Goal: Check status: Check status

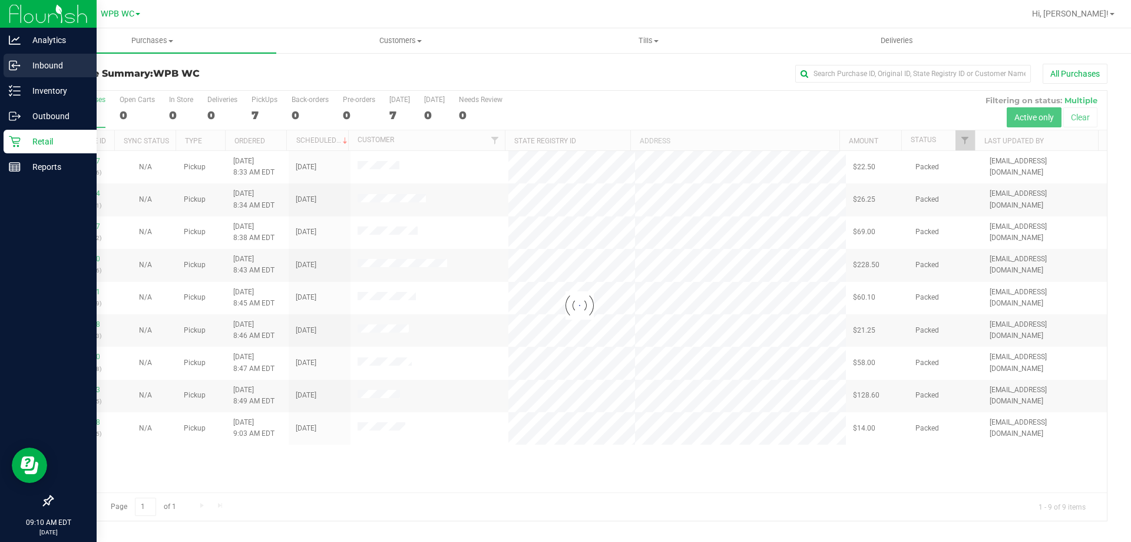
click at [35, 68] on p "Inbound" at bounding box center [56, 65] width 71 height 14
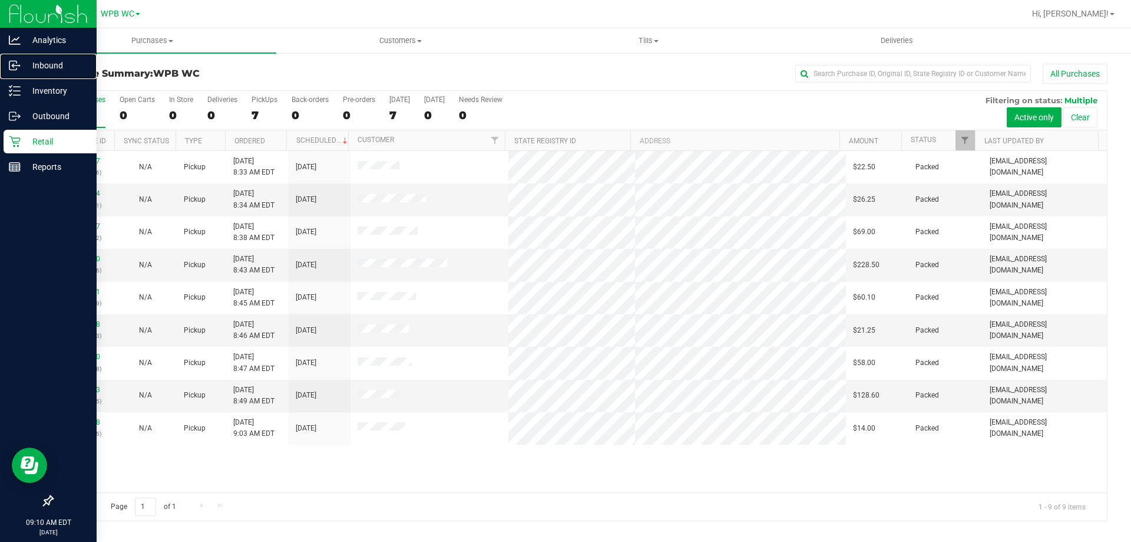
click at [35, 68] on p "Inbound" at bounding box center [56, 65] width 71 height 14
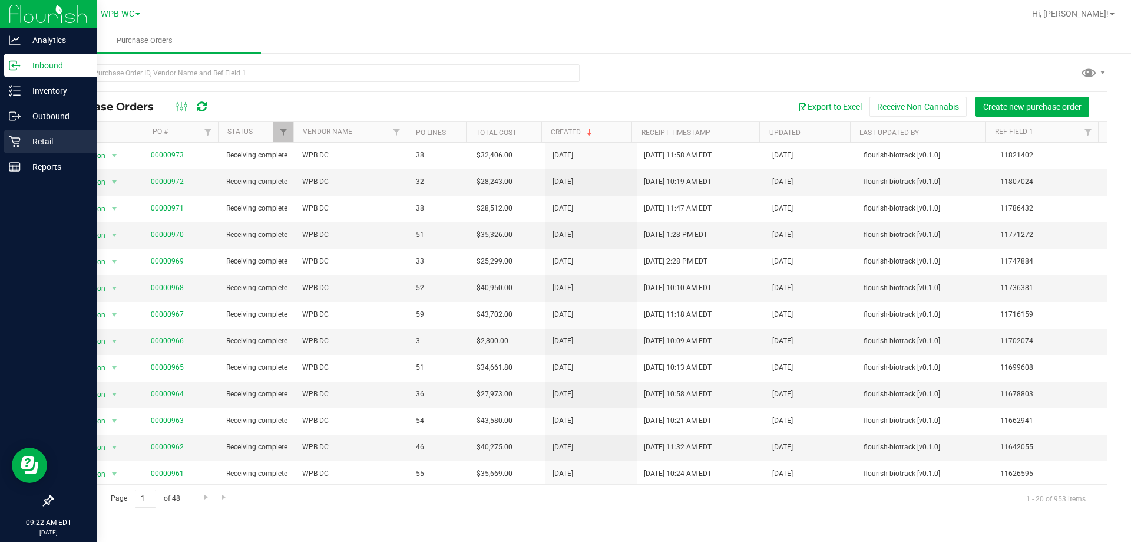
click at [30, 147] on p "Retail" at bounding box center [56, 141] width 71 height 14
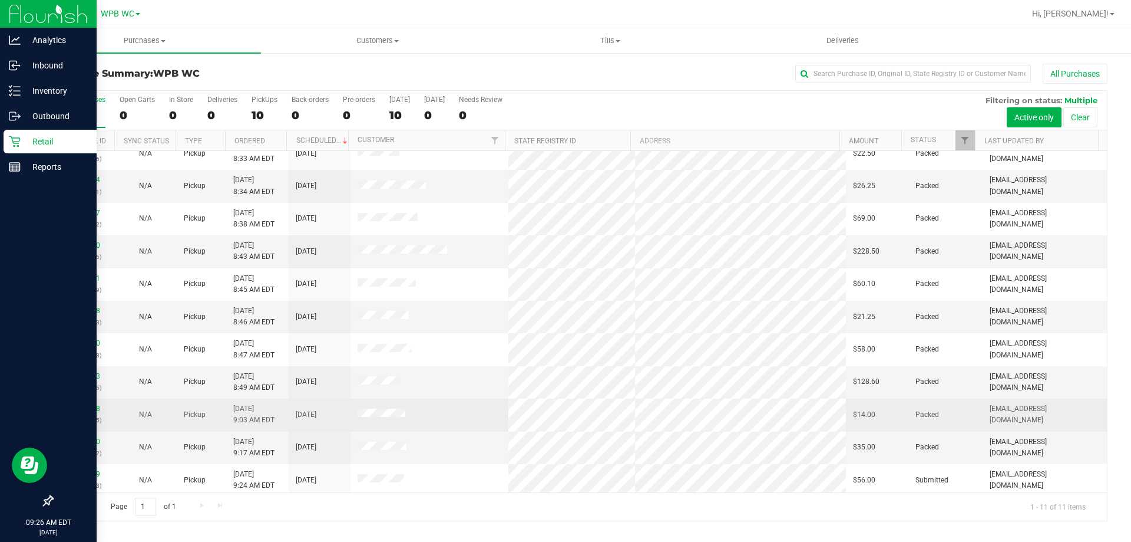
scroll to position [17, 0]
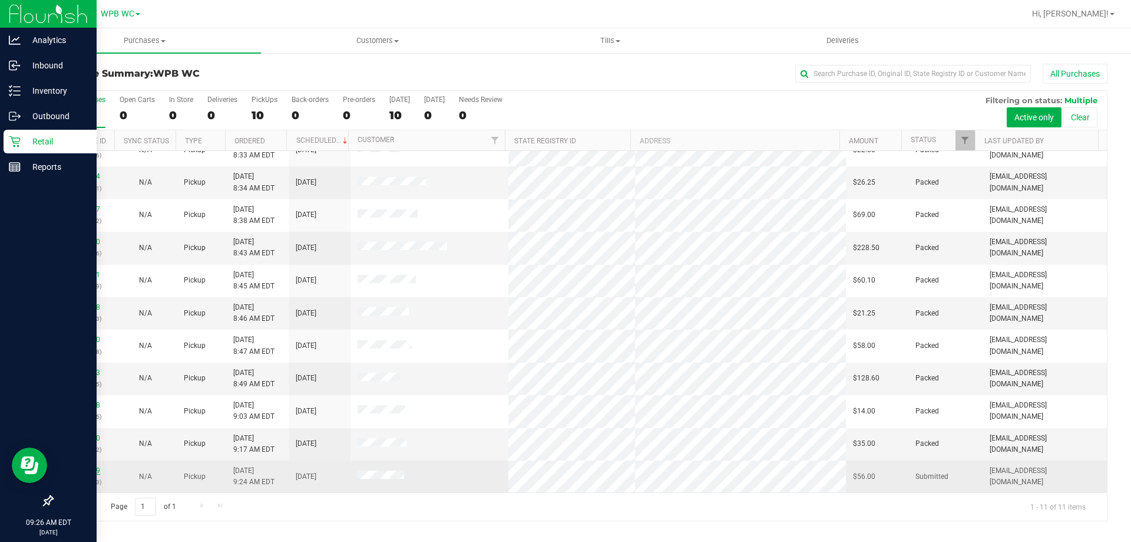
click at [95, 473] on link "11842049" at bounding box center [83, 470] width 33 height 8
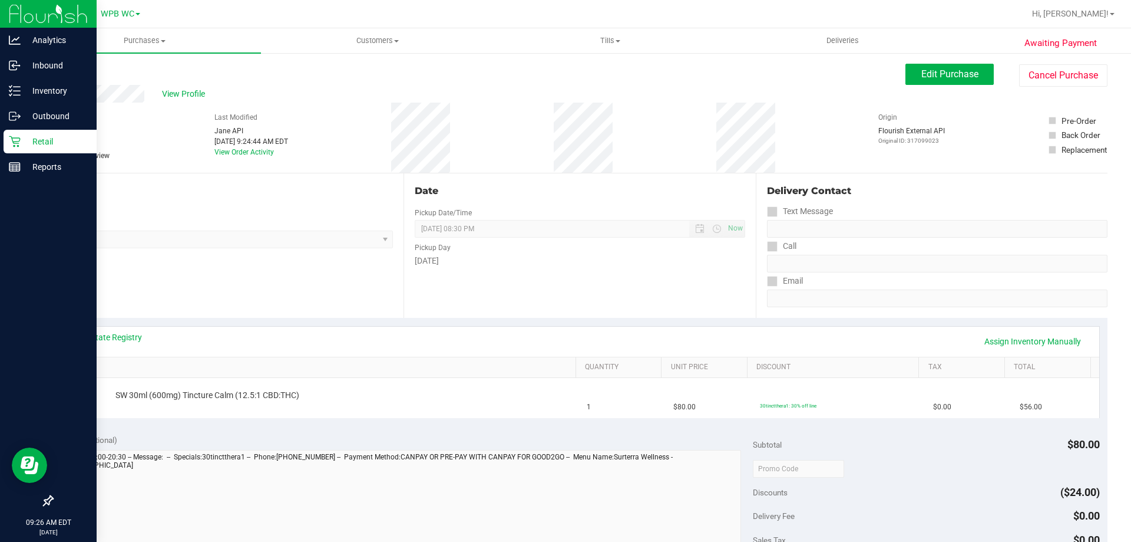
click at [23, 143] on p "Retail" at bounding box center [56, 141] width 71 height 14
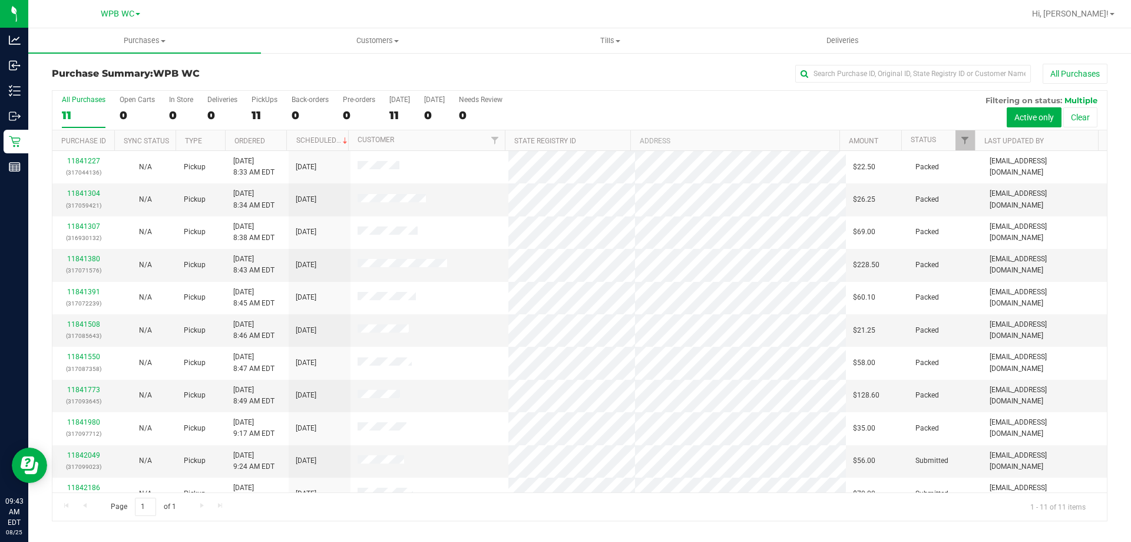
click at [83, 112] on div "11" at bounding box center [84, 115] width 44 height 14
click at [0, 0] on input "All Purchases 11" at bounding box center [0, 0] width 0 height 0
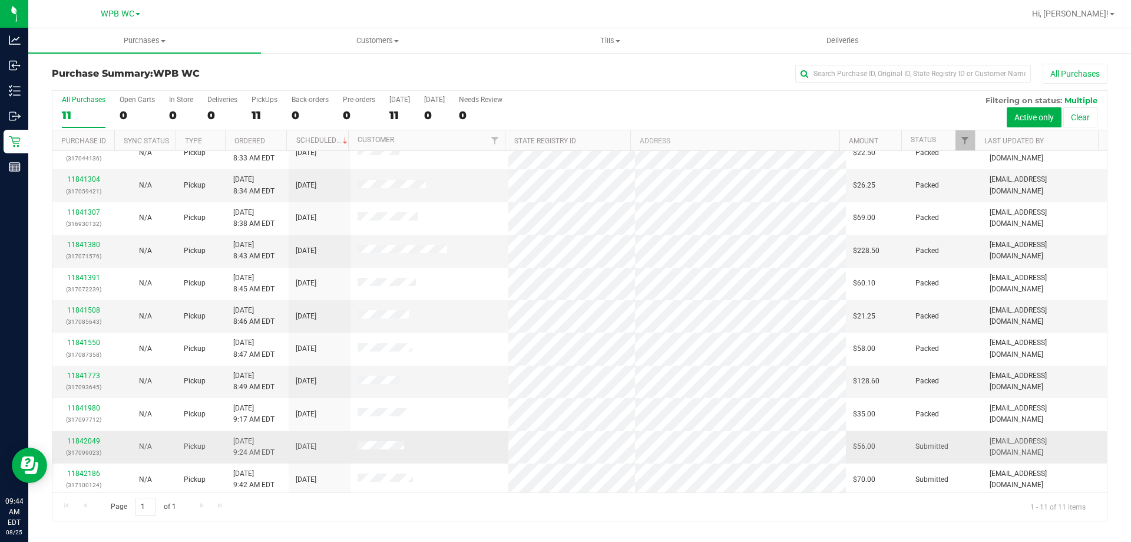
scroll to position [17, 0]
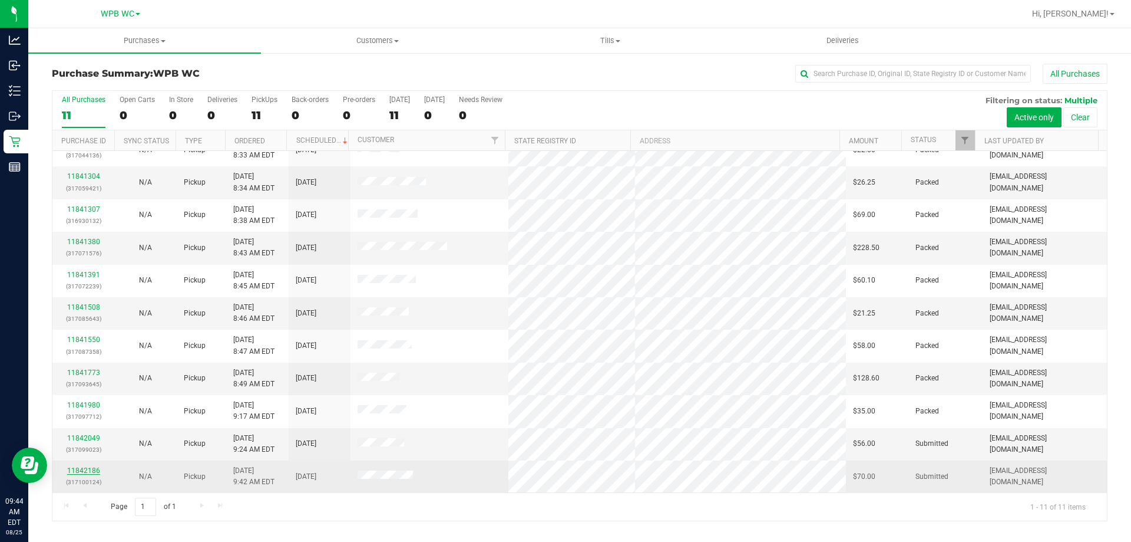
click at [93, 470] on link "11842186" at bounding box center [83, 470] width 33 height 8
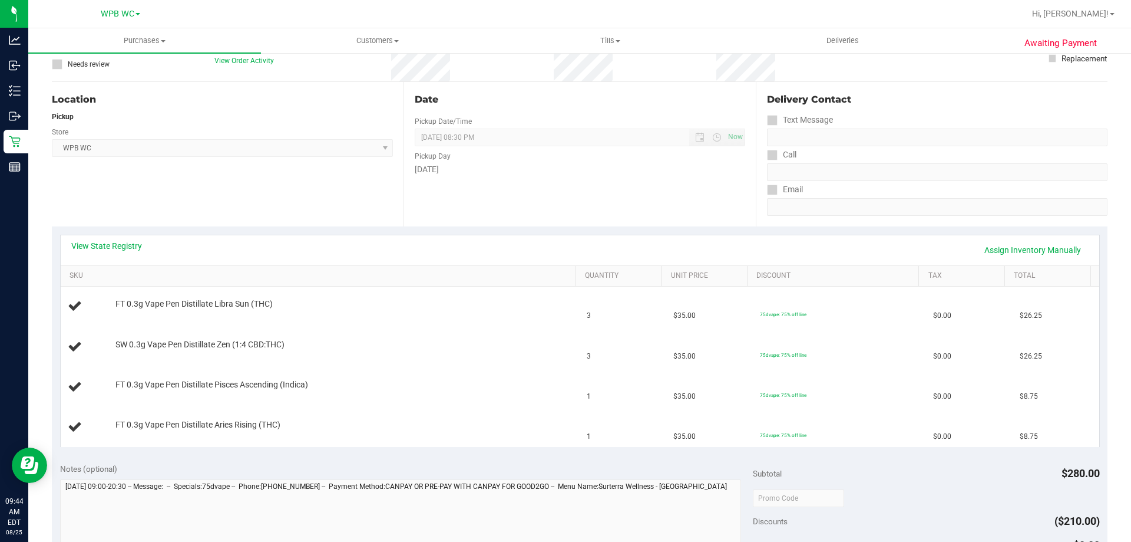
scroll to position [118, 0]
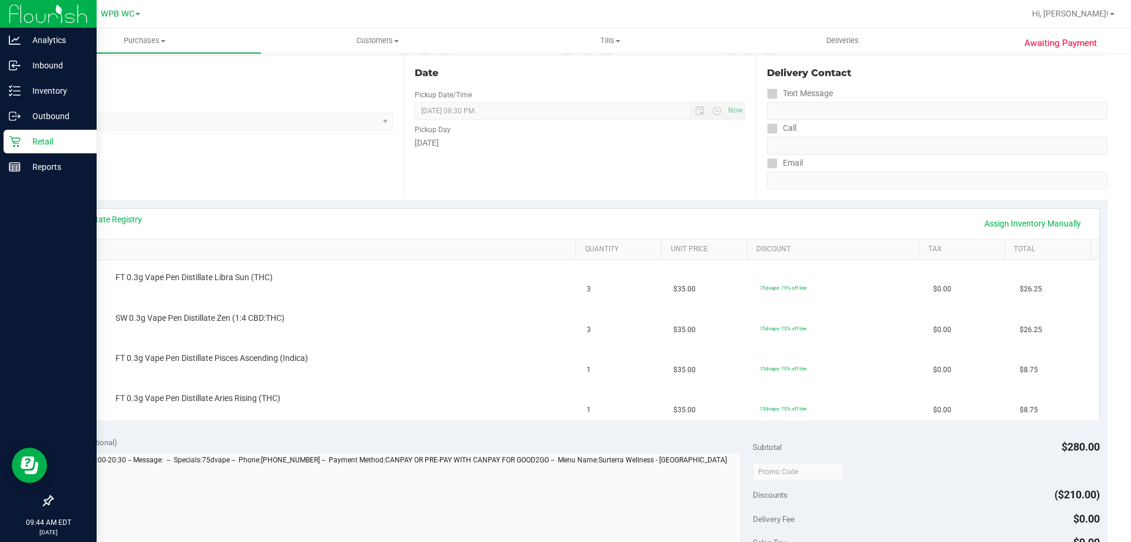
click at [18, 147] on div "Retail" at bounding box center [50, 142] width 93 height 24
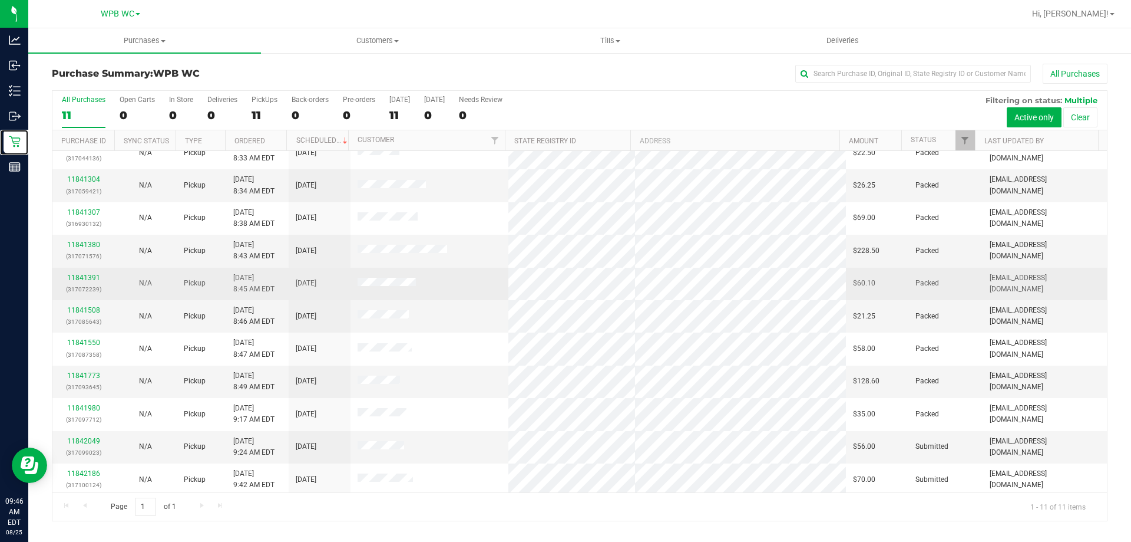
scroll to position [17, 0]
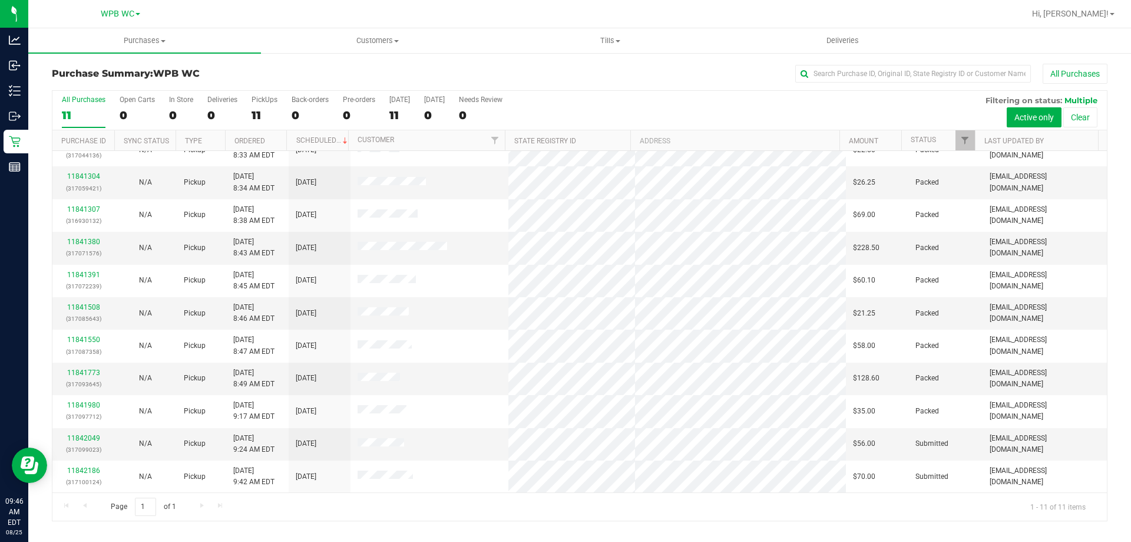
click at [94, 110] on div "11" at bounding box center [84, 115] width 44 height 14
click at [0, 0] on input "All Purchases 11" at bounding box center [0, 0] width 0 height 0
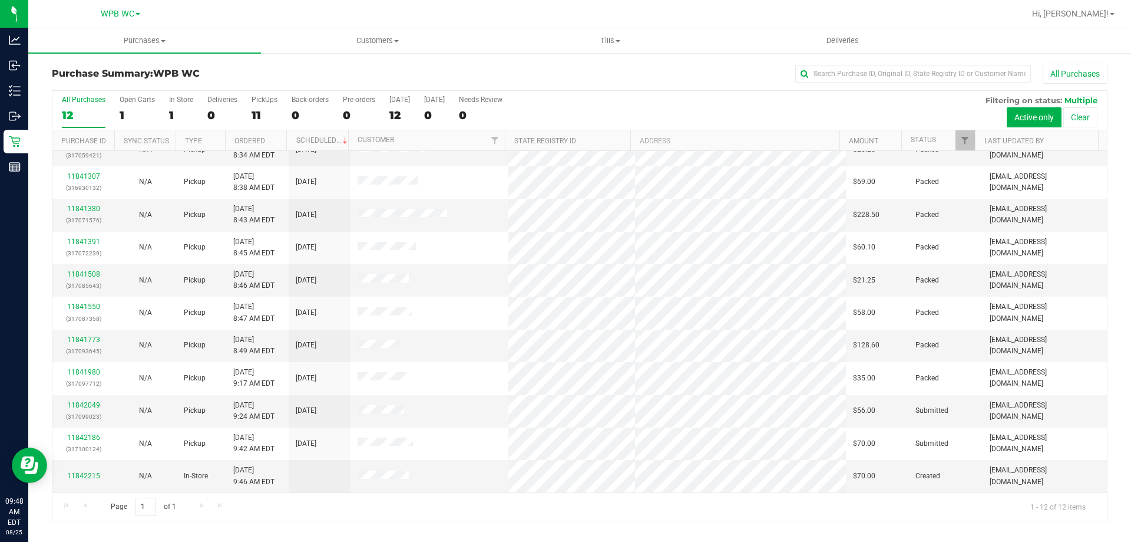
scroll to position [0, 0]
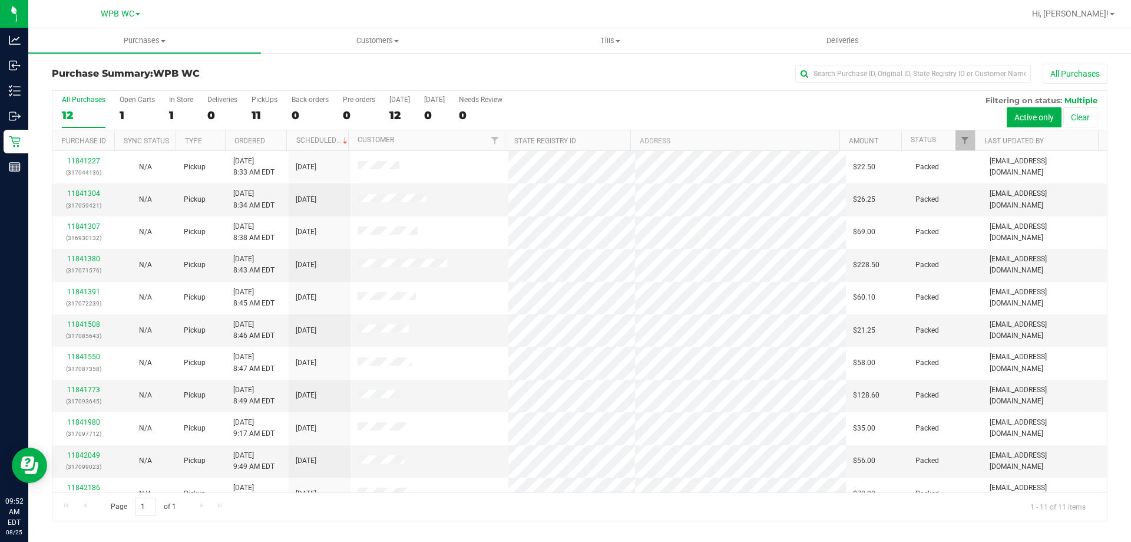
click at [94, 110] on div "12" at bounding box center [84, 115] width 44 height 14
click at [0, 0] on input "All Purchases 12" at bounding box center [0, 0] width 0 height 0
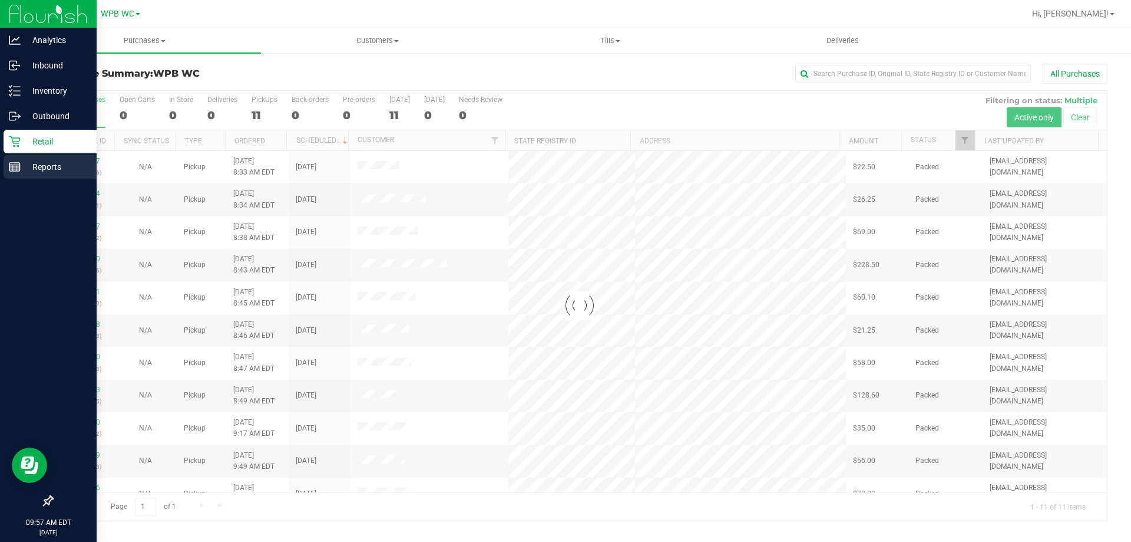
click at [18, 163] on icon at bounding box center [15, 167] width 12 height 12
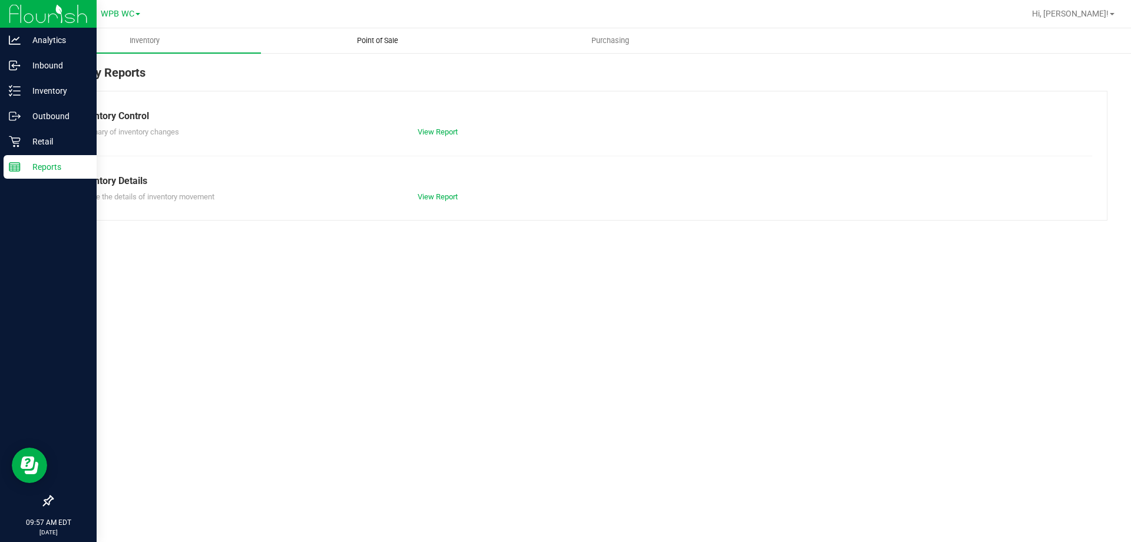
click at [373, 45] on span "Point of Sale" at bounding box center [377, 40] width 73 height 11
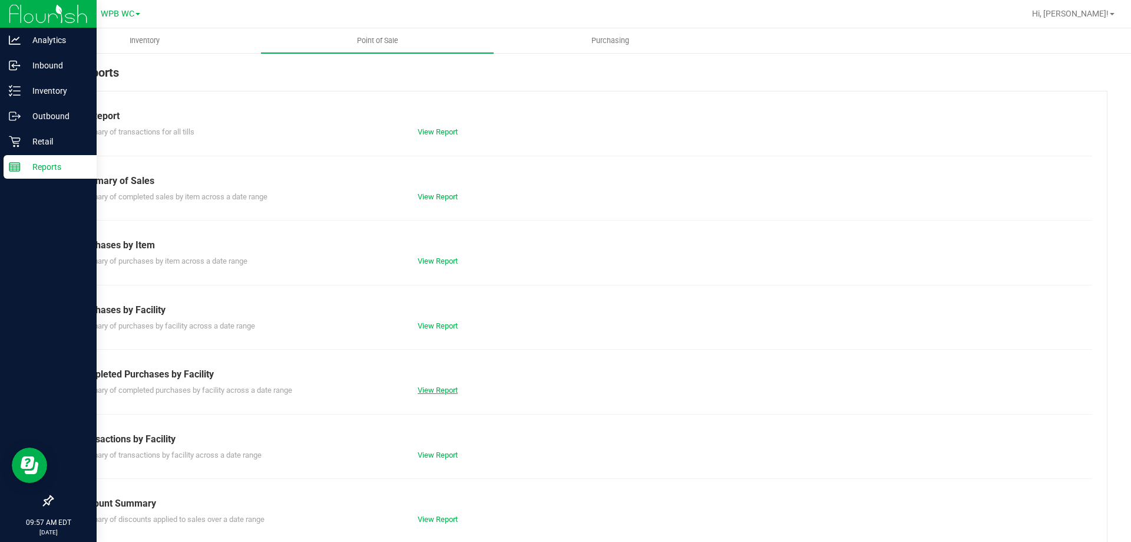
click at [441, 388] on link "View Report" at bounding box center [438, 389] width 40 height 9
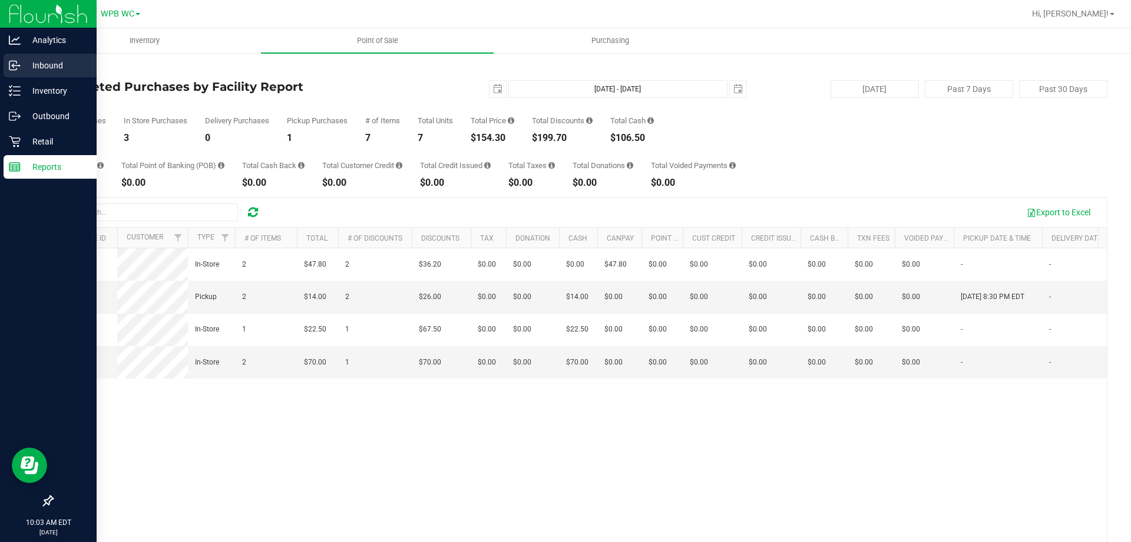
click at [23, 65] on p "Inbound" at bounding box center [56, 65] width 71 height 14
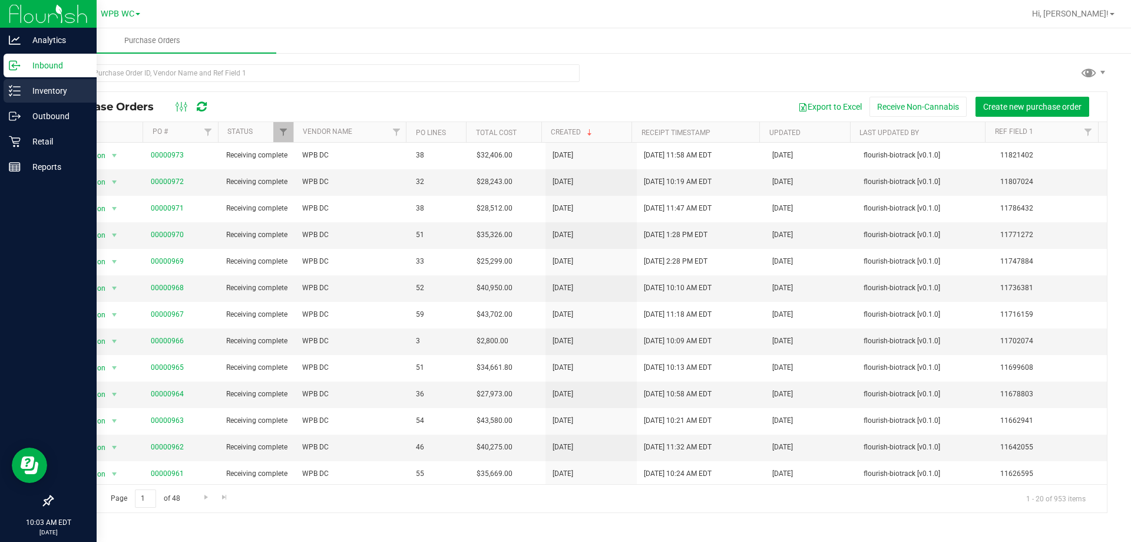
click at [34, 95] on p "Inventory" at bounding box center [56, 91] width 71 height 14
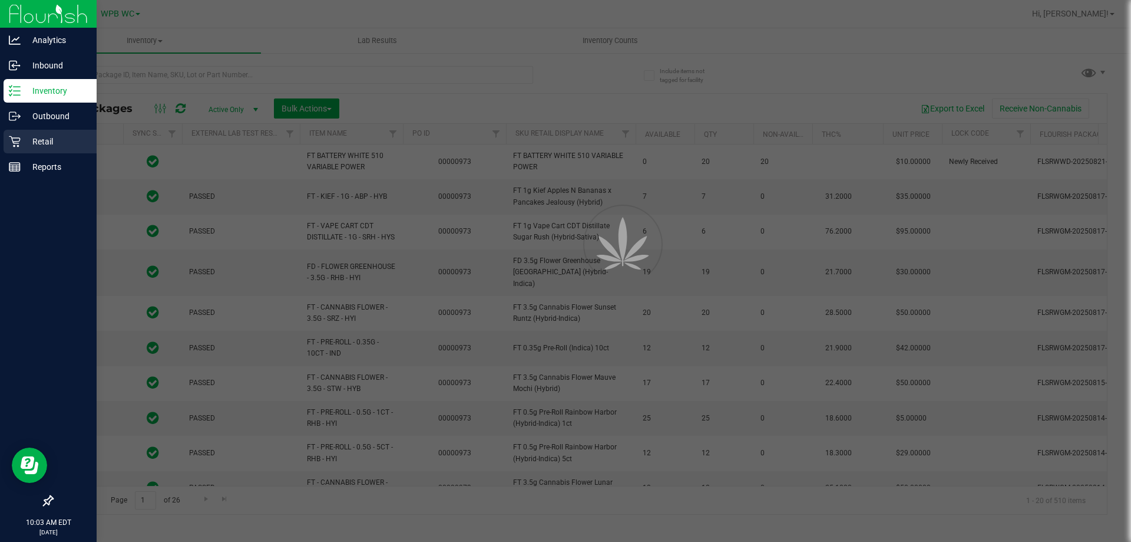
click at [65, 146] on p "Retail" at bounding box center [56, 141] width 71 height 14
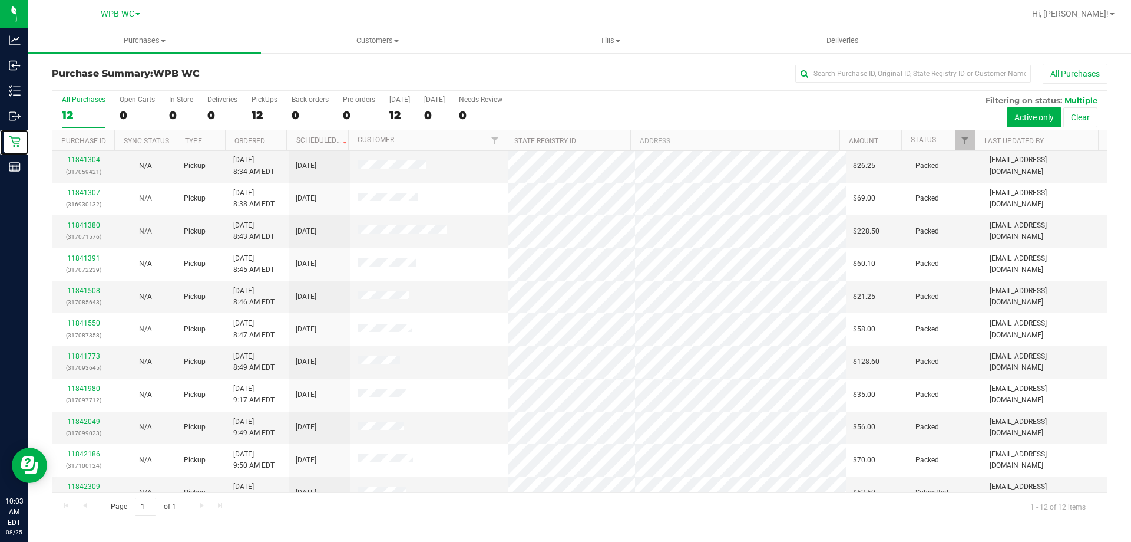
scroll to position [50, 0]
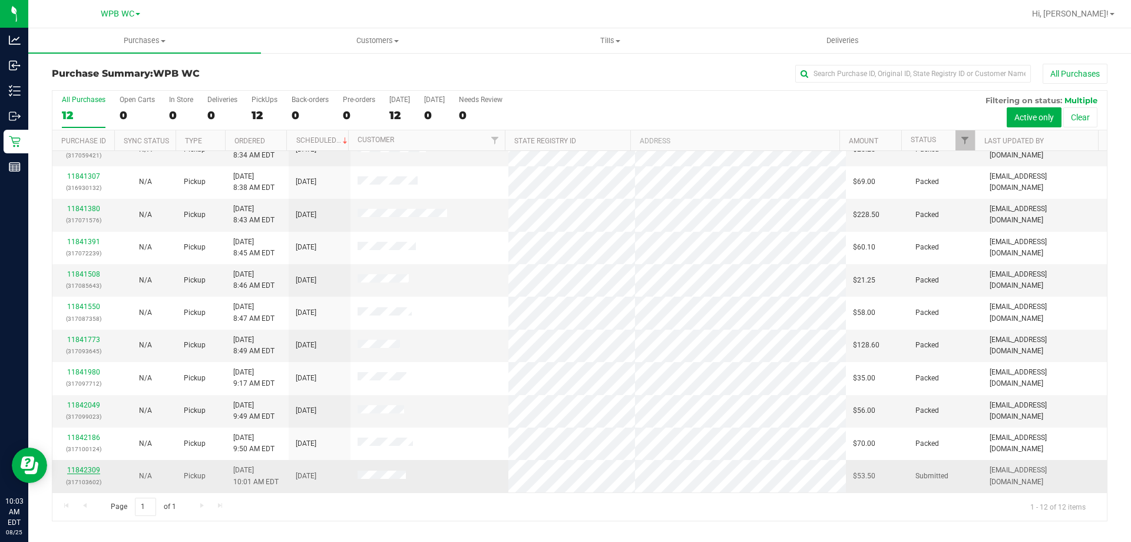
click at [85, 469] on link "11842309" at bounding box center [83, 470] width 33 height 8
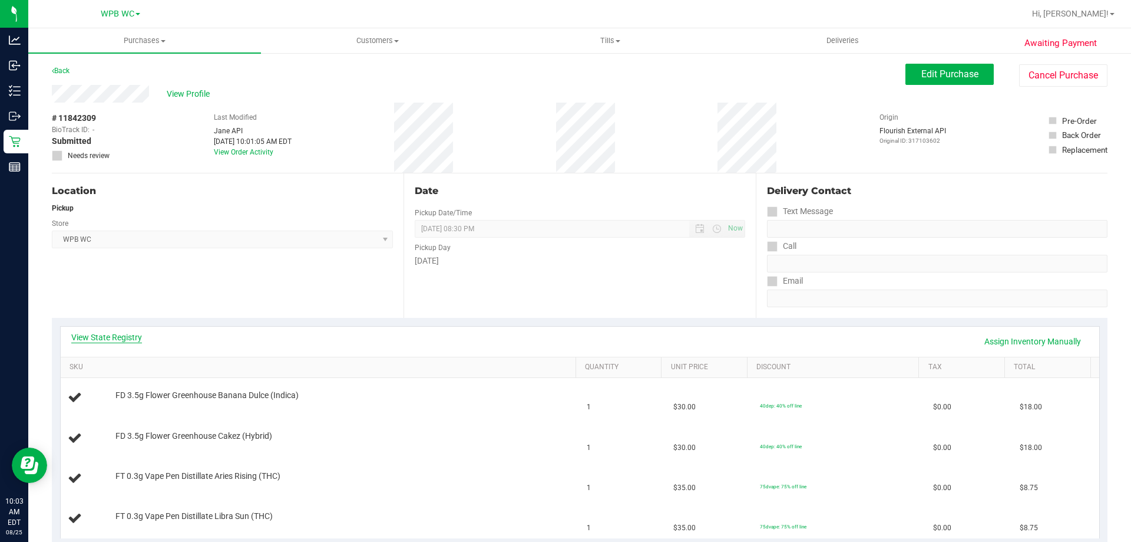
click at [129, 341] on link "View State Registry" at bounding box center [106, 337] width 71 height 12
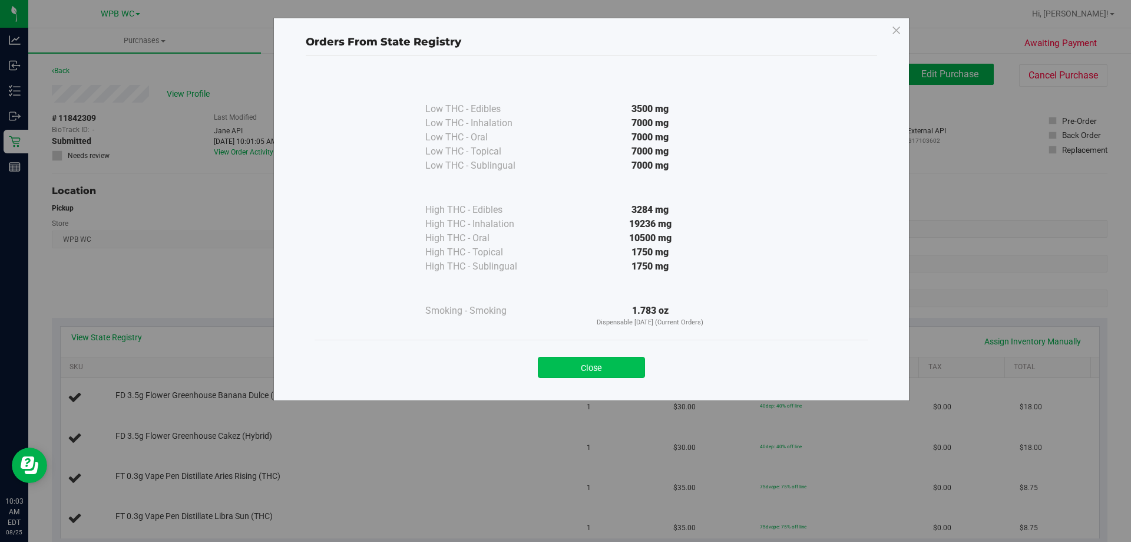
click at [562, 362] on button "Close" at bounding box center [591, 367] width 107 height 21
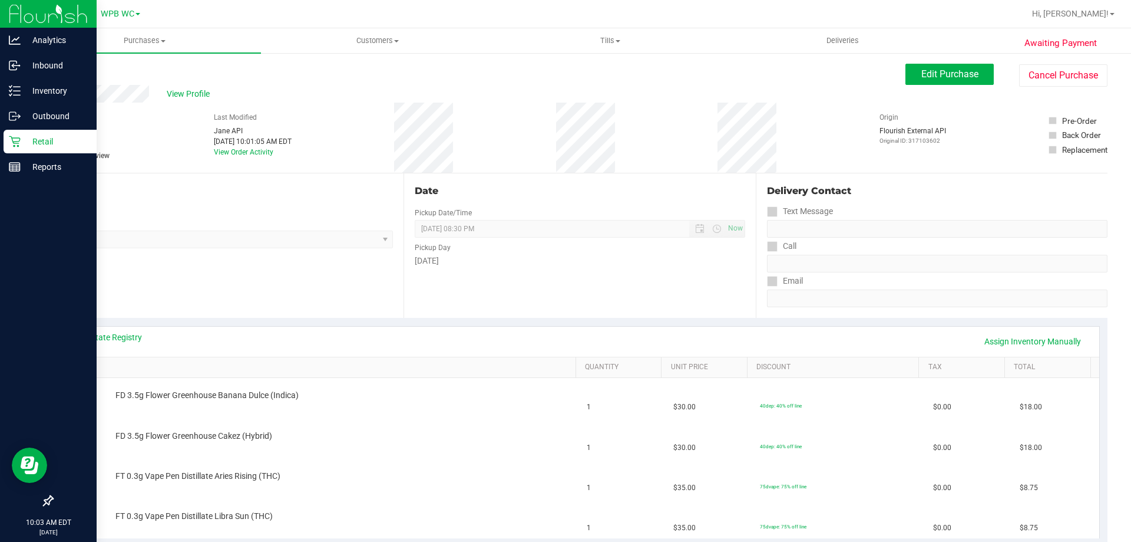
click at [19, 148] on div "Retail" at bounding box center [50, 142] width 93 height 24
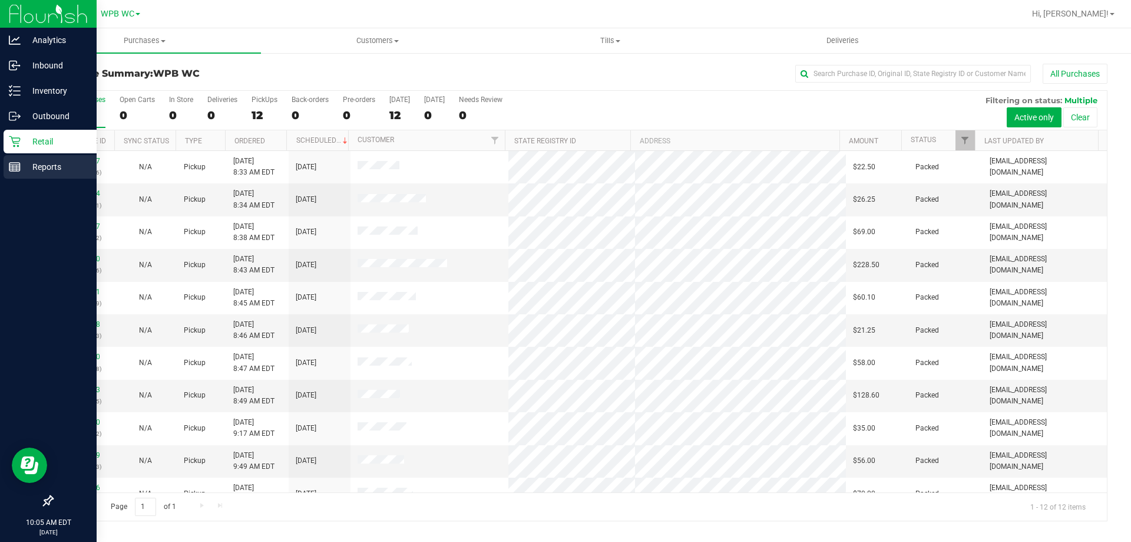
click at [0, 164] on link "Reports" at bounding box center [48, 167] width 97 height 25
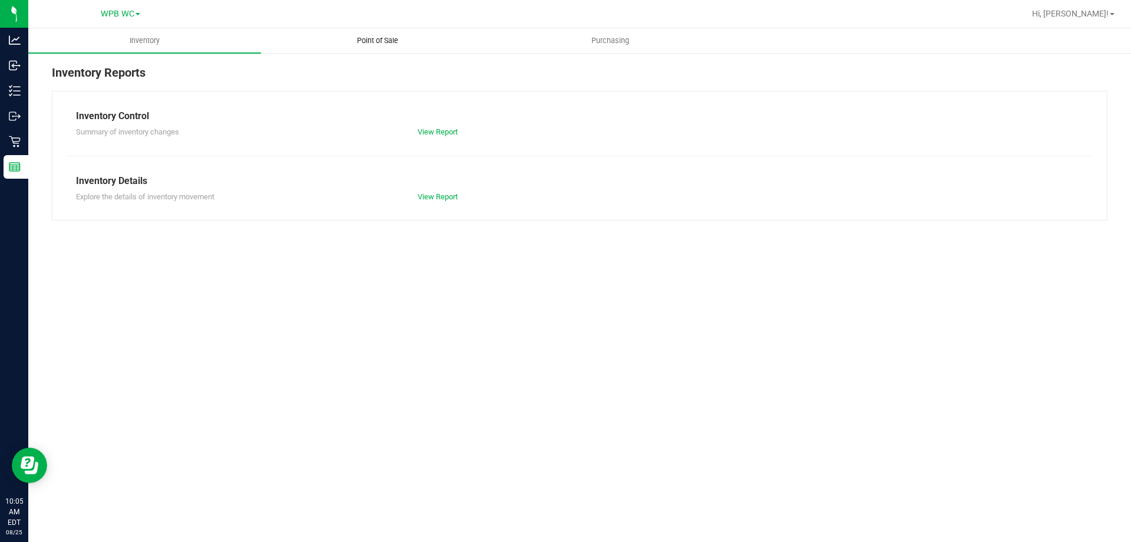
click at [395, 44] on span "Point of Sale" at bounding box center [377, 40] width 73 height 11
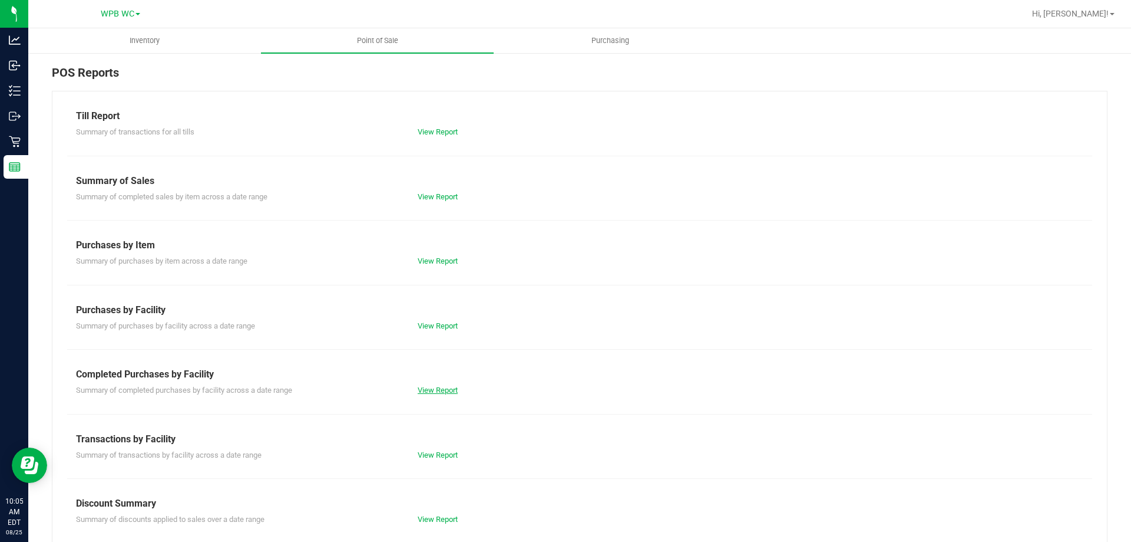
click at [450, 394] on link "View Report" at bounding box center [438, 389] width 40 height 9
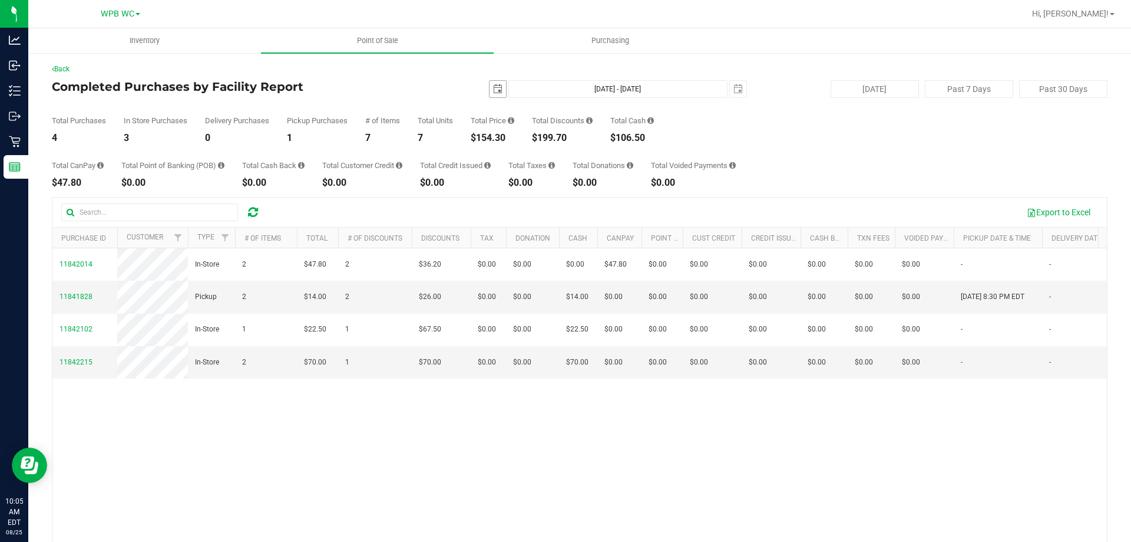
click at [493, 90] on span "select" at bounding box center [497, 88] width 9 height 9
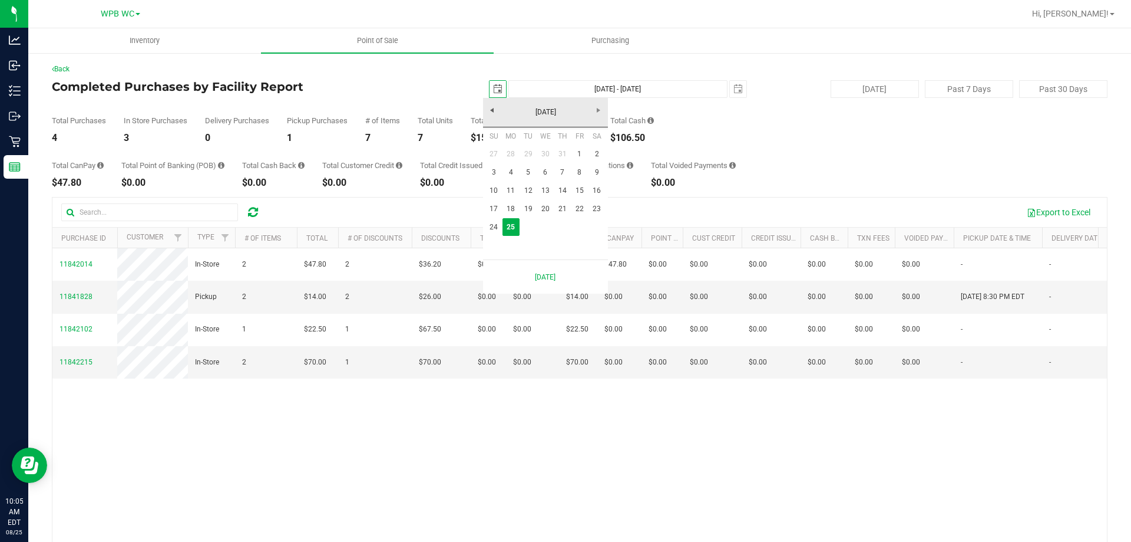
scroll to position [0, 29]
click at [577, 154] on link "1" at bounding box center [579, 154] width 17 height 18
type input "2025-08-01"
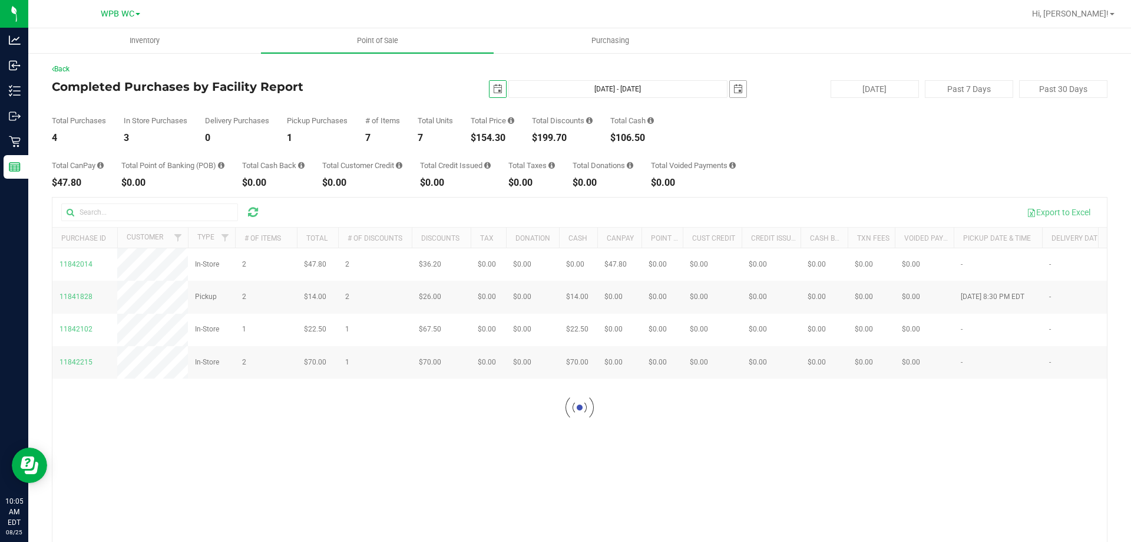
click at [733, 96] on span "select" at bounding box center [738, 89] width 17 height 17
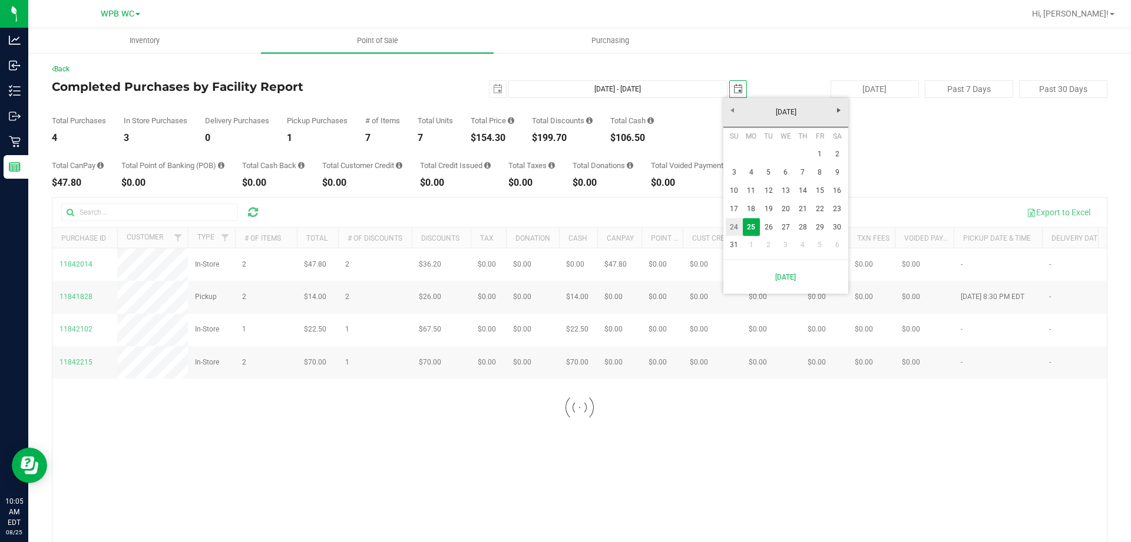
click at [733, 226] on link "24" at bounding box center [734, 227] width 17 height 18
type input "Aug 1, 2025 - Aug 24, 2025"
type input "2025-08-24"
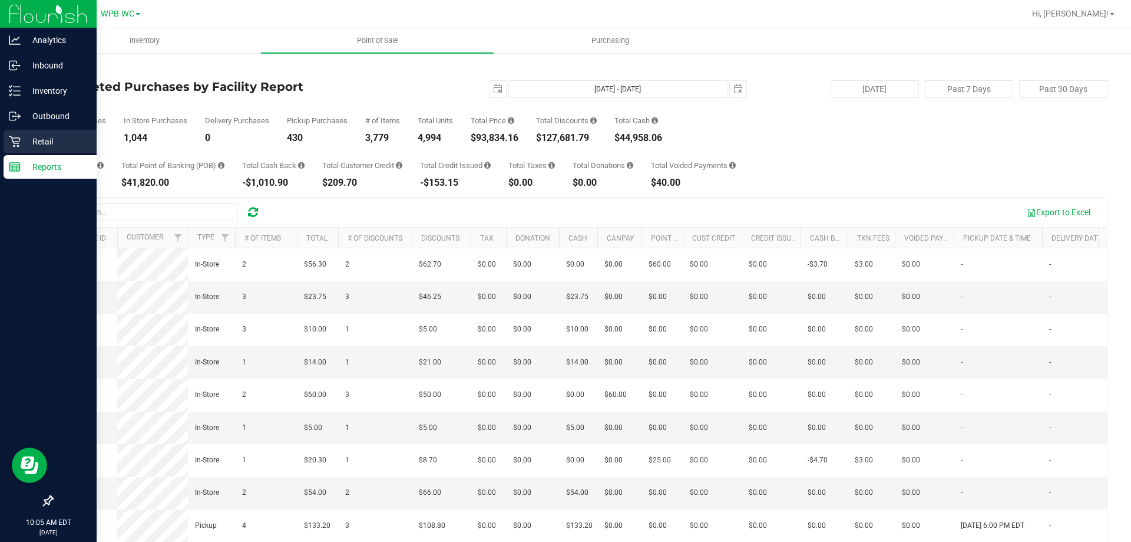
click at [34, 138] on p "Retail" at bounding box center [56, 141] width 71 height 14
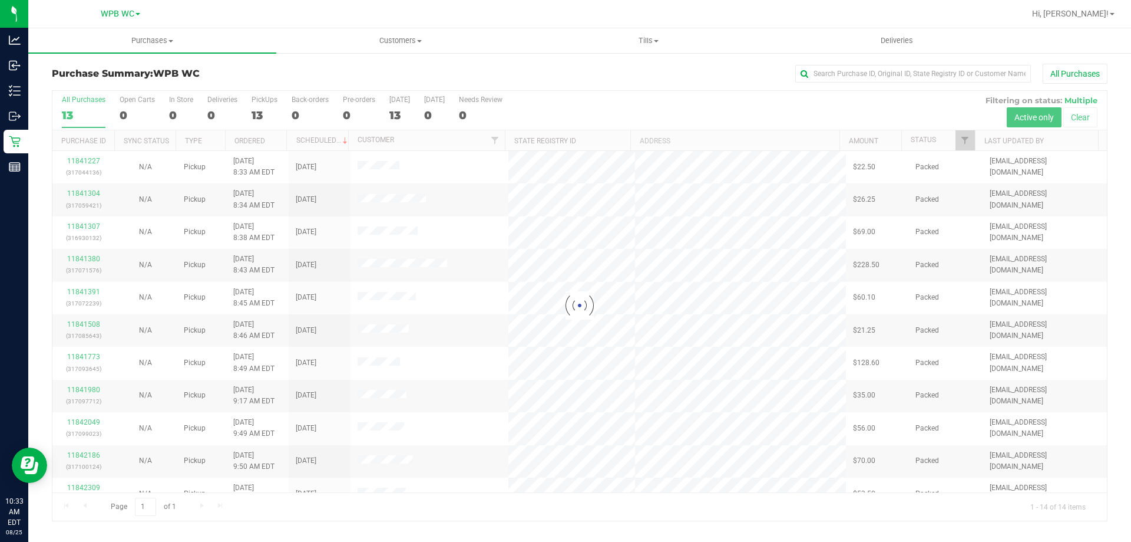
click at [72, 110] on div at bounding box center [579, 306] width 1055 height 430
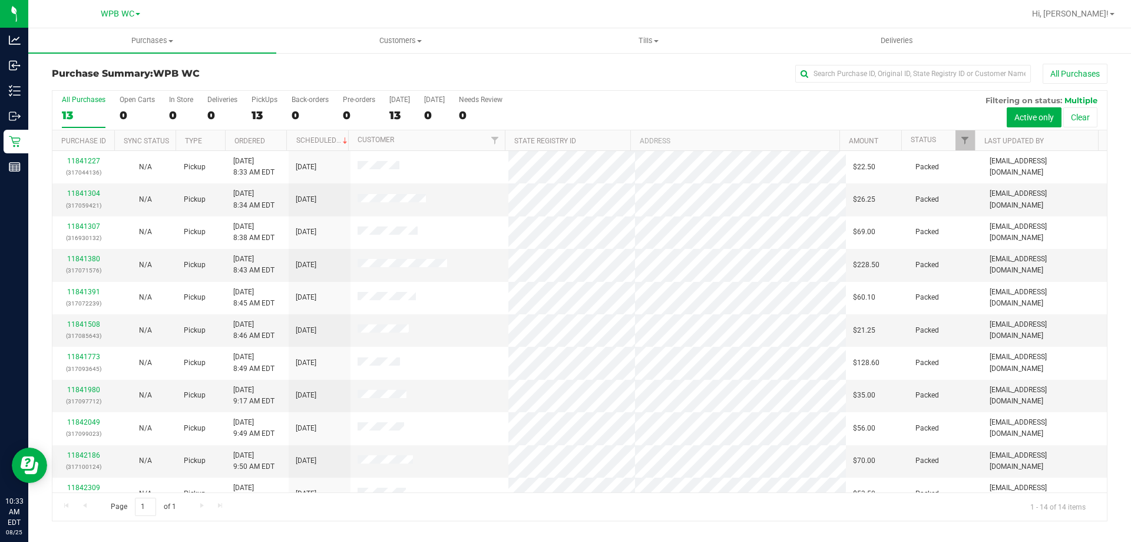
click at [85, 110] on div "13" at bounding box center [84, 115] width 44 height 14
click at [0, 0] on input "All Purchases 13" at bounding box center [0, 0] width 0 height 0
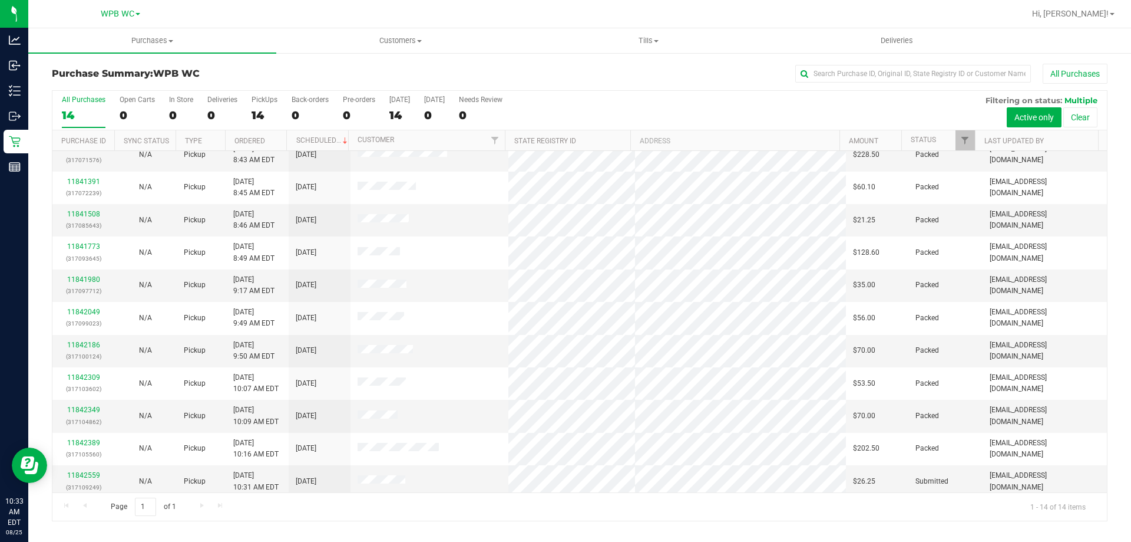
scroll to position [116, 0]
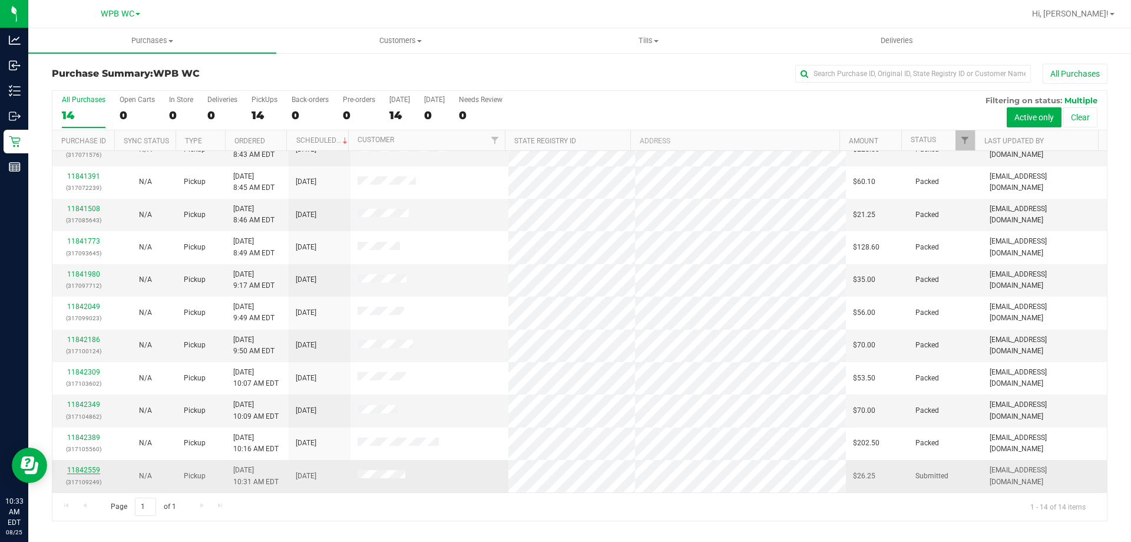
click at [78, 468] on link "11842559" at bounding box center [83, 470] width 33 height 8
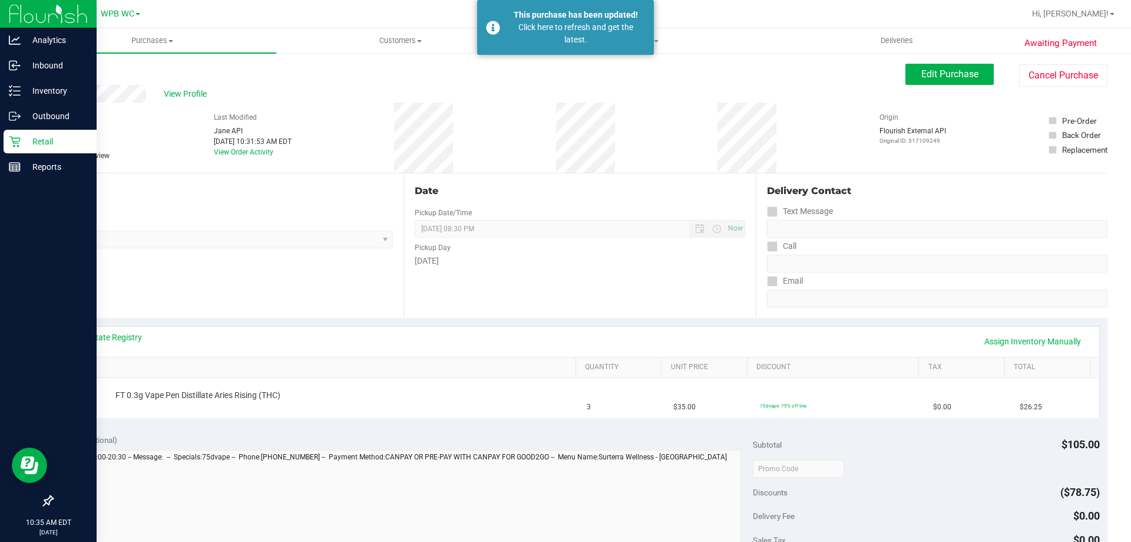
click at [18, 137] on icon at bounding box center [15, 142] width 12 height 12
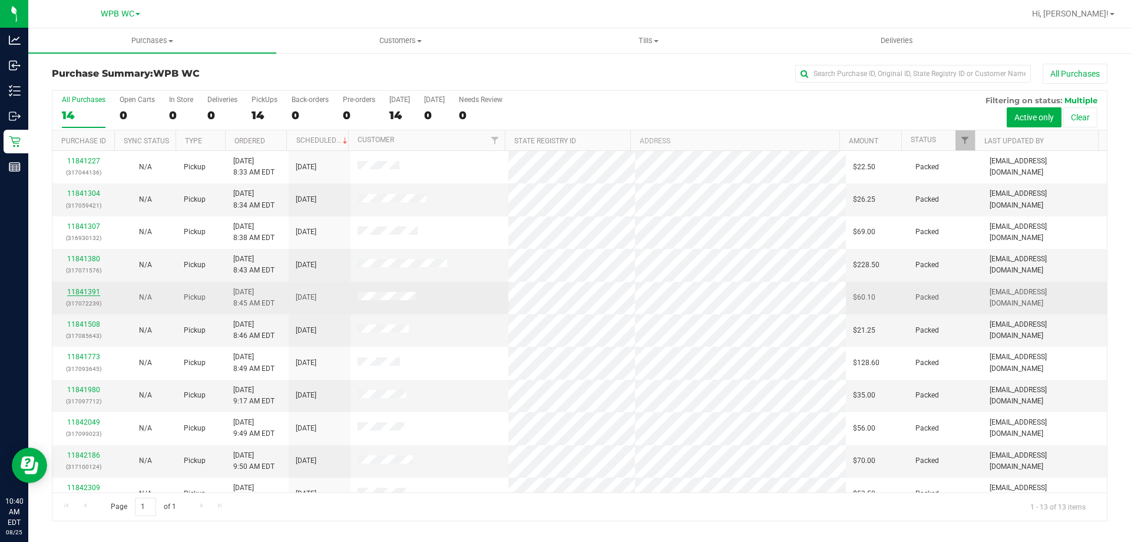
click at [89, 293] on link "11841391" at bounding box center [83, 292] width 33 height 8
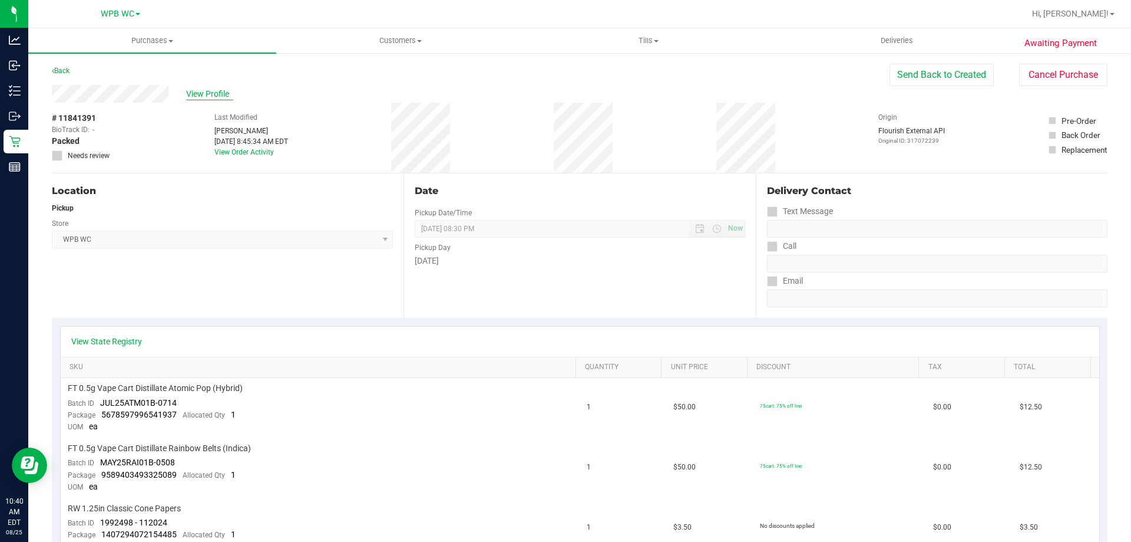
click at [210, 89] on span "View Profile" at bounding box center [209, 94] width 47 height 12
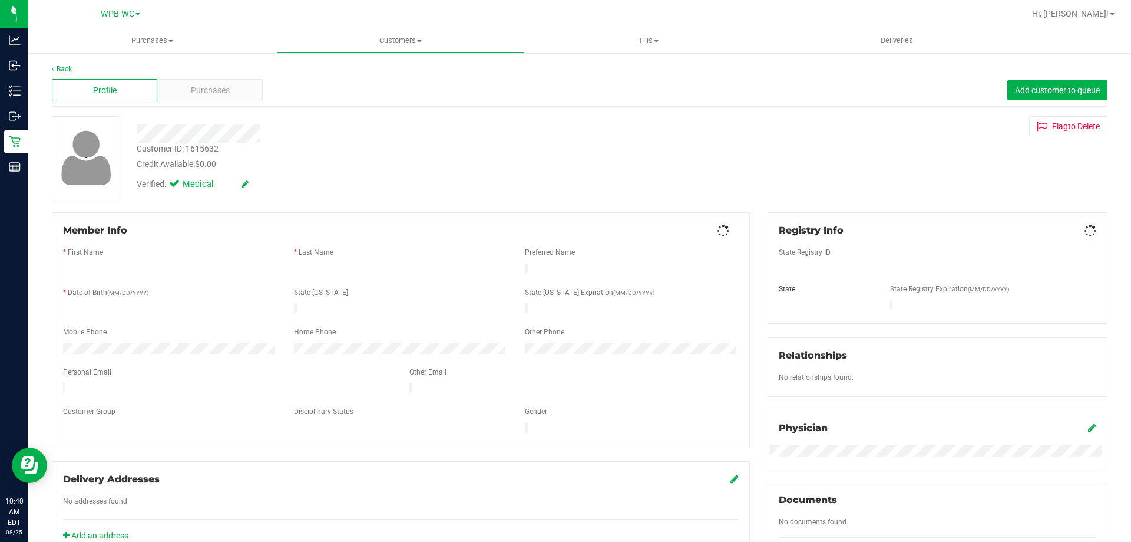
click at [209, 91] on span "Purchases" at bounding box center [210, 90] width 39 height 12
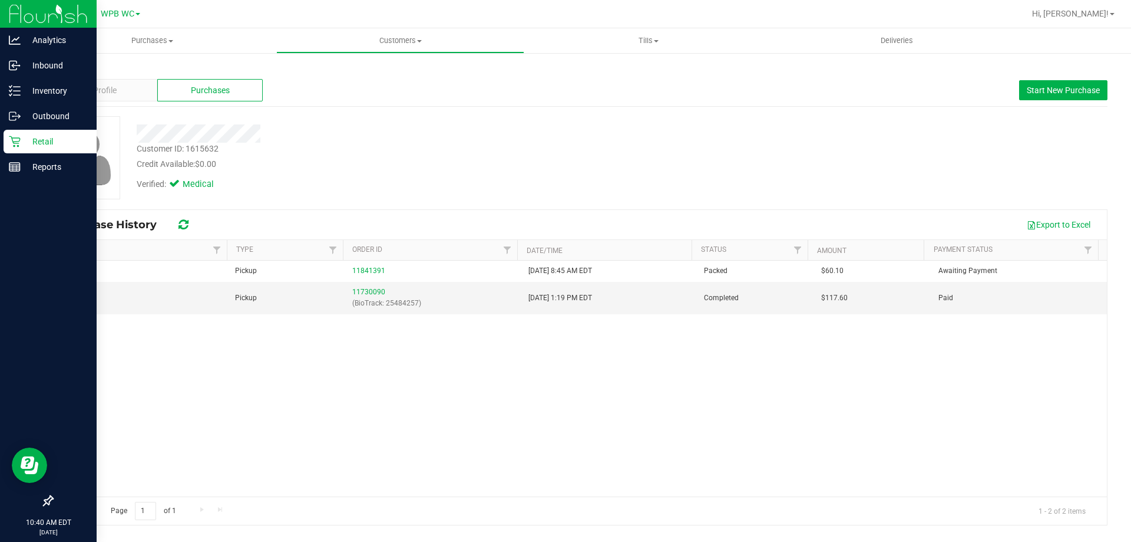
click at [9, 137] on icon at bounding box center [14, 141] width 11 height 11
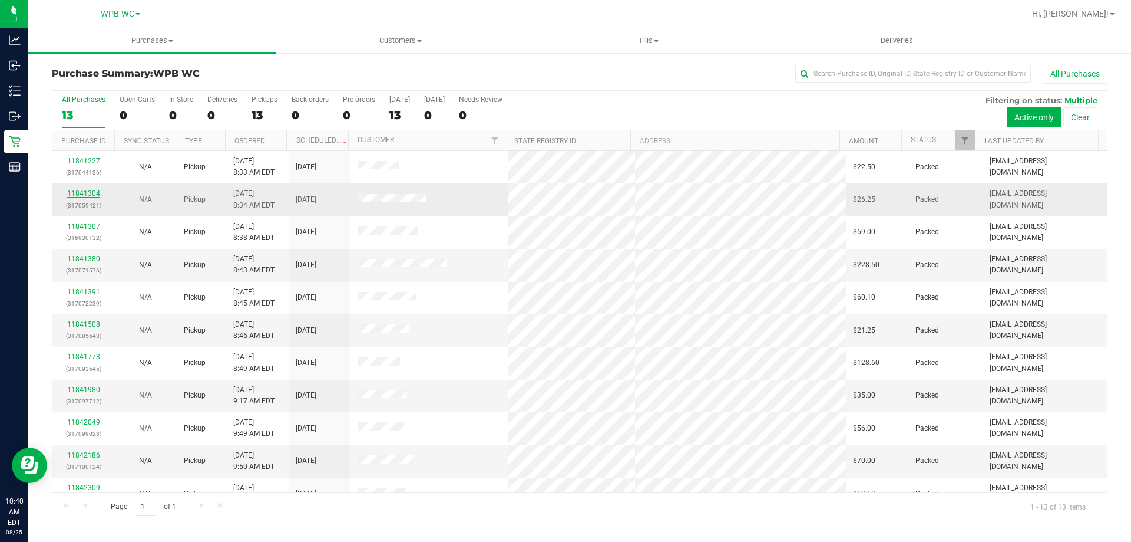
click at [90, 193] on link "11841304" at bounding box center [83, 193] width 33 height 8
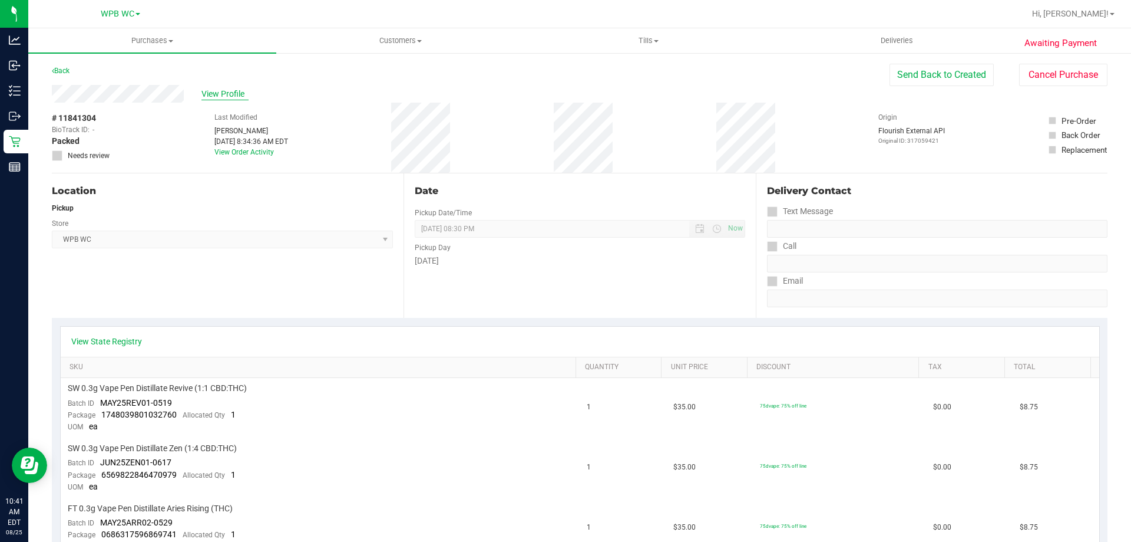
click at [211, 94] on span "View Profile" at bounding box center [225, 94] width 47 height 12
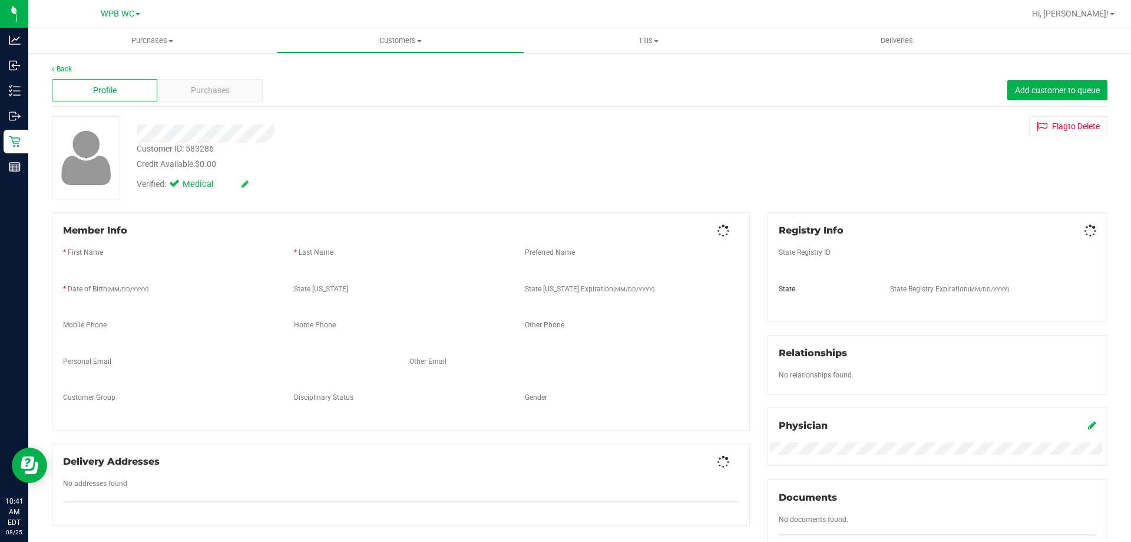
click at [211, 94] on span "Purchases" at bounding box center [210, 90] width 39 height 12
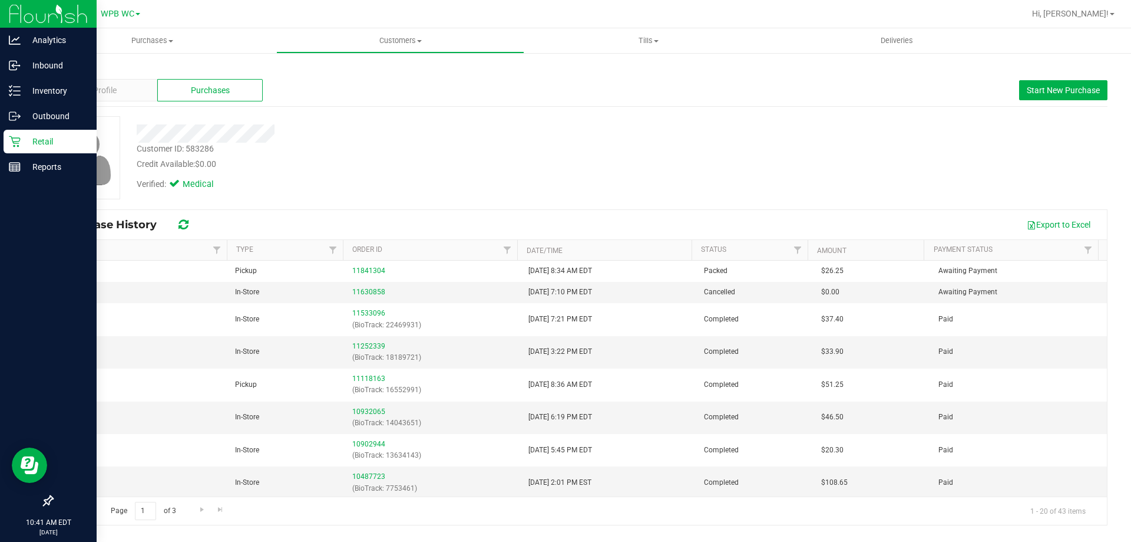
click at [22, 147] on p "Retail" at bounding box center [56, 141] width 71 height 14
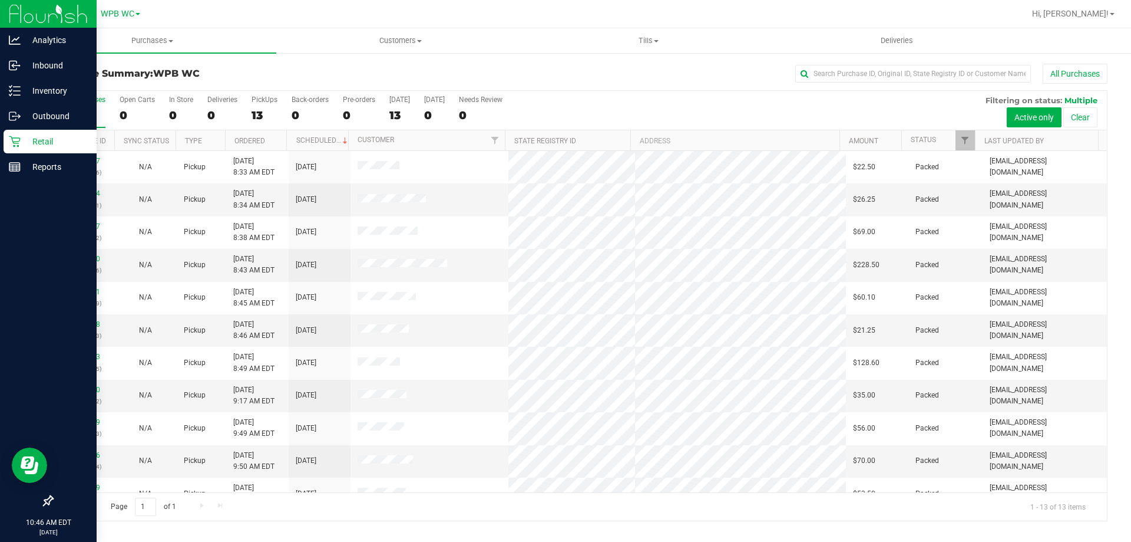
click at [10, 142] on icon at bounding box center [15, 142] width 12 height 12
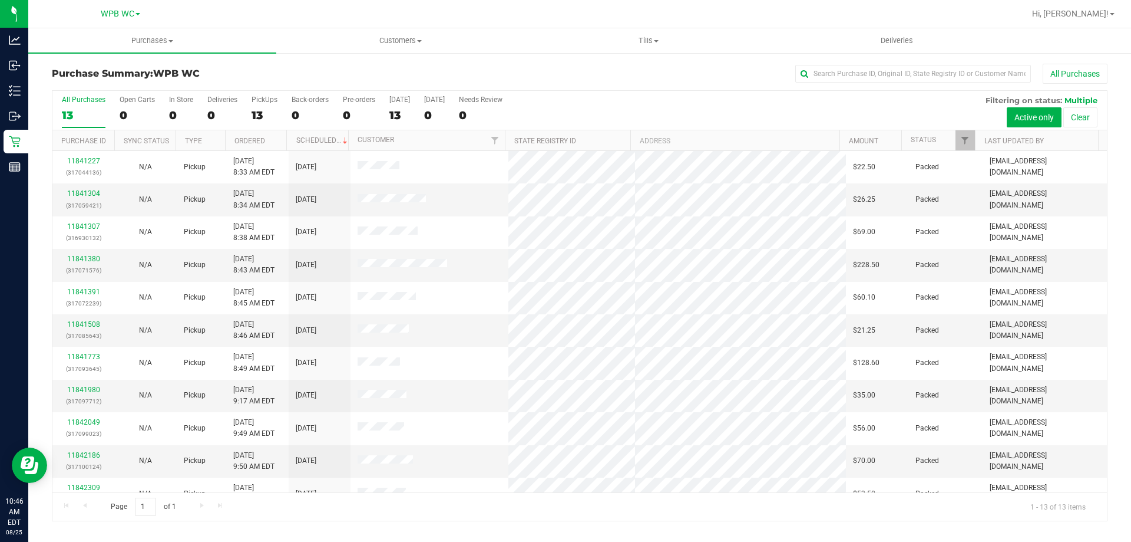
click at [74, 113] on div "13" at bounding box center [84, 115] width 44 height 14
click at [0, 0] on input "All Purchases 13" at bounding box center [0, 0] width 0 height 0
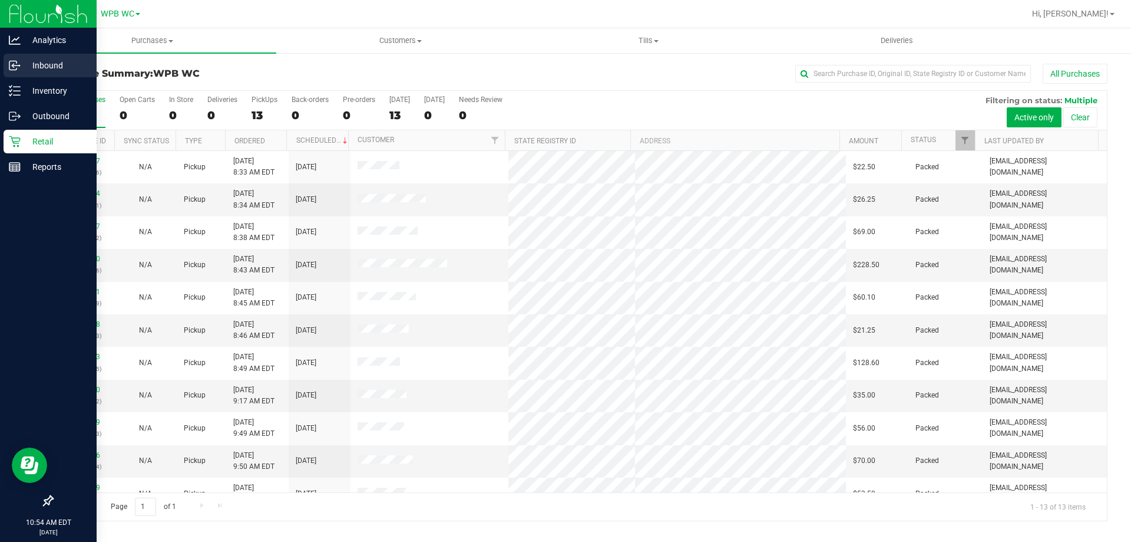
click at [37, 68] on p "Inbound" at bounding box center [56, 65] width 71 height 14
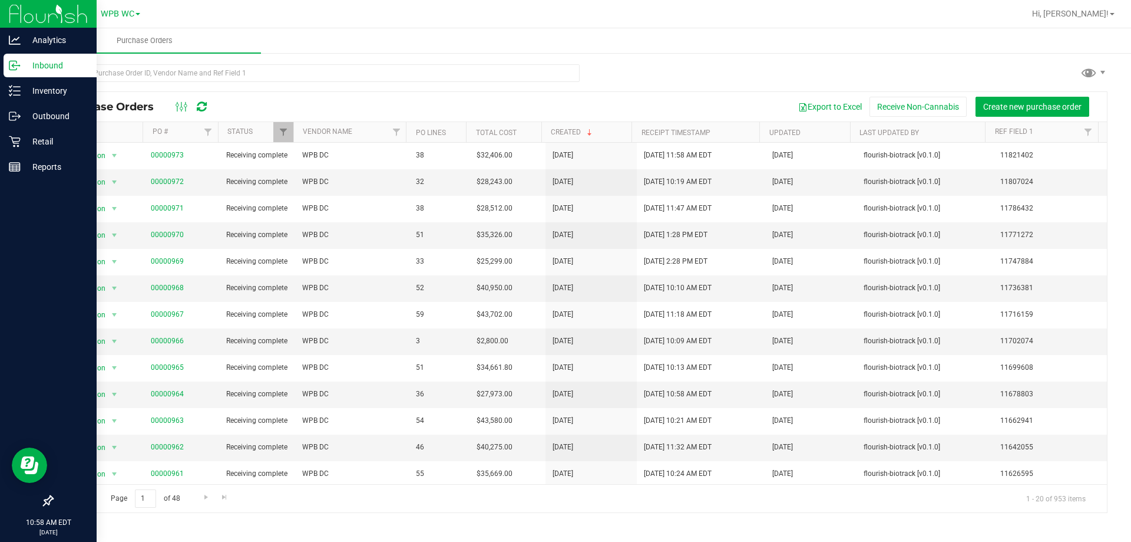
drag, startPoint x: 984, startPoint y: 35, endPoint x: 905, endPoint y: 12, distance: 82.1
click at [984, 35] on ul "Purchase Orders" at bounding box center [593, 40] width 1131 height 25
click at [11, 177] on div "Reports" at bounding box center [50, 167] width 93 height 24
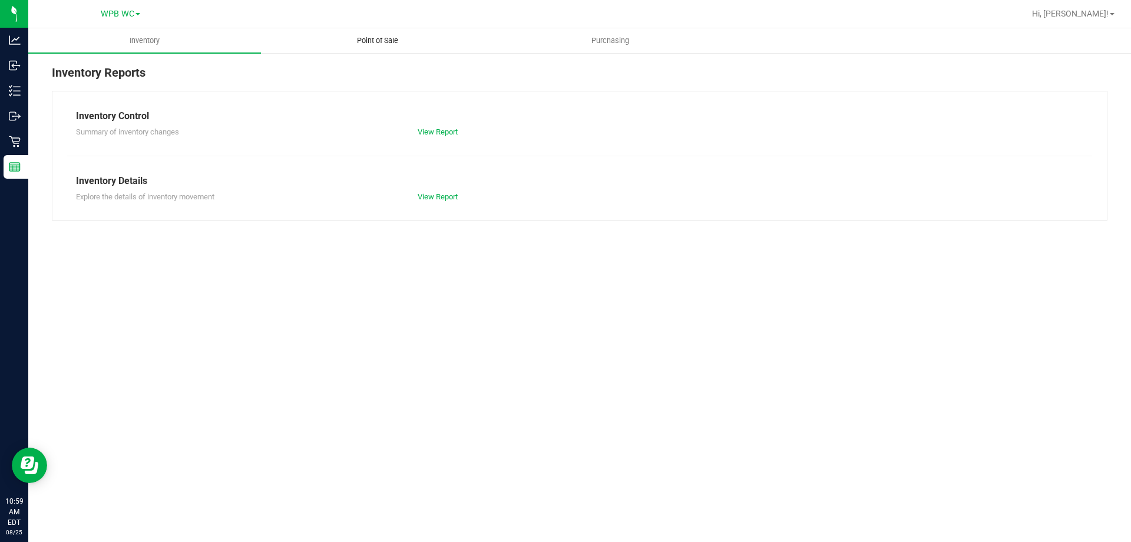
click at [364, 38] on span "Point of Sale" at bounding box center [377, 40] width 73 height 11
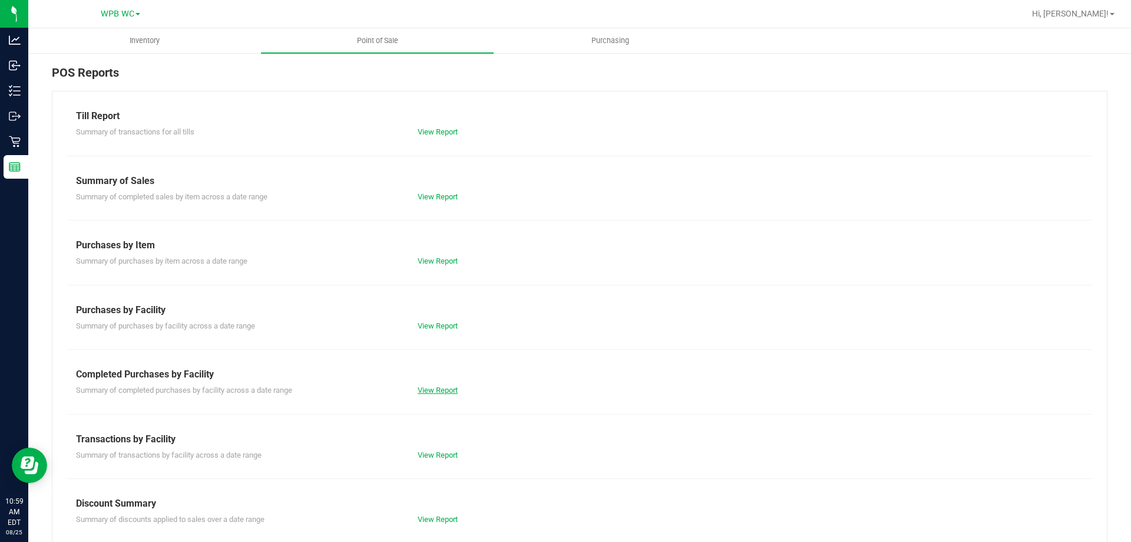
click at [437, 392] on link "View Report" at bounding box center [438, 389] width 40 height 9
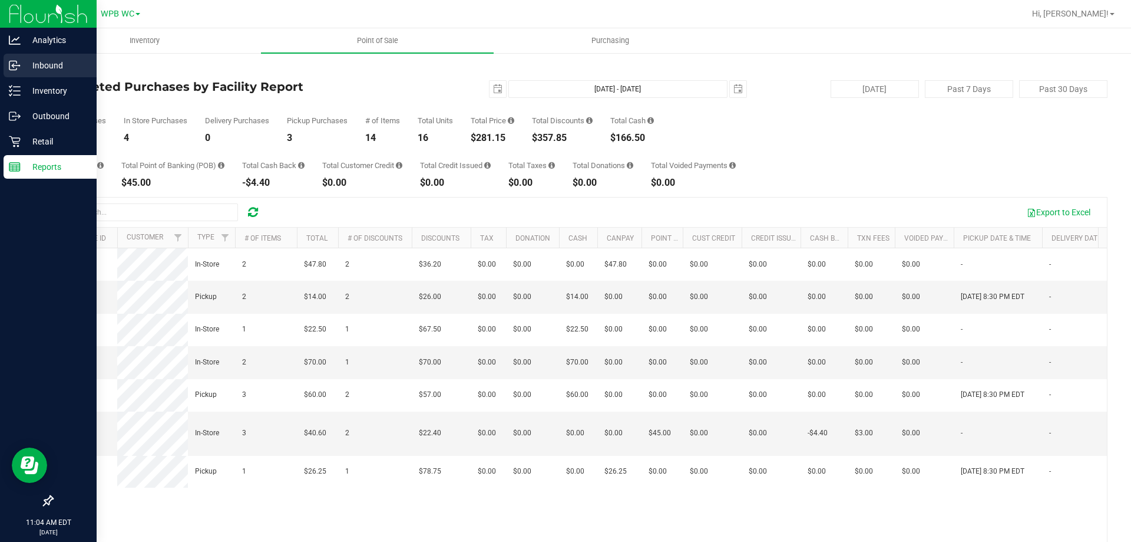
click at [32, 56] on div "Inbound" at bounding box center [50, 66] width 93 height 24
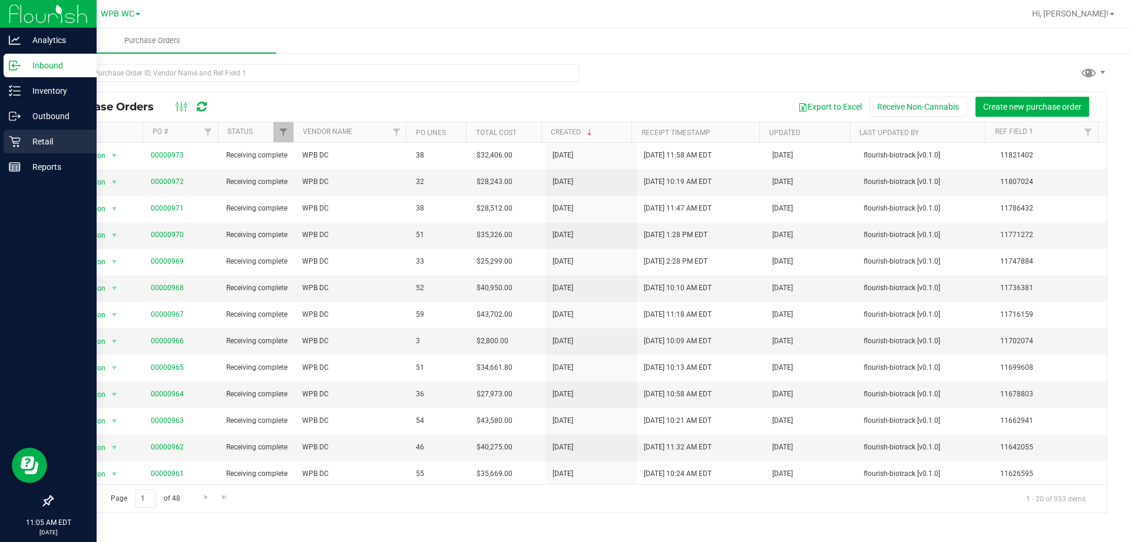
click at [18, 141] on icon at bounding box center [14, 141] width 11 height 11
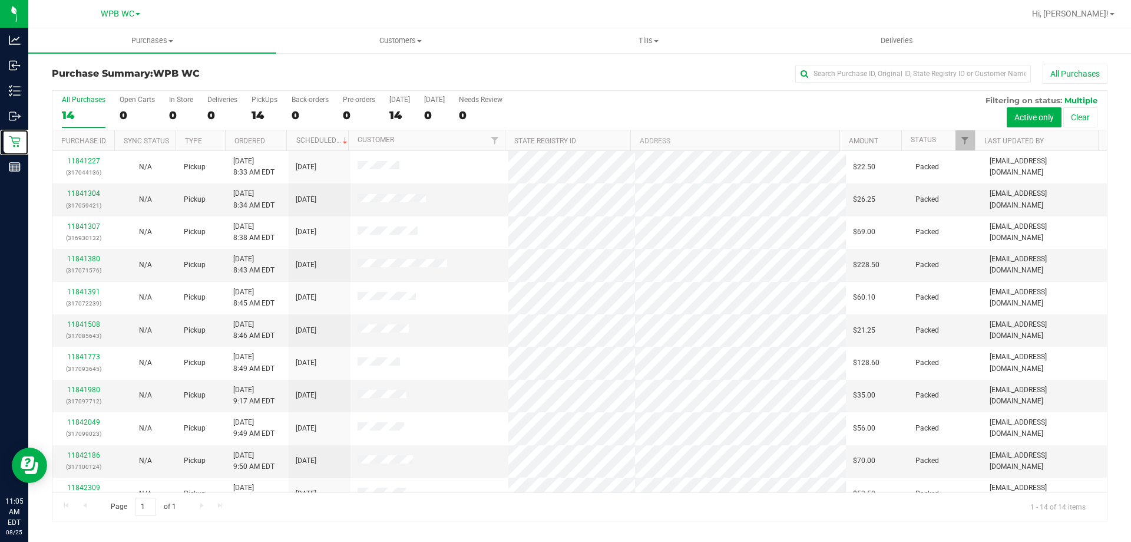
scroll to position [116, 0]
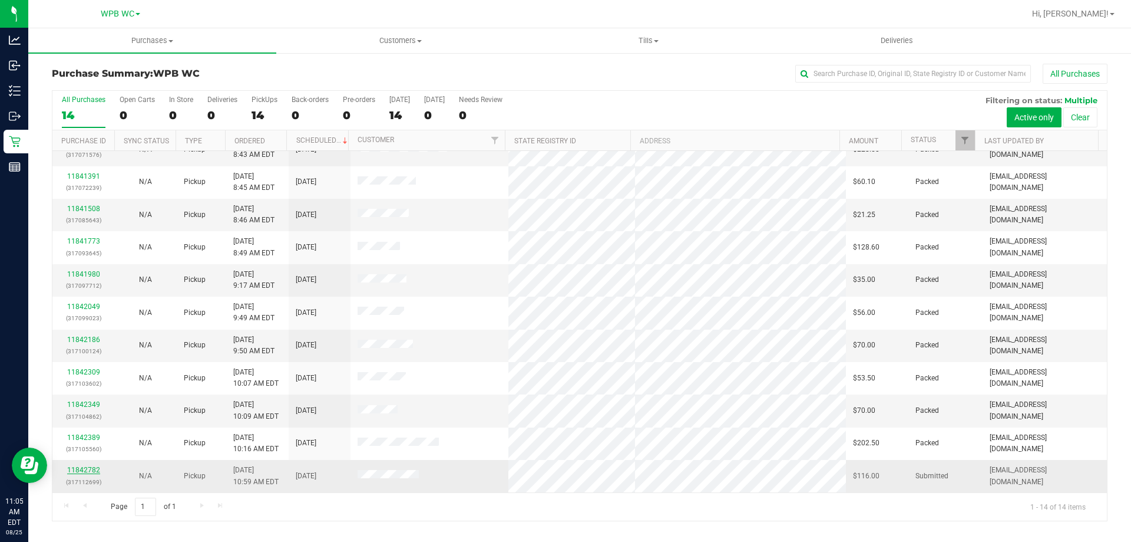
click at [74, 470] on link "11842782" at bounding box center [83, 470] width 33 height 8
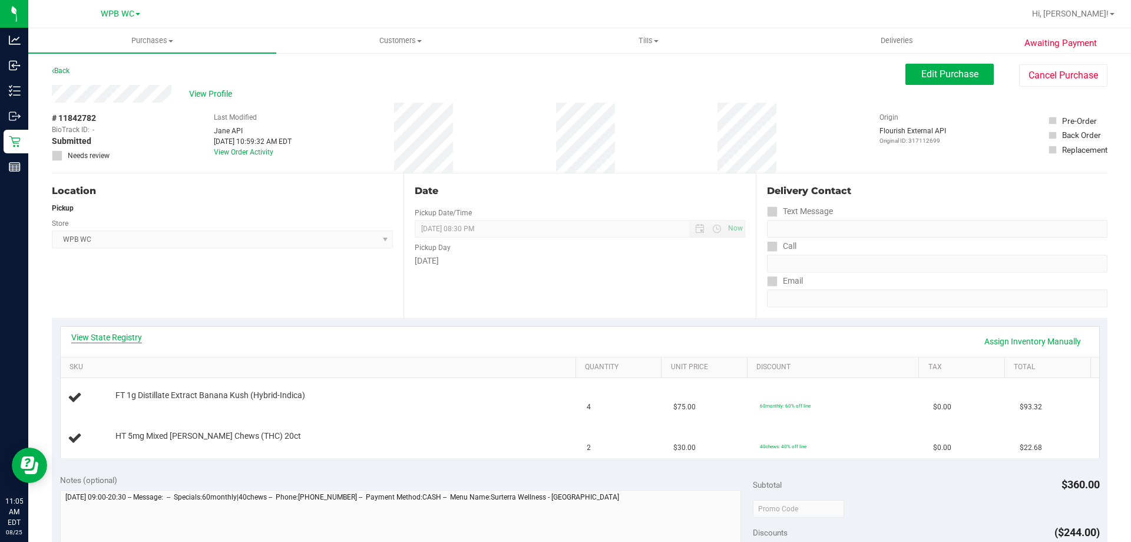
click at [127, 336] on link "View State Registry" at bounding box center [106, 337] width 71 height 12
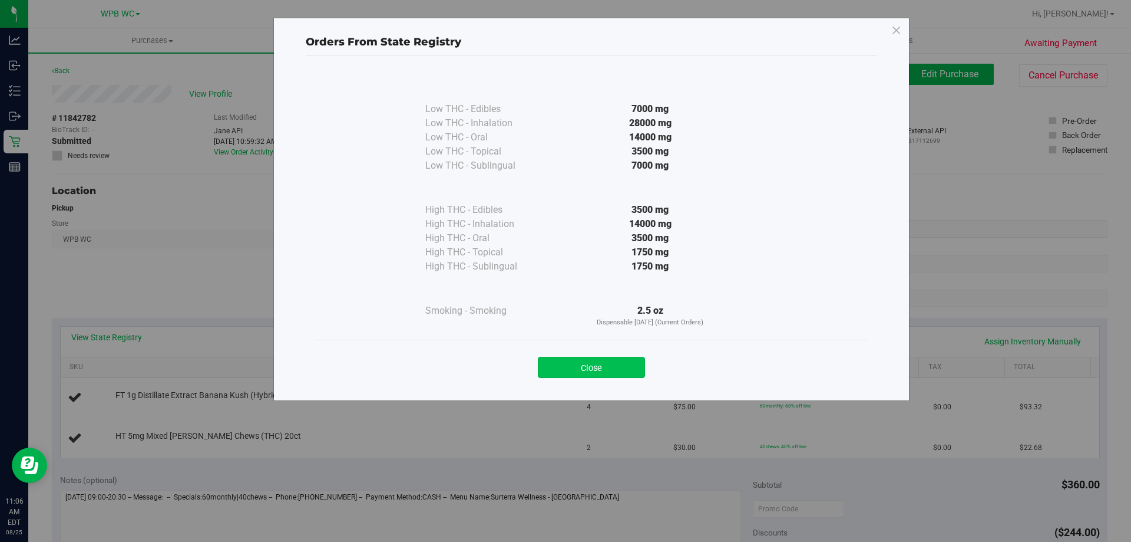
click at [588, 364] on button "Close" at bounding box center [591, 367] width 107 height 21
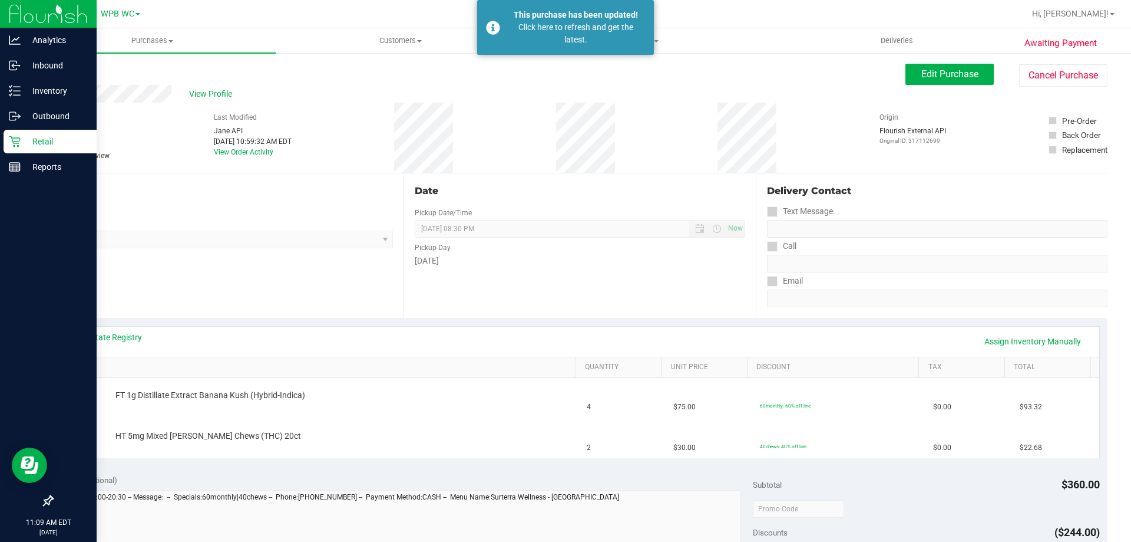
click at [36, 149] on div "Retail" at bounding box center [50, 142] width 93 height 24
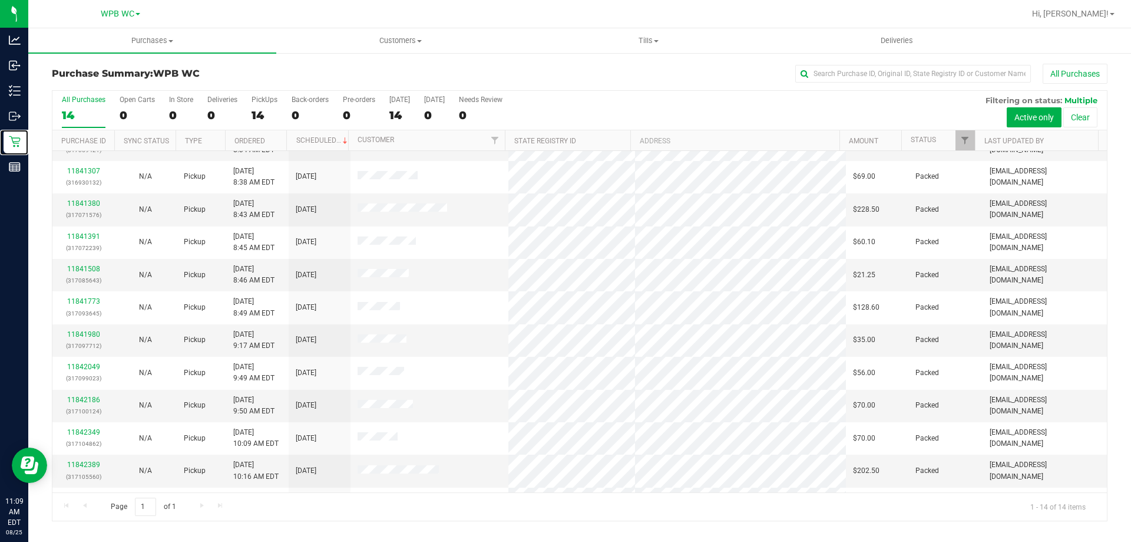
scroll to position [116, 0]
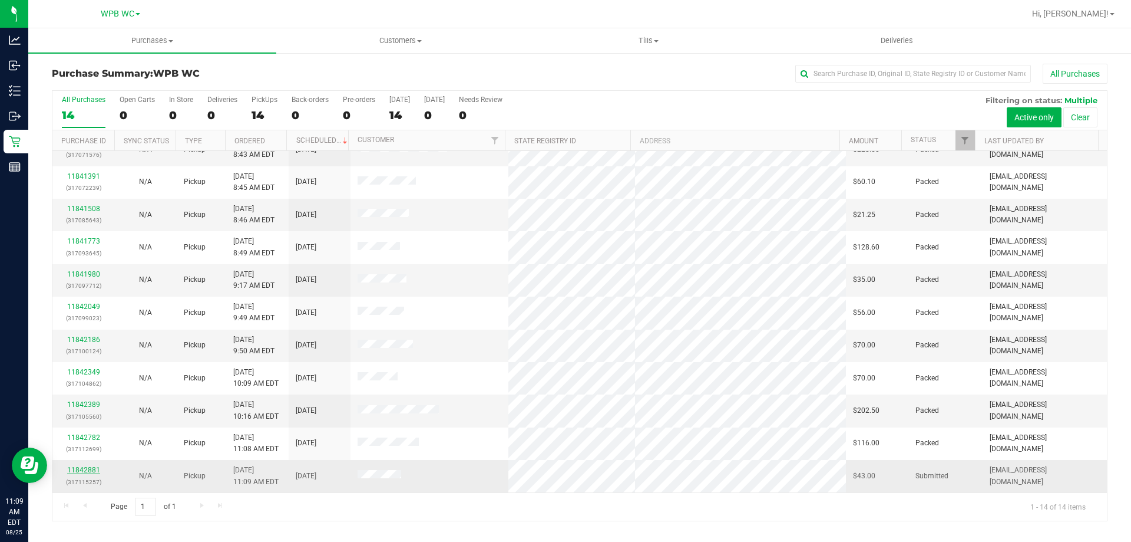
click at [77, 473] on link "11842881" at bounding box center [83, 470] width 33 height 8
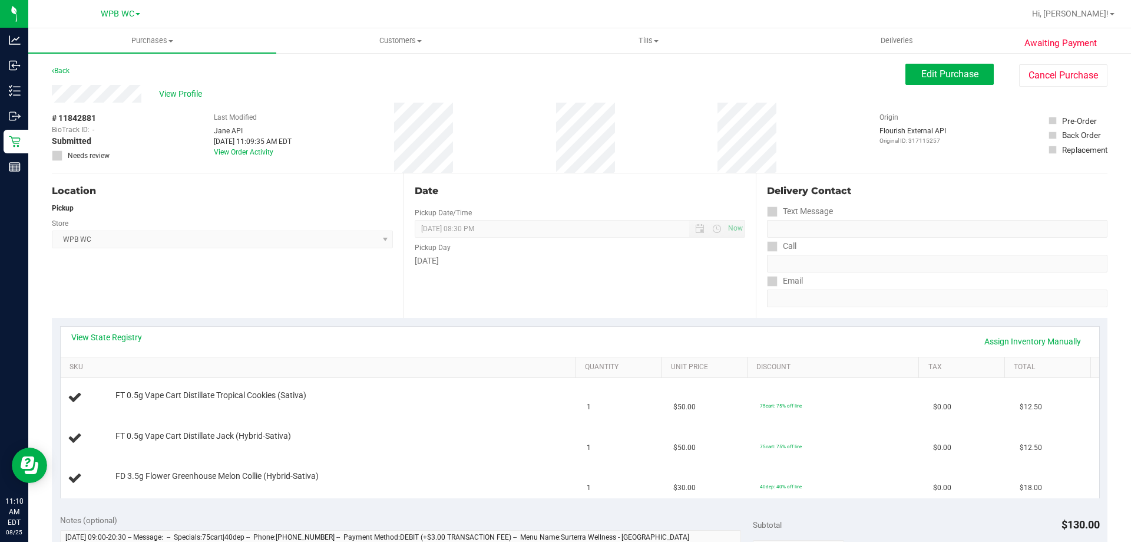
click at [133, 330] on div "View State Registry Assign Inventory Manually" at bounding box center [580, 341] width 1039 height 30
click at [133, 334] on link "View State Registry" at bounding box center [106, 337] width 71 height 12
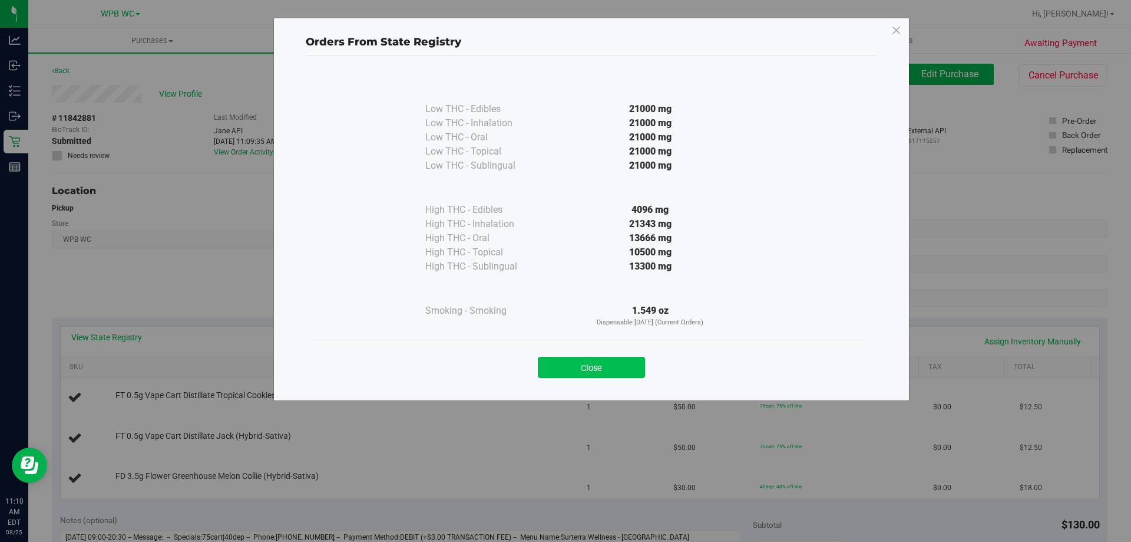
click at [545, 365] on button "Close" at bounding box center [591, 367] width 107 height 21
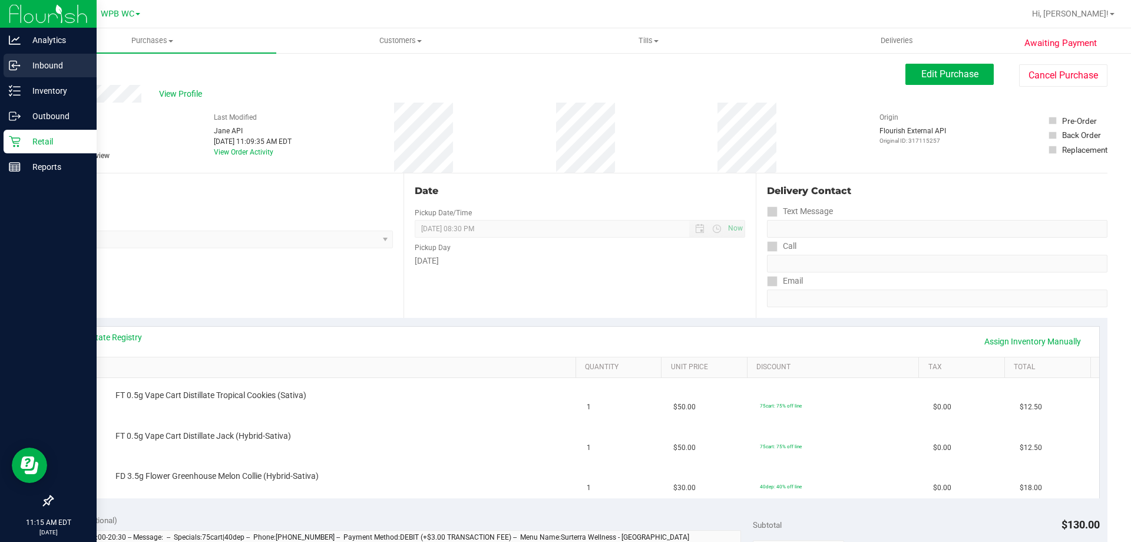
click at [36, 63] on p "Inbound" at bounding box center [56, 65] width 71 height 14
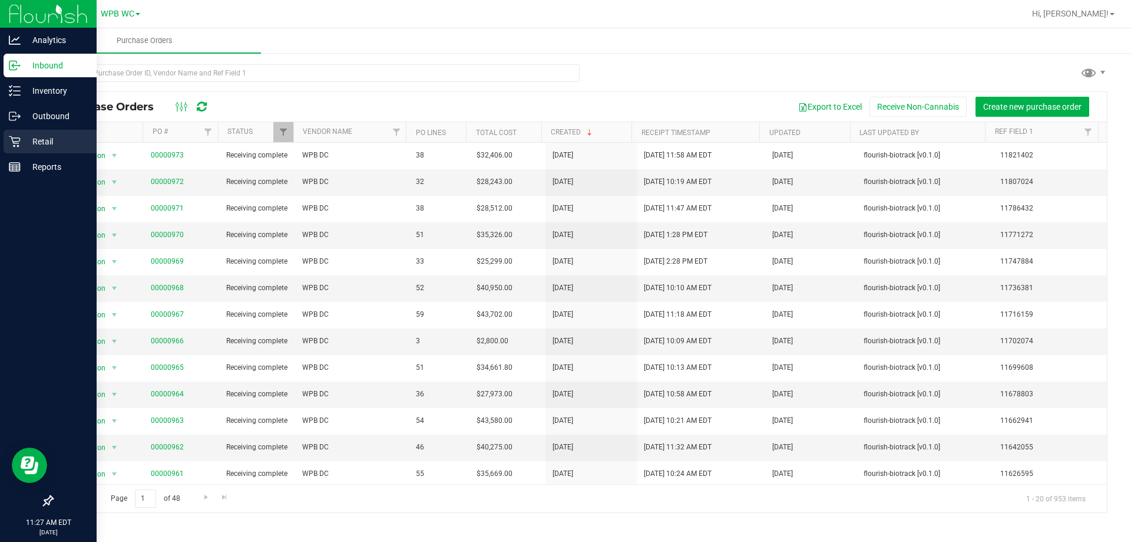
click at [47, 143] on p "Retail" at bounding box center [56, 141] width 71 height 14
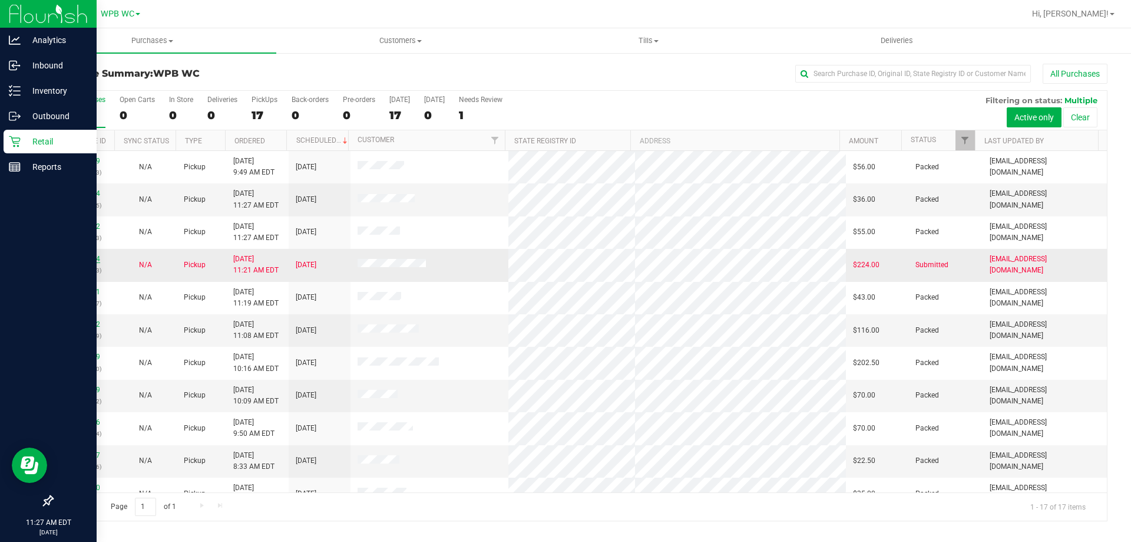
click at [96, 258] on link "11842944" at bounding box center [83, 259] width 33 height 8
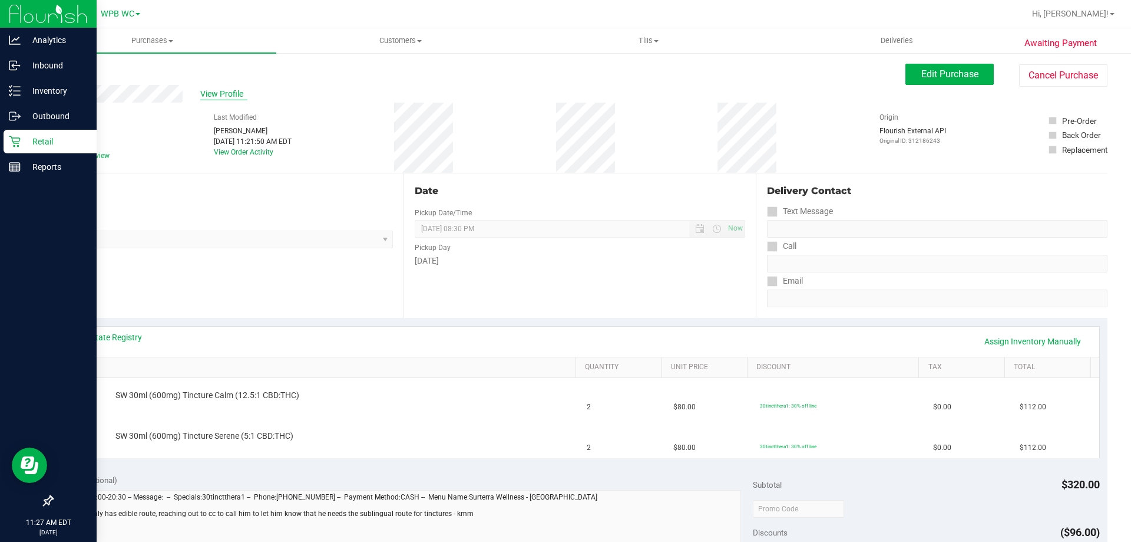
drag, startPoint x: 226, startPoint y: 103, endPoint x: 225, endPoint y: 96, distance: 6.5
click at [226, 101] on div "View Profile # 11842944 BioTrack ID: - Submitted Needs review Last Modified Aud…" at bounding box center [580, 129] width 1056 height 88
click at [225, 96] on span "View Profile" at bounding box center [223, 94] width 47 height 12
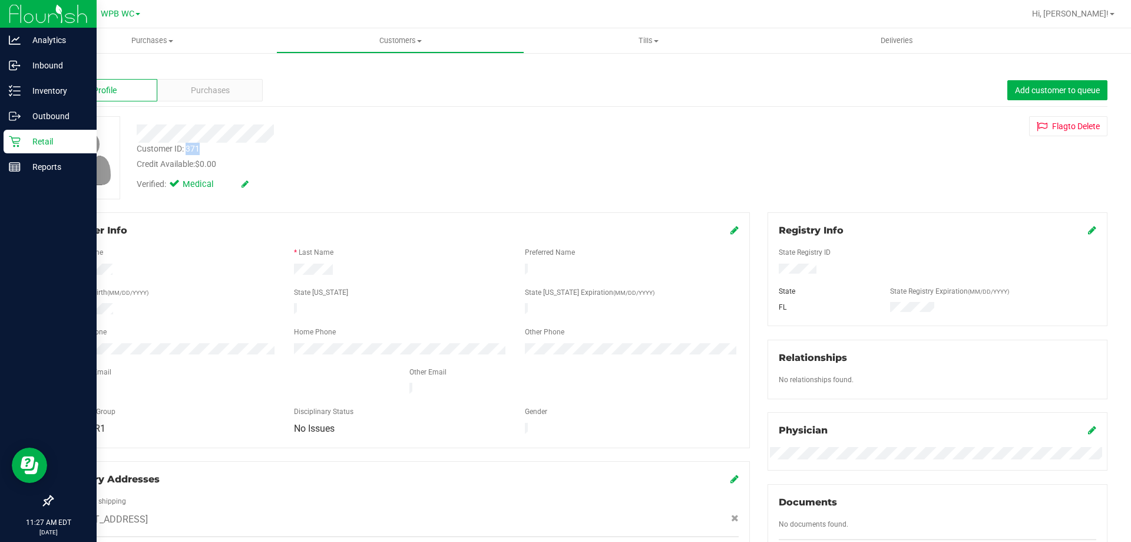
drag, startPoint x: 187, startPoint y: 149, endPoint x: 201, endPoint y: 149, distance: 14.1
click at [201, 149] on div "Customer ID: 371 Credit Available: $0.00" at bounding box center [396, 157] width 537 height 28
copy div "371"
click at [220, 84] on span "Purchases" at bounding box center [210, 90] width 39 height 12
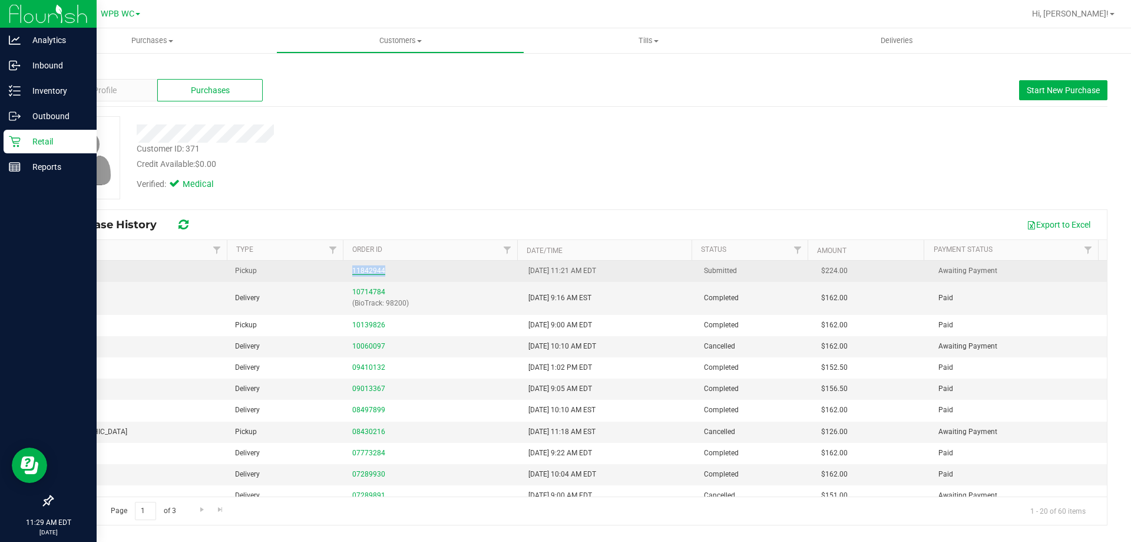
drag, startPoint x: 348, startPoint y: 269, endPoint x: 381, endPoint y: 268, distance: 32.4
click at [381, 268] on td "11842944" at bounding box center [433, 270] width 176 height 21
copy link "11842944"
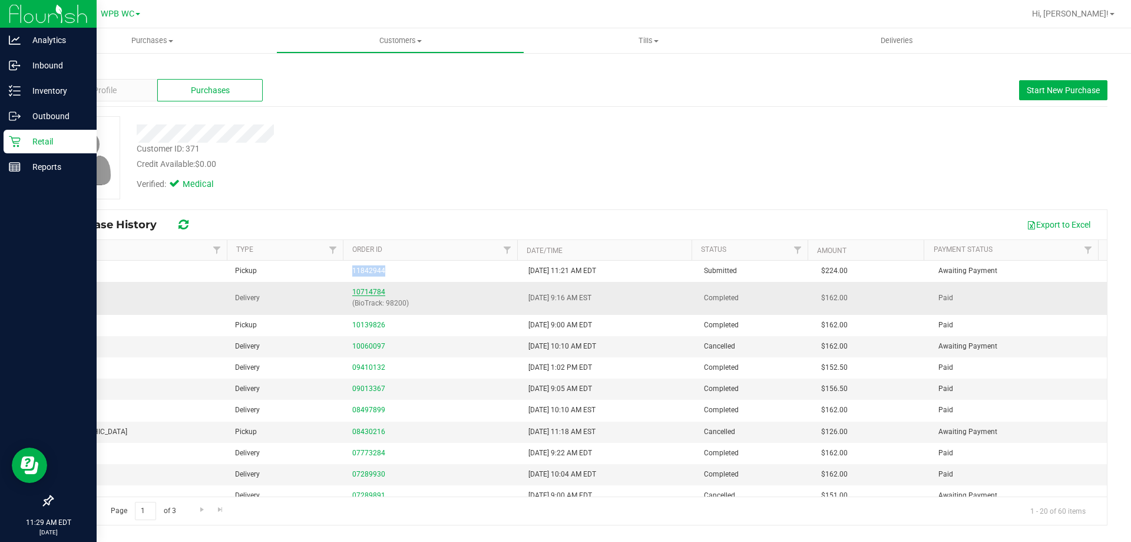
click at [371, 293] on link "10714784" at bounding box center [368, 292] width 33 height 8
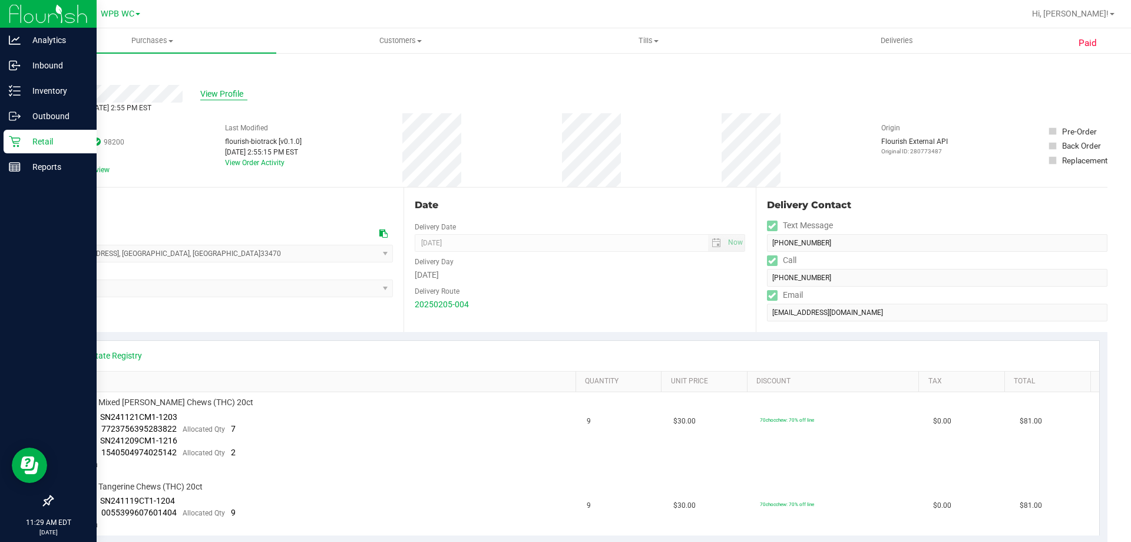
click at [220, 90] on span "View Profile" at bounding box center [223, 94] width 47 height 12
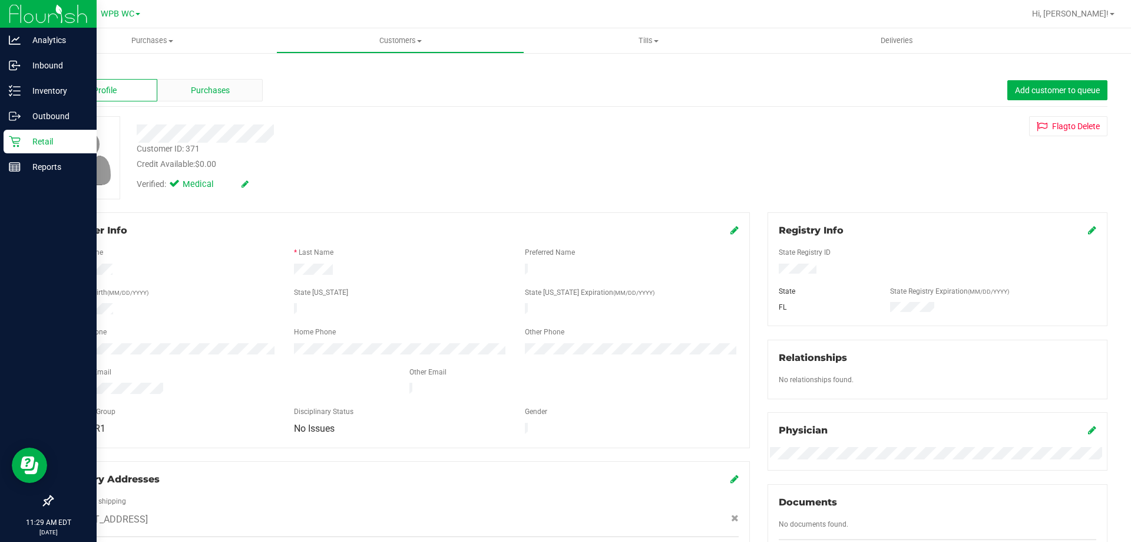
click at [205, 82] on div "Purchases" at bounding box center [209, 90] width 105 height 22
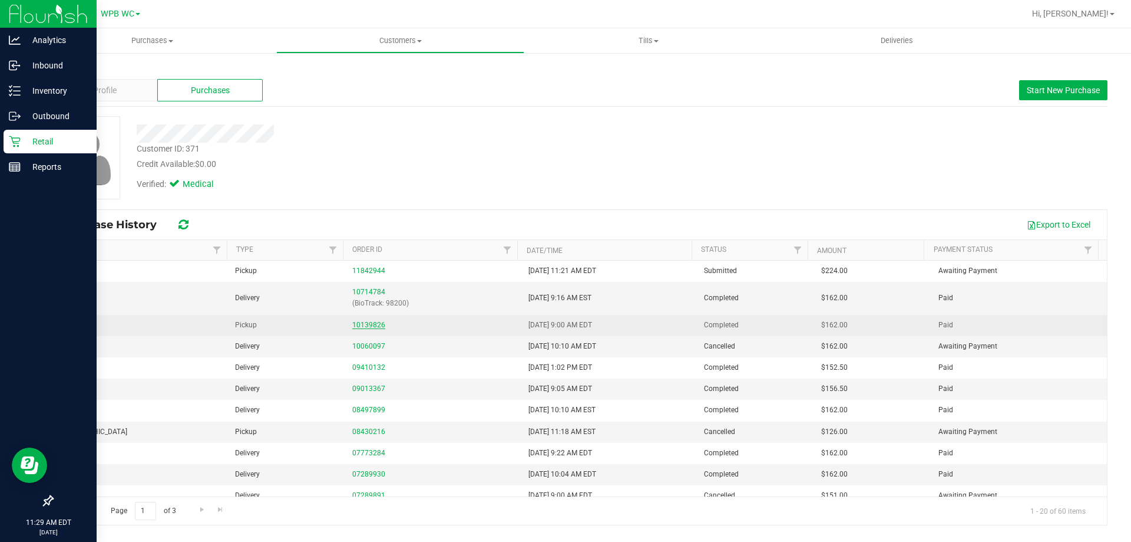
click at [372, 321] on link "10139826" at bounding box center [368, 325] width 33 height 8
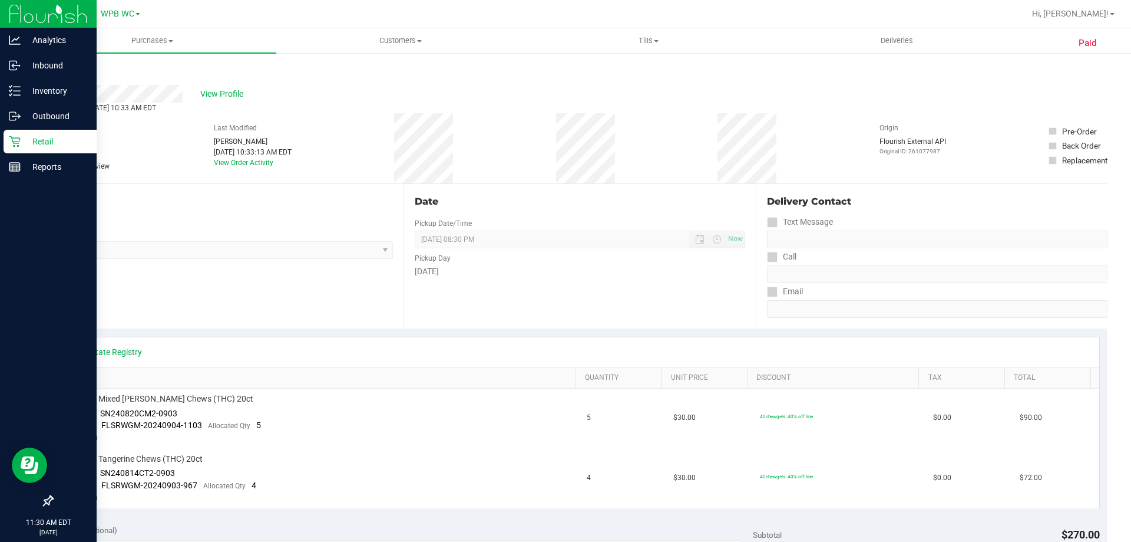
click at [28, 150] on div "Retail" at bounding box center [50, 142] width 93 height 24
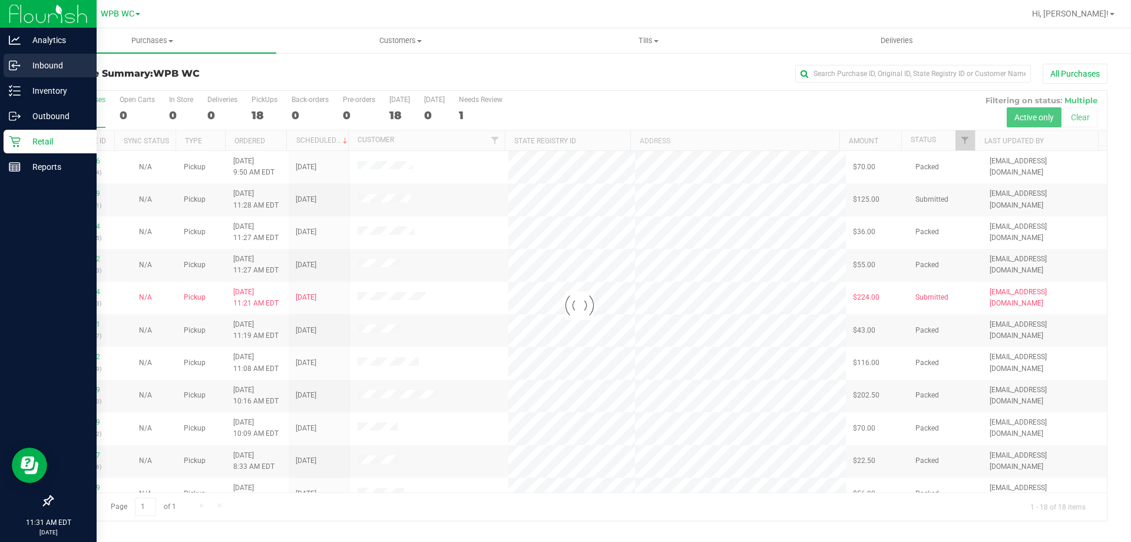
click at [20, 69] on icon at bounding box center [15, 66] width 12 height 12
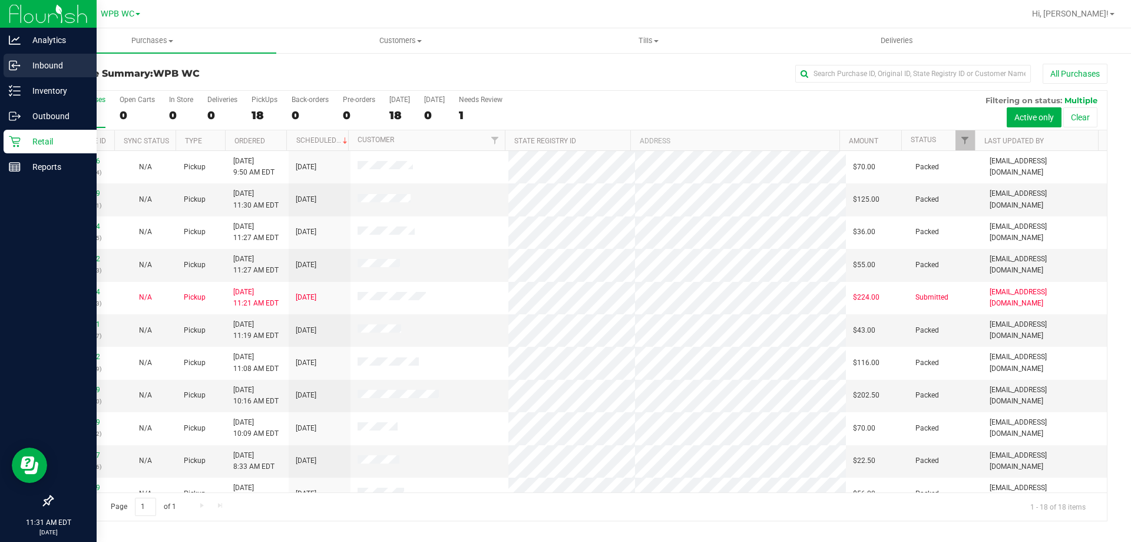
click at [15, 67] on icon at bounding box center [15, 66] width 12 height 12
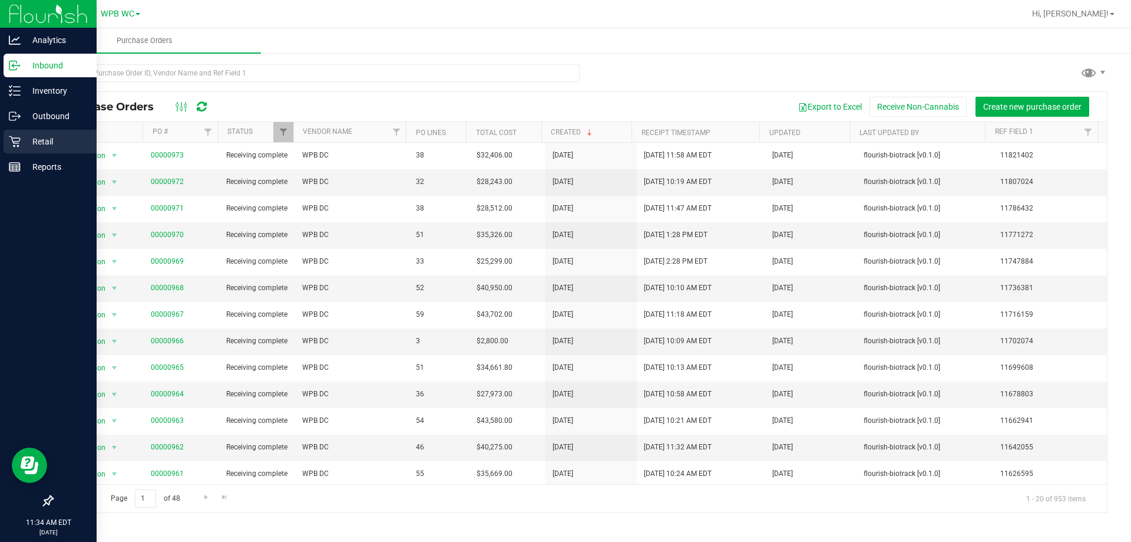
click at [42, 142] on p "Retail" at bounding box center [56, 141] width 71 height 14
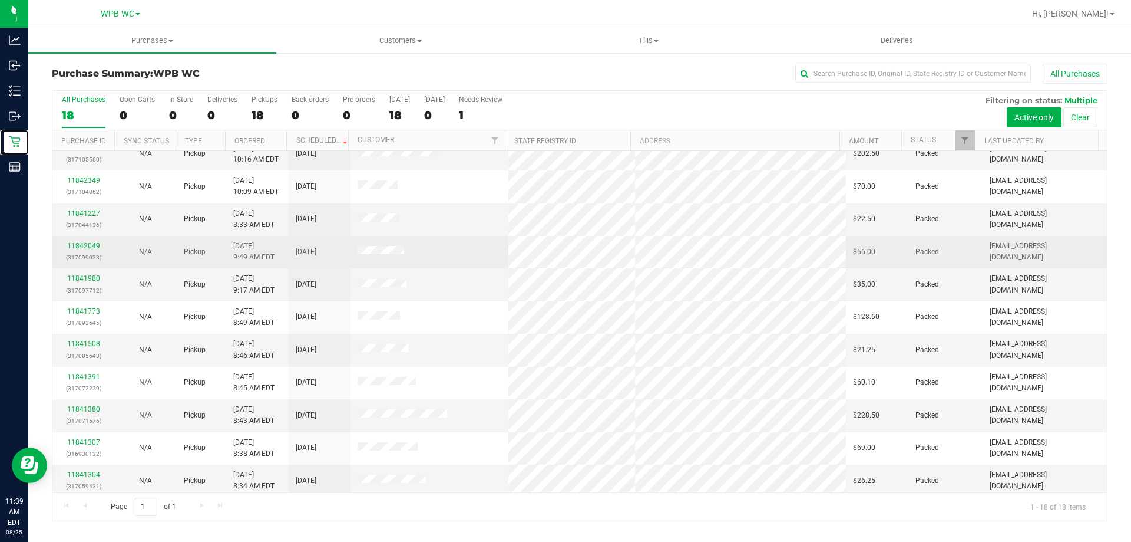
scroll to position [246, 0]
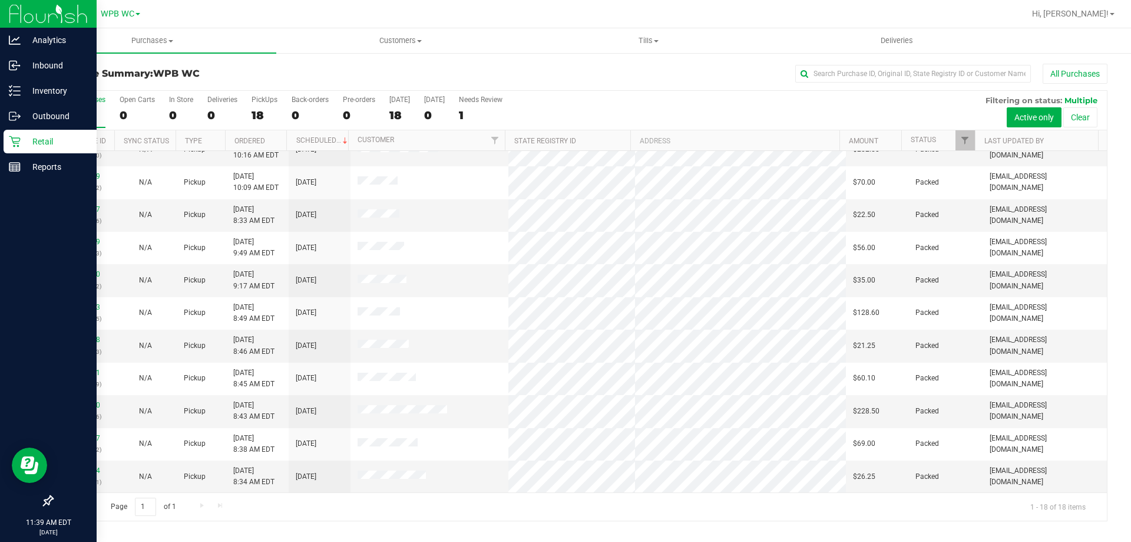
click at [26, 137] on p "Retail" at bounding box center [56, 141] width 71 height 14
click at [67, 70] on p "Inbound" at bounding box center [56, 65] width 71 height 14
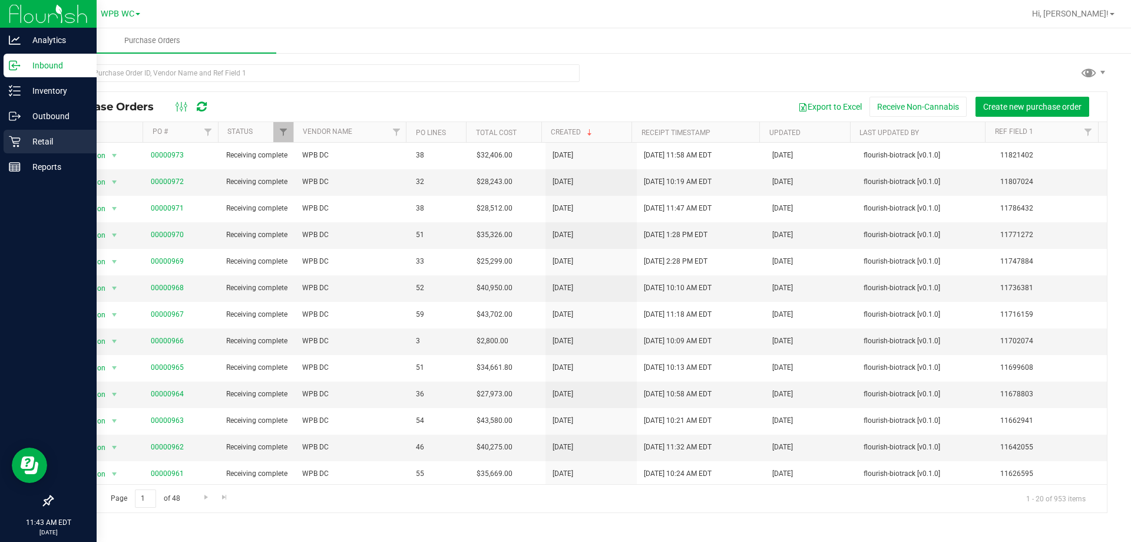
click at [15, 150] on div "Retail" at bounding box center [50, 142] width 93 height 24
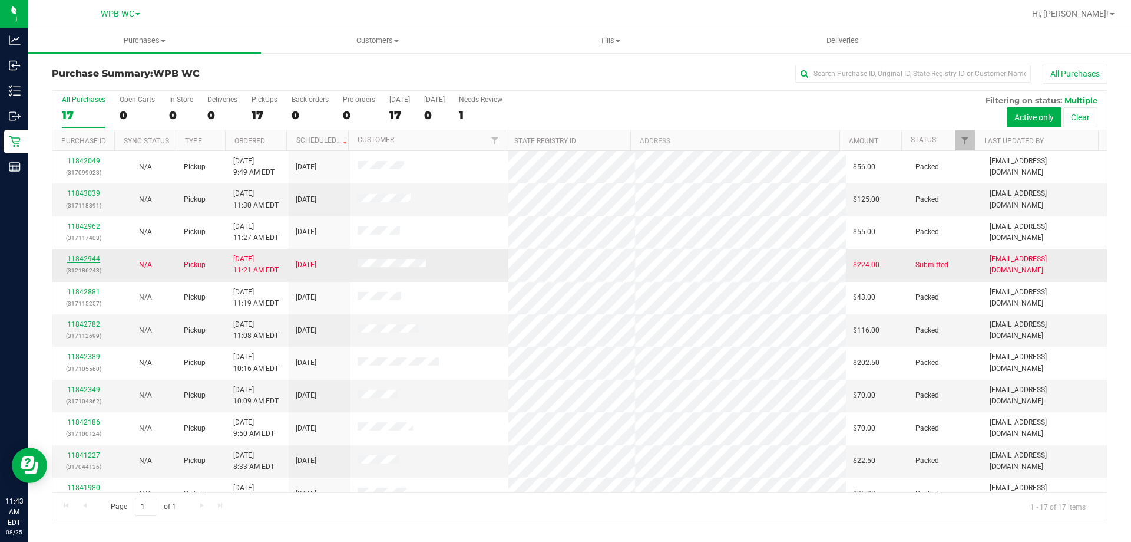
click at [94, 260] on link "11842944" at bounding box center [83, 259] width 33 height 8
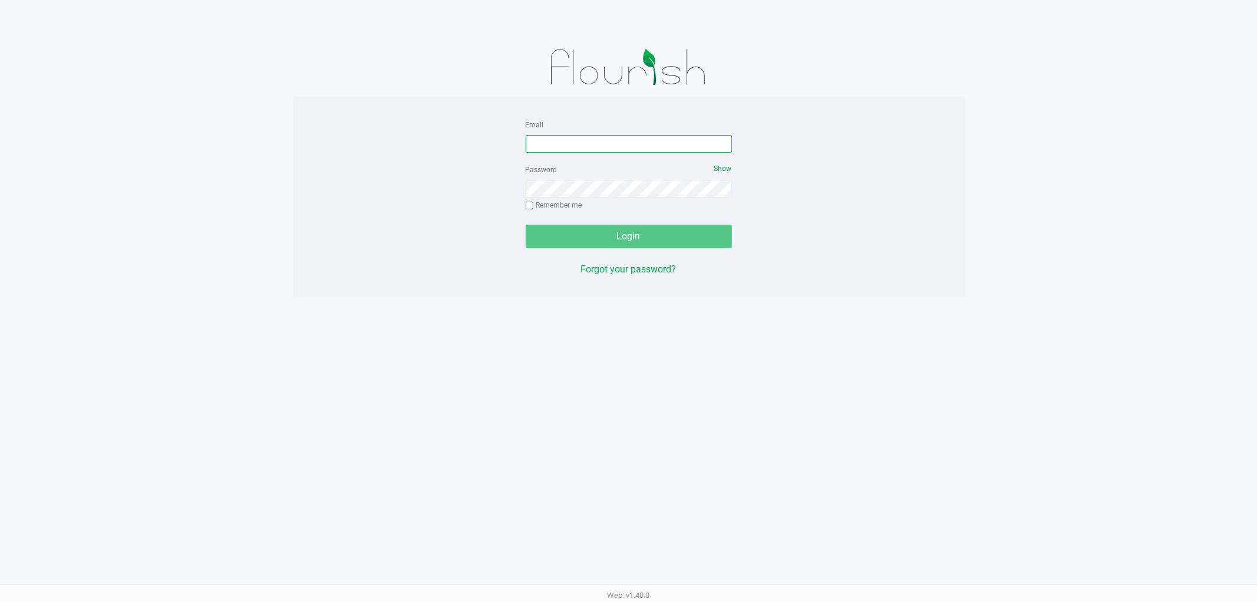
click at [572, 138] on input "Email" at bounding box center [629, 144] width 206 height 18
type input "[EMAIL_ADDRESS][DOMAIN_NAME]"
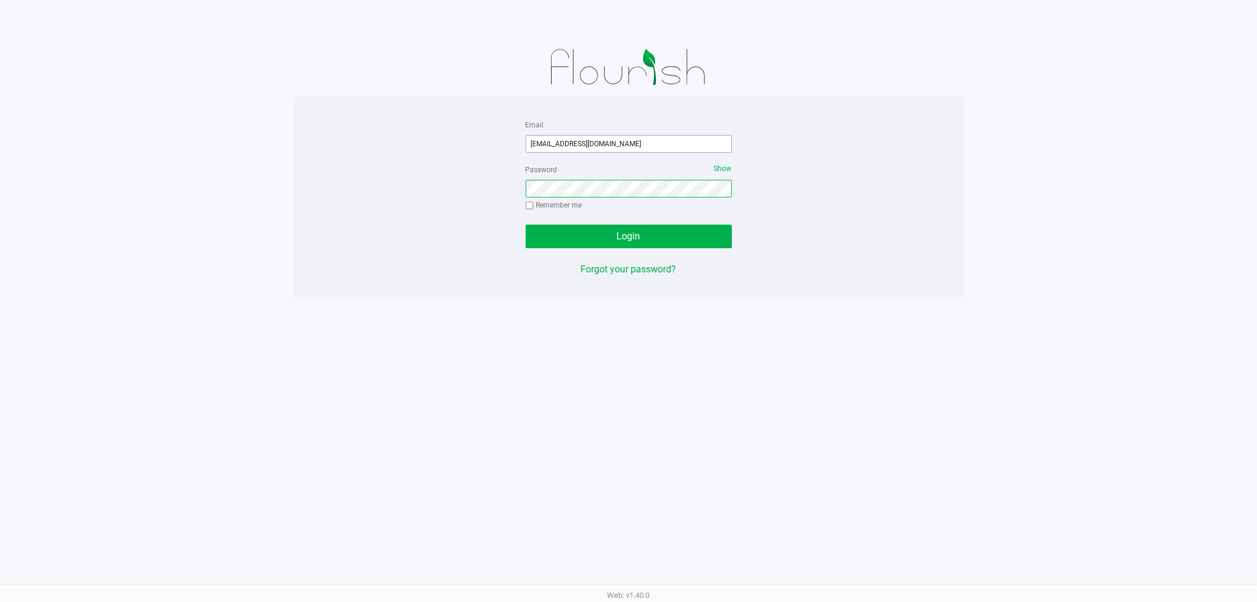
click at [526, 225] on button "Login" at bounding box center [629, 237] width 206 height 24
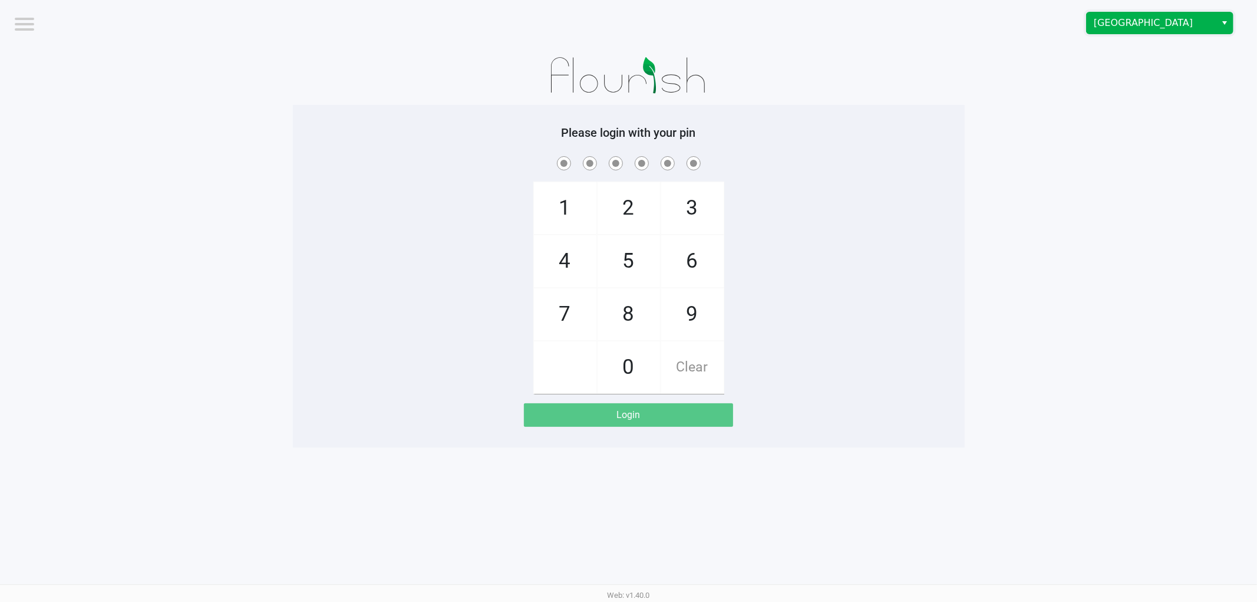
click at [1155, 24] on span "[GEOGRAPHIC_DATA]" at bounding box center [1151, 23] width 115 height 14
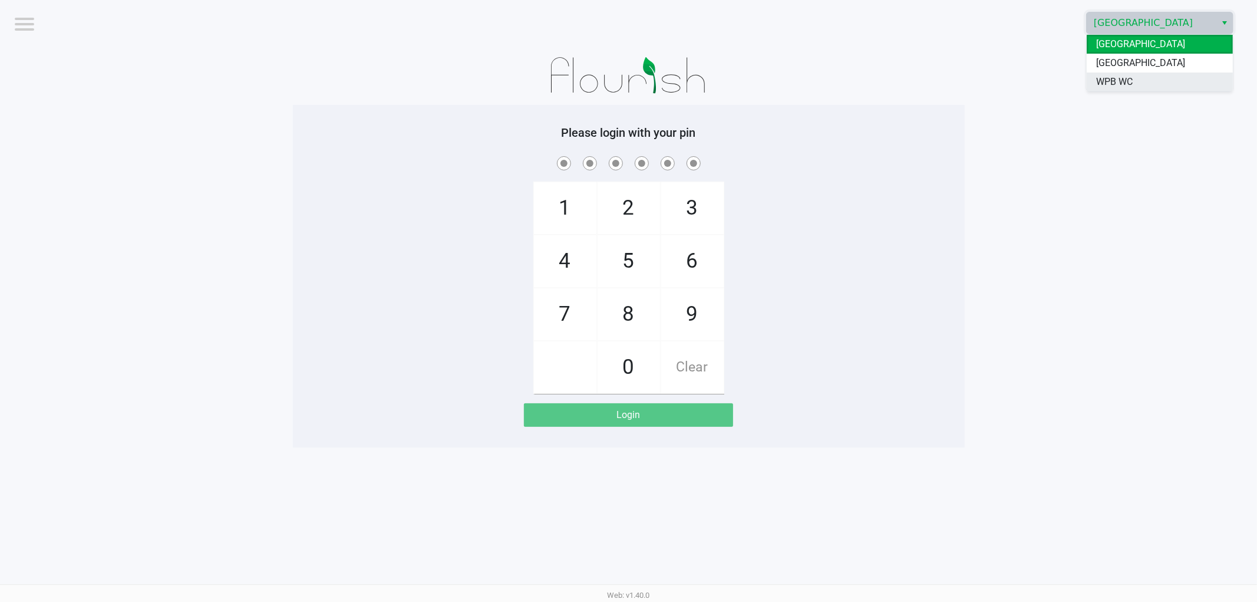
click at [1130, 78] on span "WPB WC" at bounding box center [1114, 82] width 37 height 14
checkbox input "true"
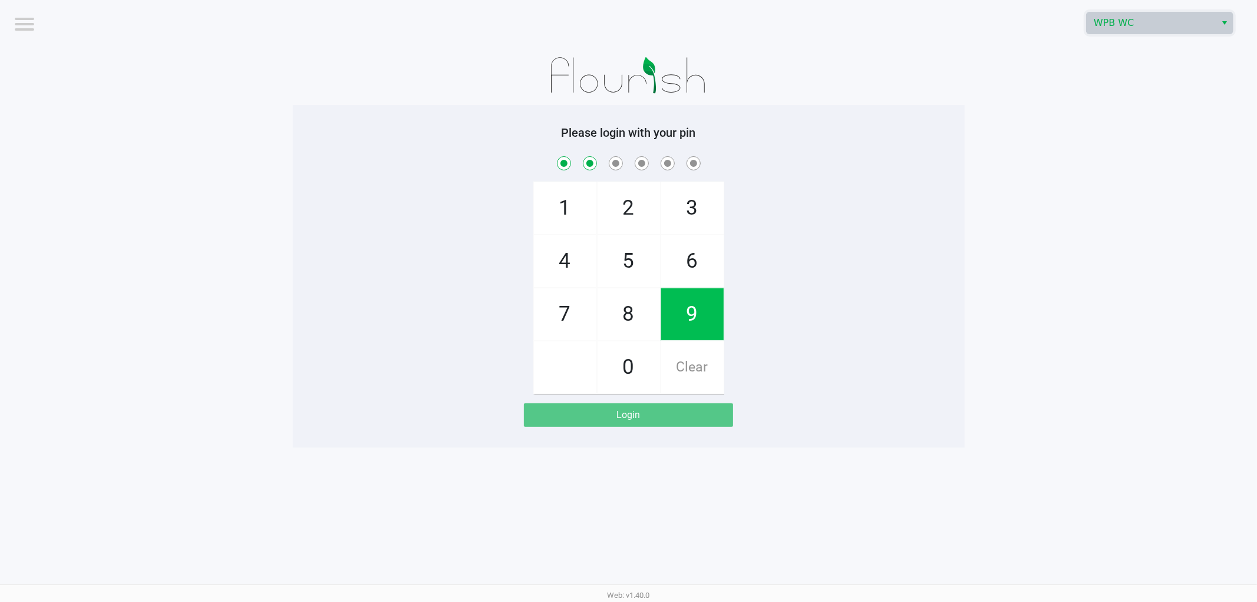
checkbox input "true"
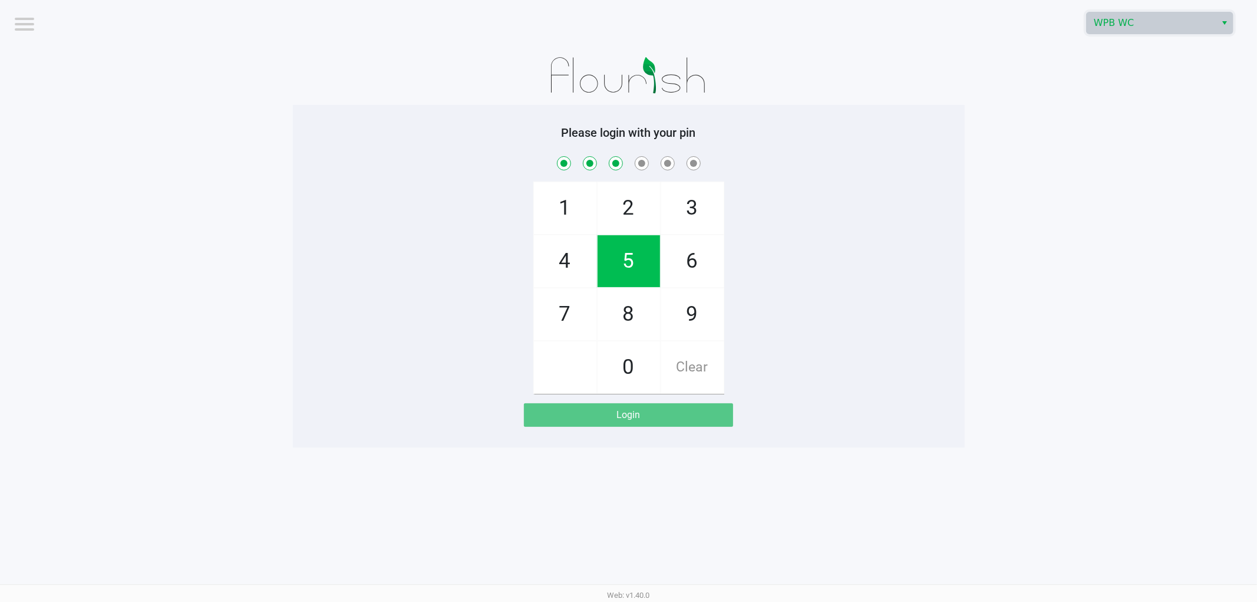
checkbox input "true"
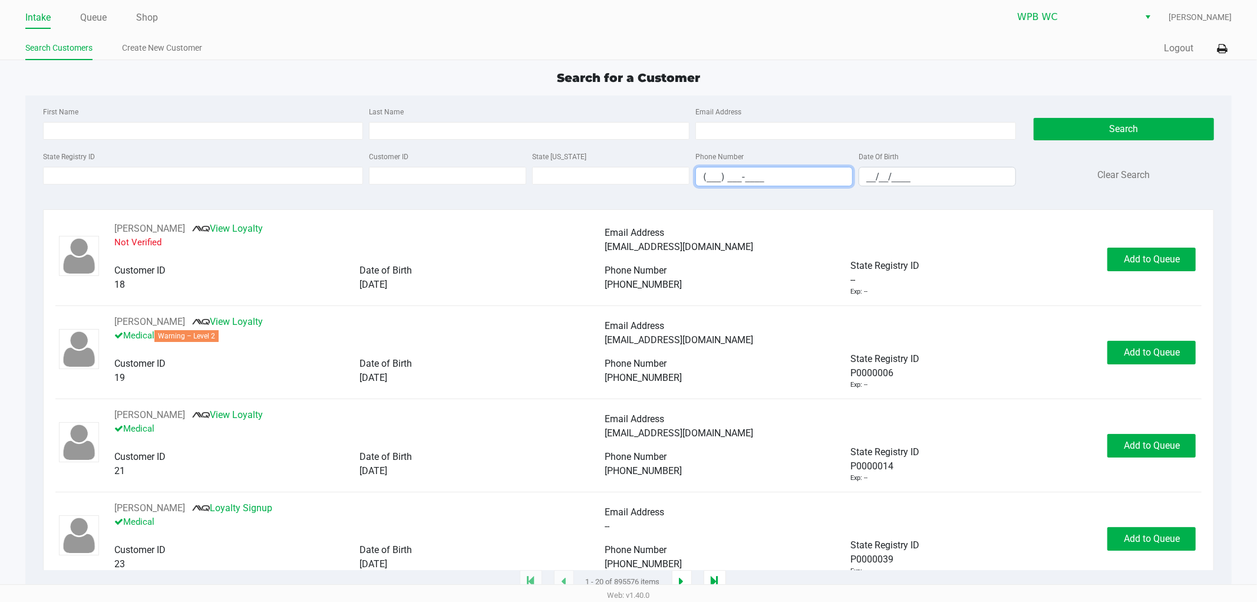
click at [704, 180] on input "(___) ___-____" at bounding box center [774, 176] width 156 height 18
type input "(561) 578-1576"
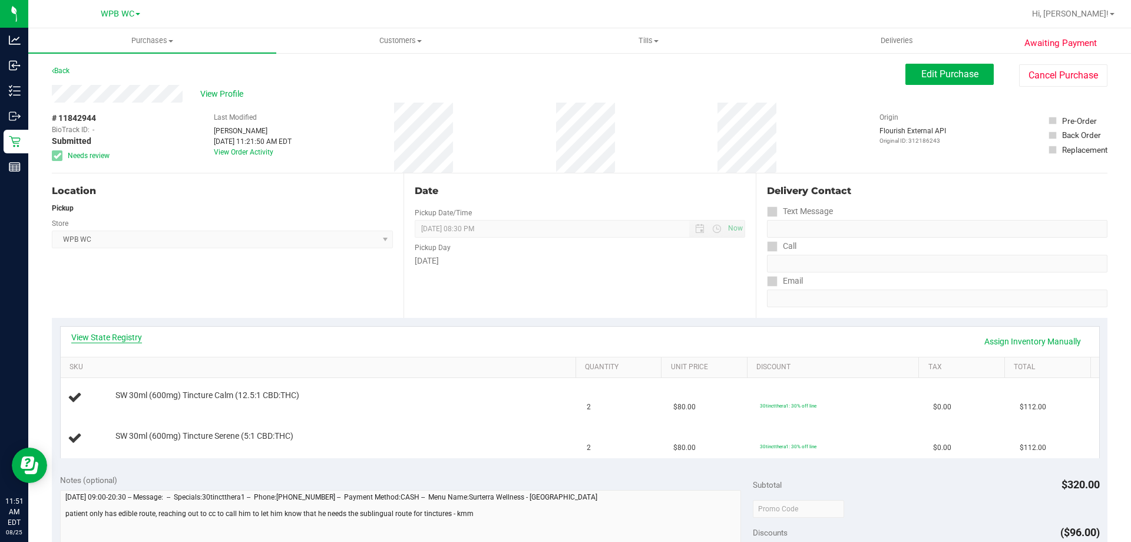
click at [115, 335] on link "View State Registry" at bounding box center [106, 337] width 71 height 12
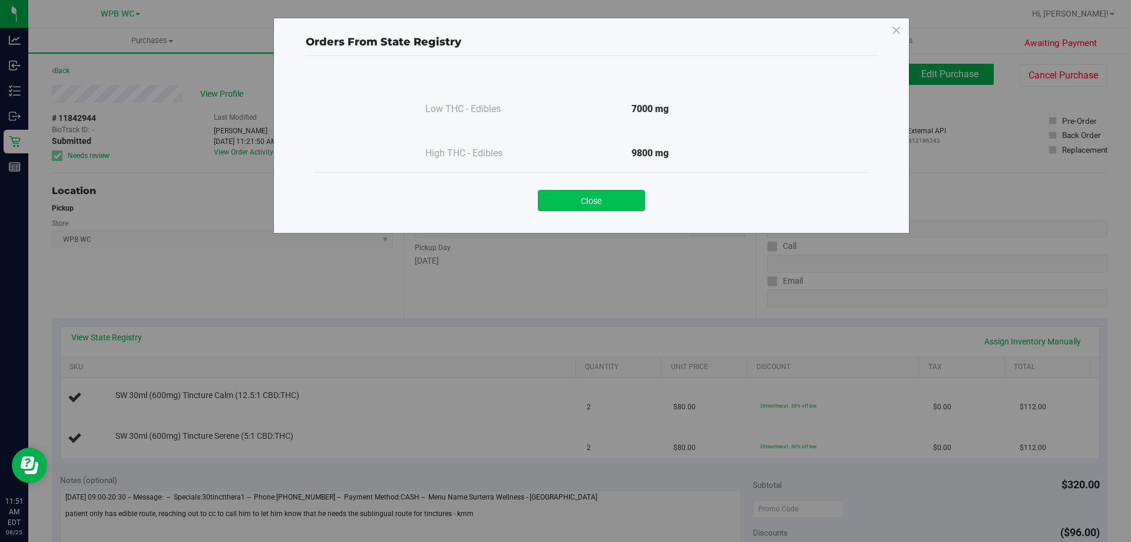
click at [598, 200] on button "Close" at bounding box center [591, 200] width 107 height 21
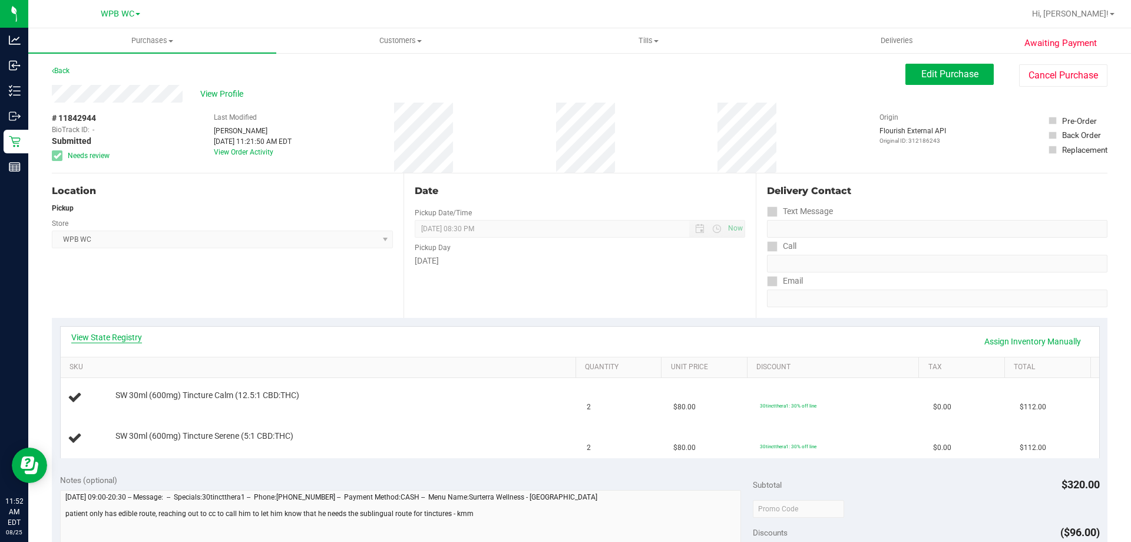
click at [109, 336] on link "View State Registry" at bounding box center [106, 337] width 71 height 12
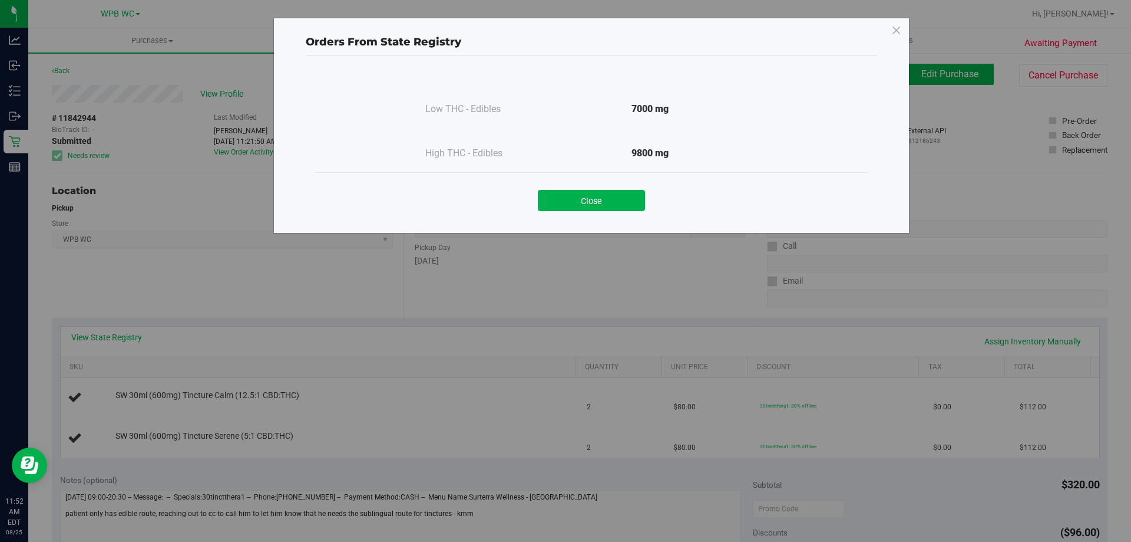
click at [533, 201] on div "Close" at bounding box center [592, 196] width 536 height 29
click at [550, 212] on div "Close" at bounding box center [592, 196] width 554 height 48
click at [553, 202] on button "Close" at bounding box center [591, 200] width 107 height 21
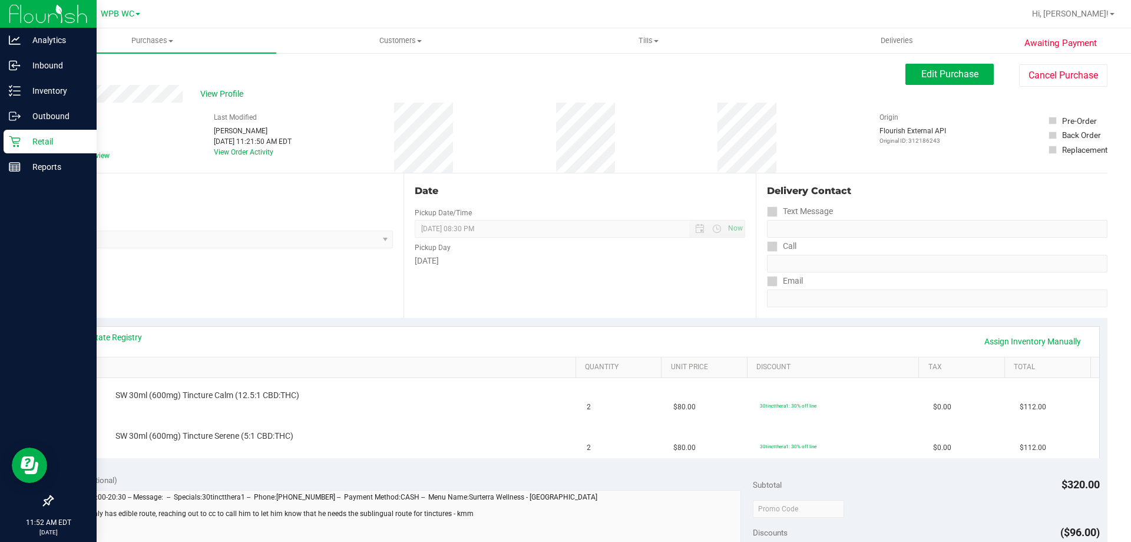
click at [19, 140] on icon at bounding box center [15, 142] width 12 height 12
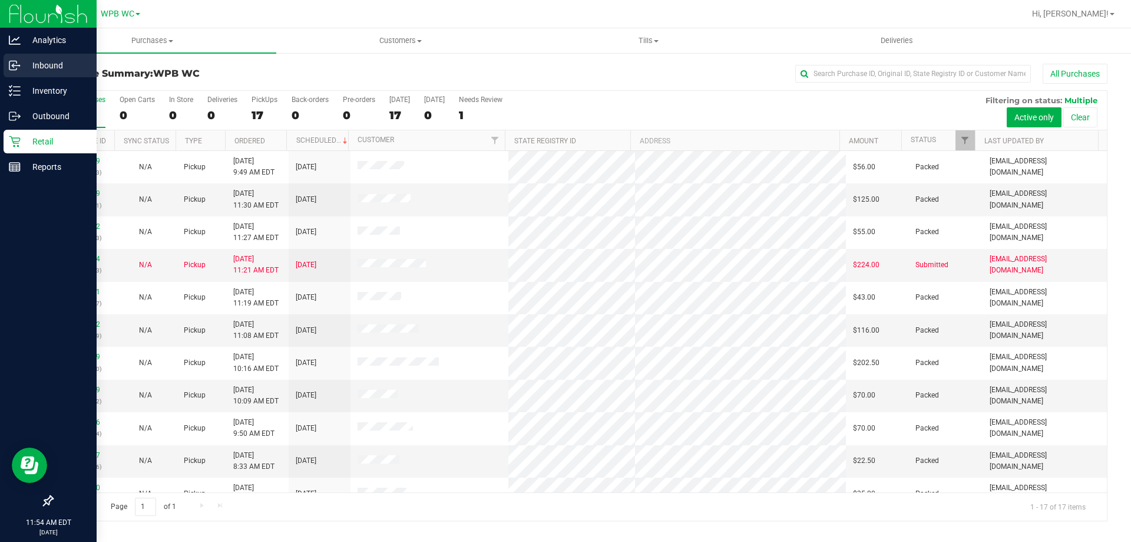
click at [26, 62] on p "Inbound" at bounding box center [56, 65] width 71 height 14
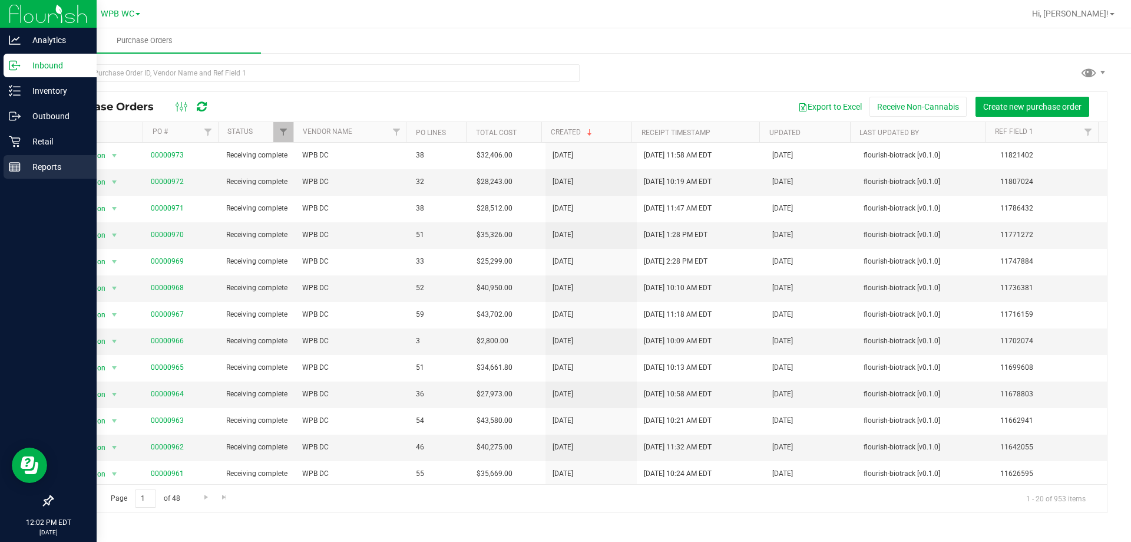
click at [22, 166] on p "Reports" at bounding box center [56, 167] width 71 height 14
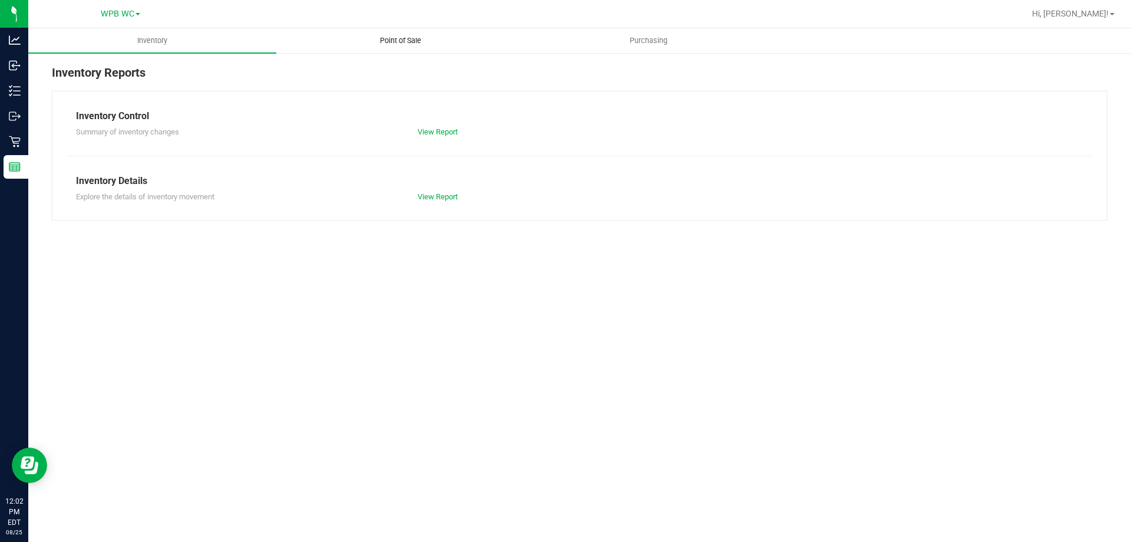
click at [397, 31] on uib-tab-heading "Point of Sale" at bounding box center [400, 41] width 247 height 24
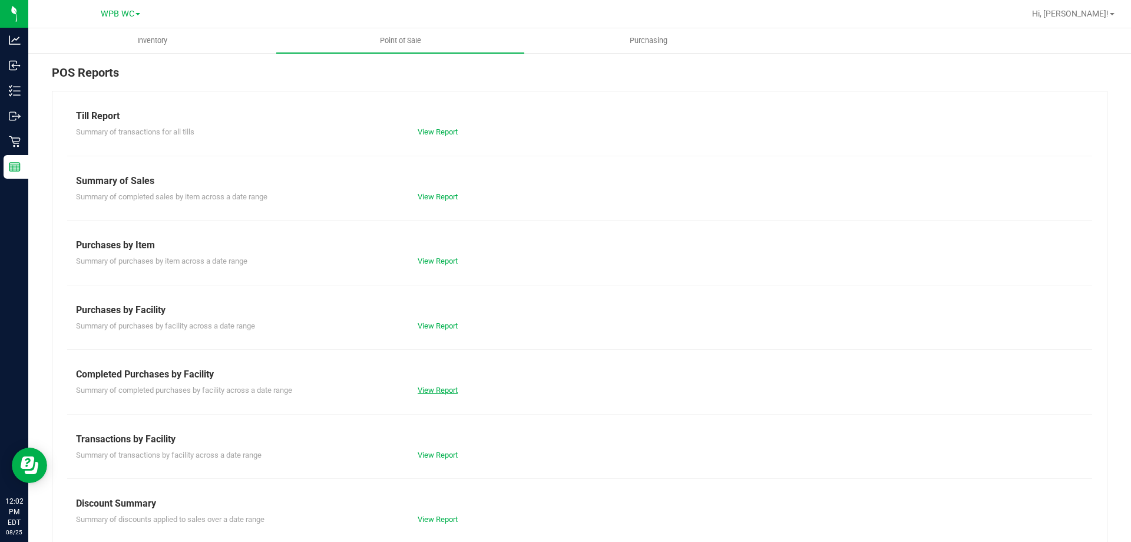
click at [447, 390] on link "View Report" at bounding box center [438, 389] width 40 height 9
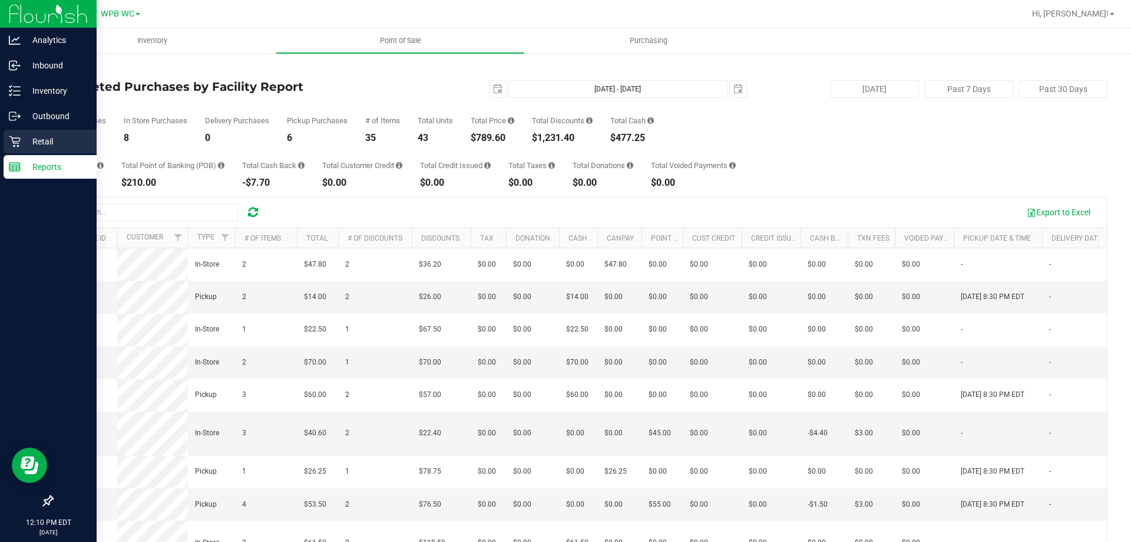
click at [18, 146] on icon at bounding box center [14, 141] width 11 height 11
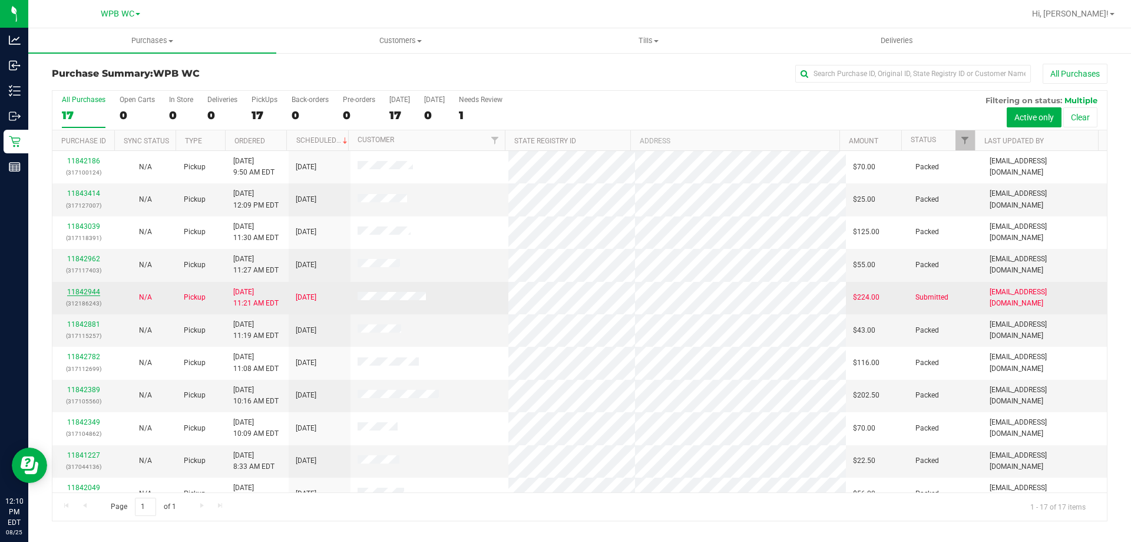
click at [90, 295] on link "11842944" at bounding box center [83, 292] width 33 height 8
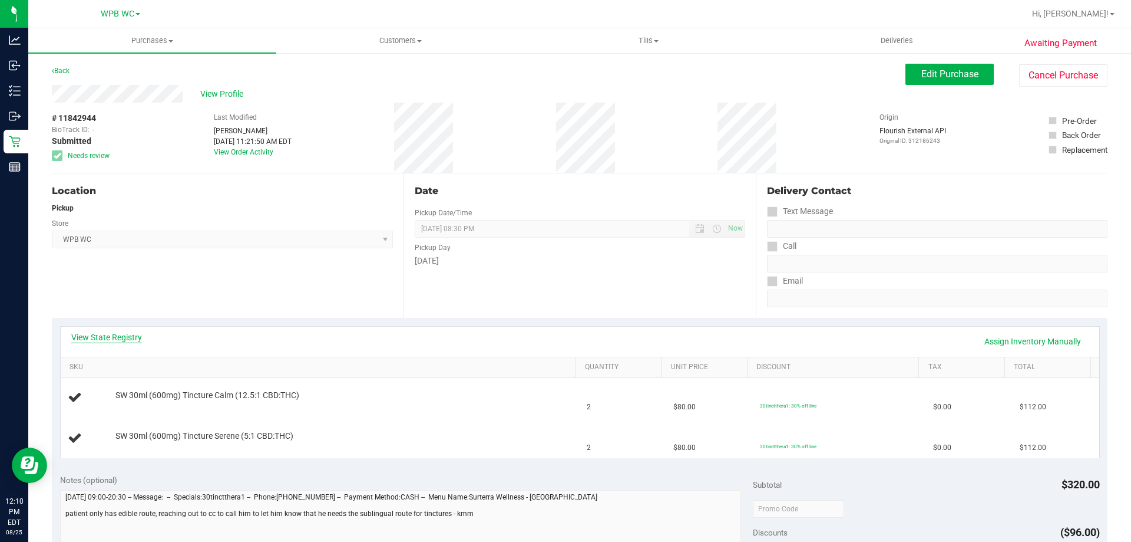
click at [137, 335] on link "View State Registry" at bounding box center [106, 337] width 71 height 12
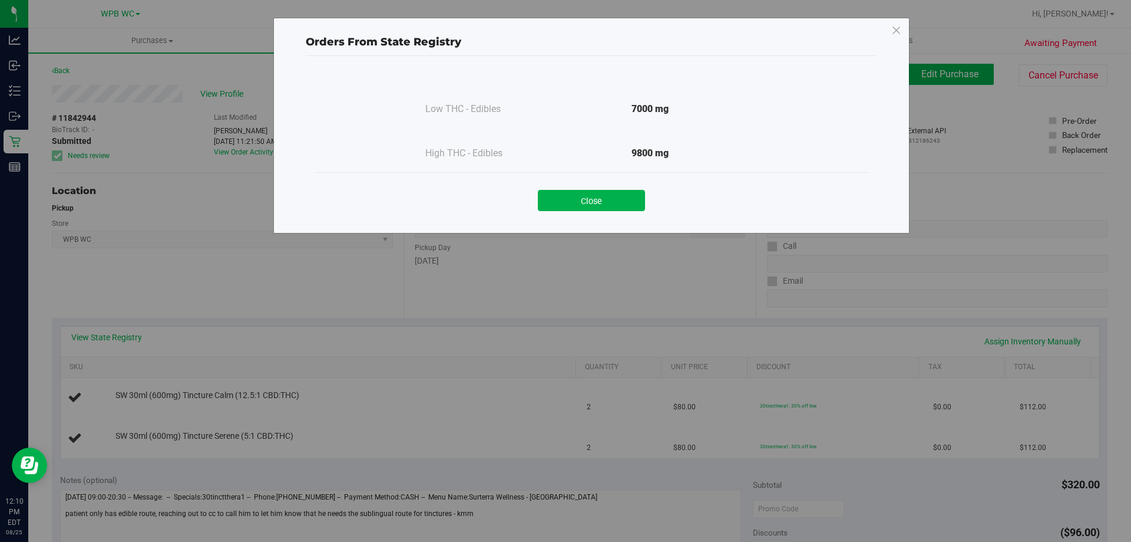
drag, startPoint x: 627, startPoint y: 197, endPoint x: 602, endPoint y: 197, distance: 24.8
click at [625, 197] on button "Close" at bounding box center [591, 200] width 107 height 21
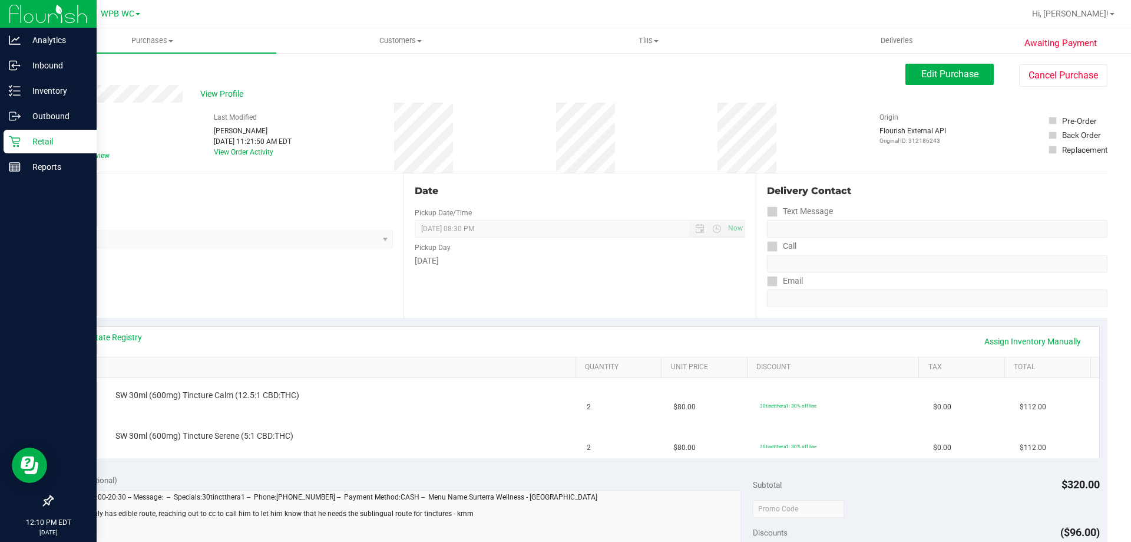
click at [12, 146] on icon at bounding box center [15, 142] width 12 height 12
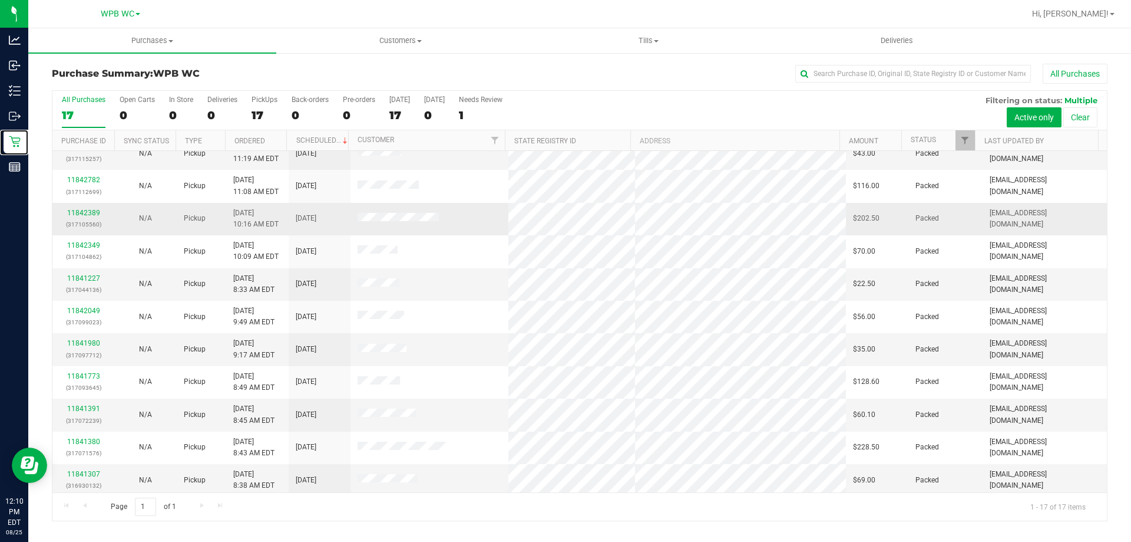
scroll to position [213, 0]
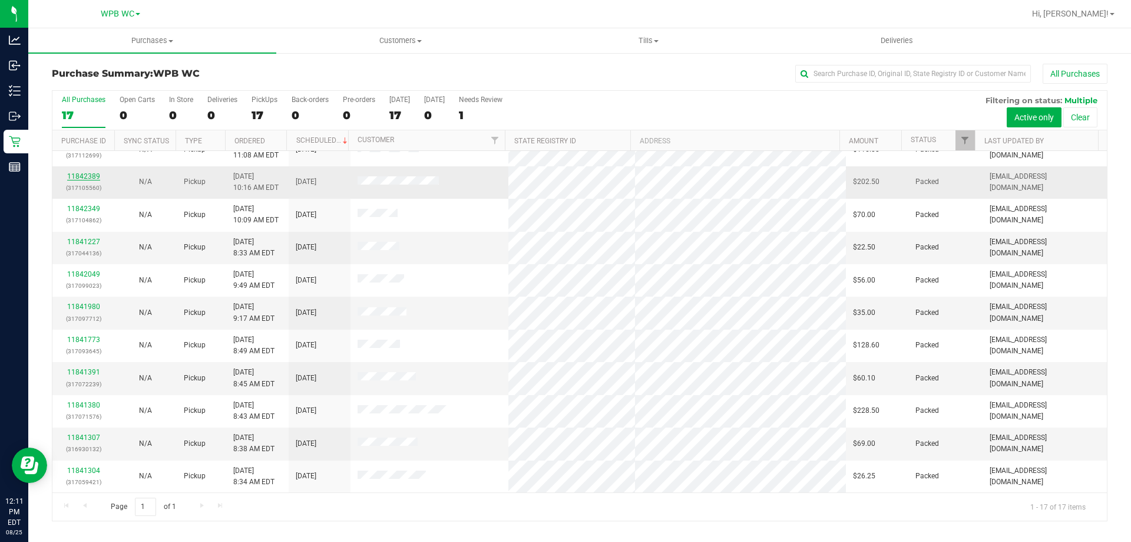
click at [72, 174] on link "11842389" at bounding box center [83, 176] width 33 height 8
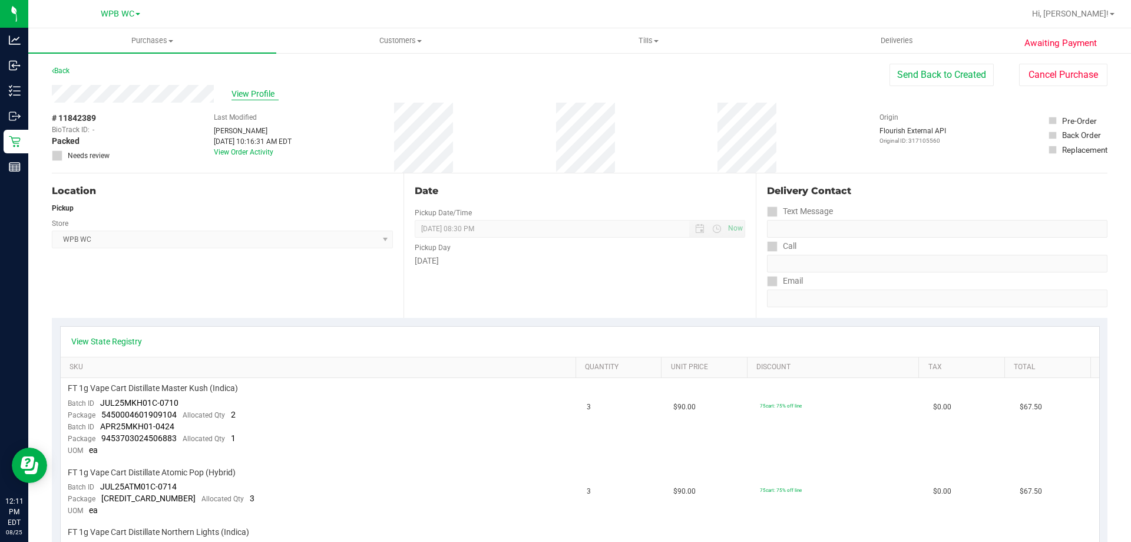
click at [246, 91] on span "View Profile" at bounding box center [255, 94] width 47 height 12
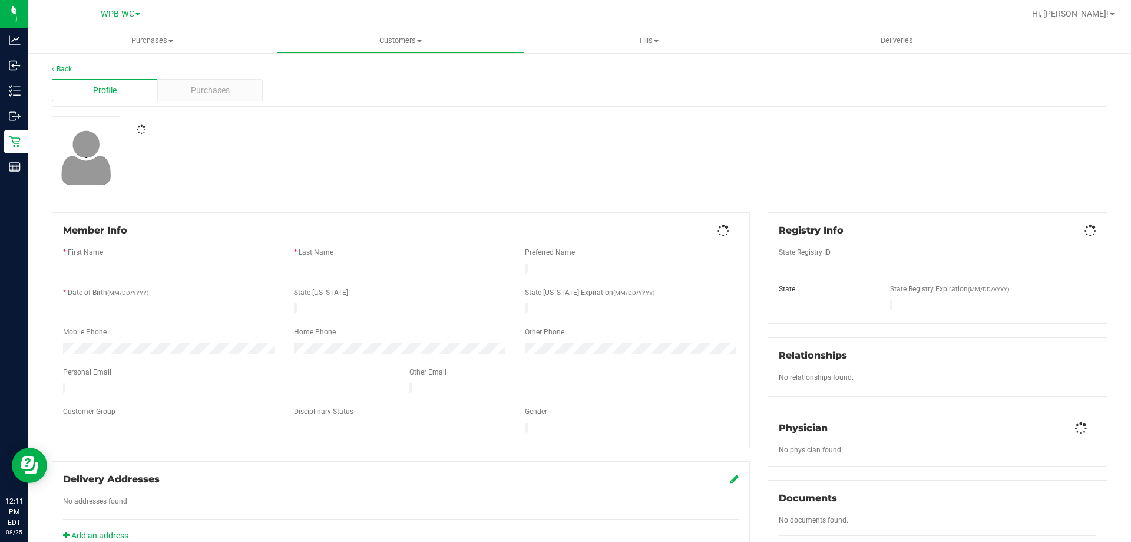
click at [248, 91] on div "Purchases" at bounding box center [209, 90] width 105 height 22
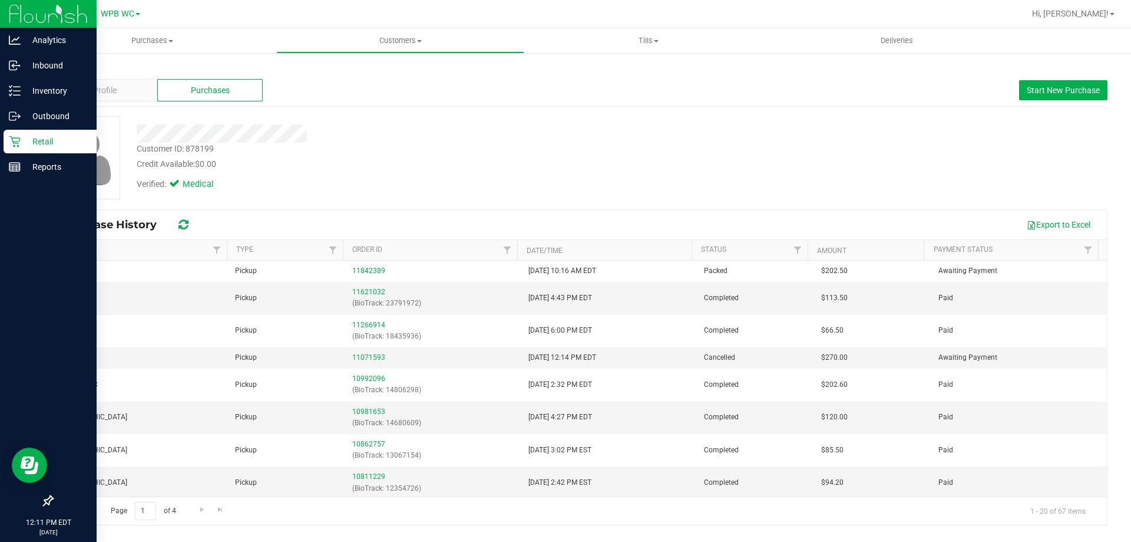
click at [3, 147] on link "Retail" at bounding box center [48, 142] width 97 height 25
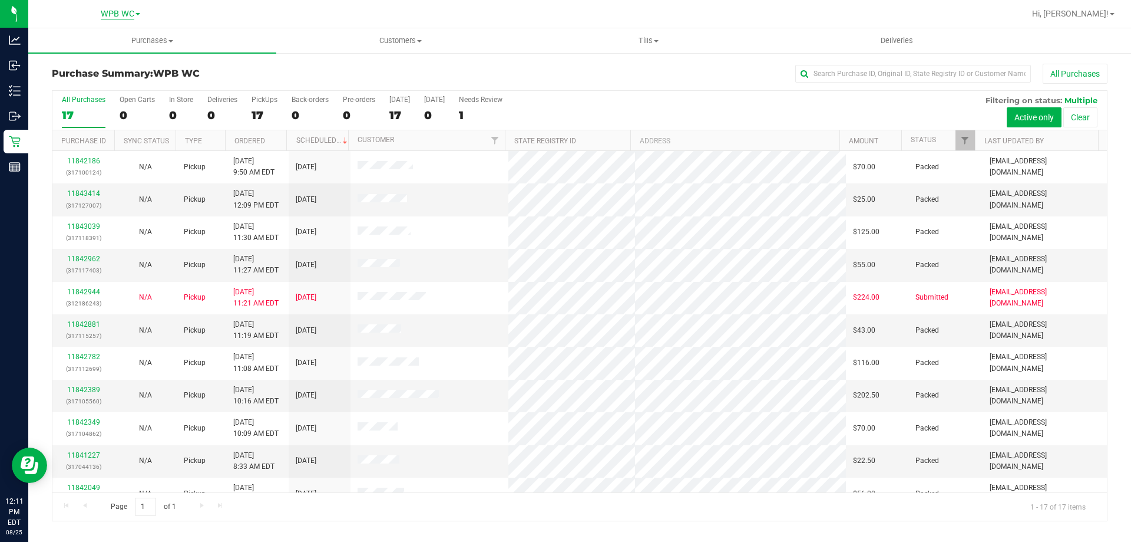
click at [121, 14] on span "WPB WC" at bounding box center [118, 14] width 34 height 11
click at [111, 41] on link "[GEOGRAPHIC_DATA]" at bounding box center [120, 42] width 172 height 16
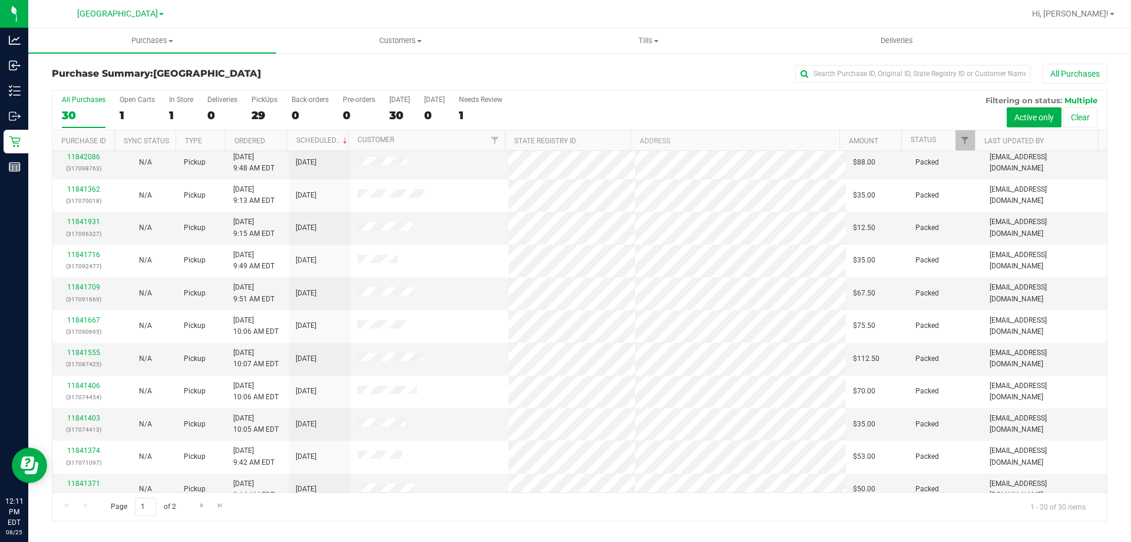
scroll to position [311, 0]
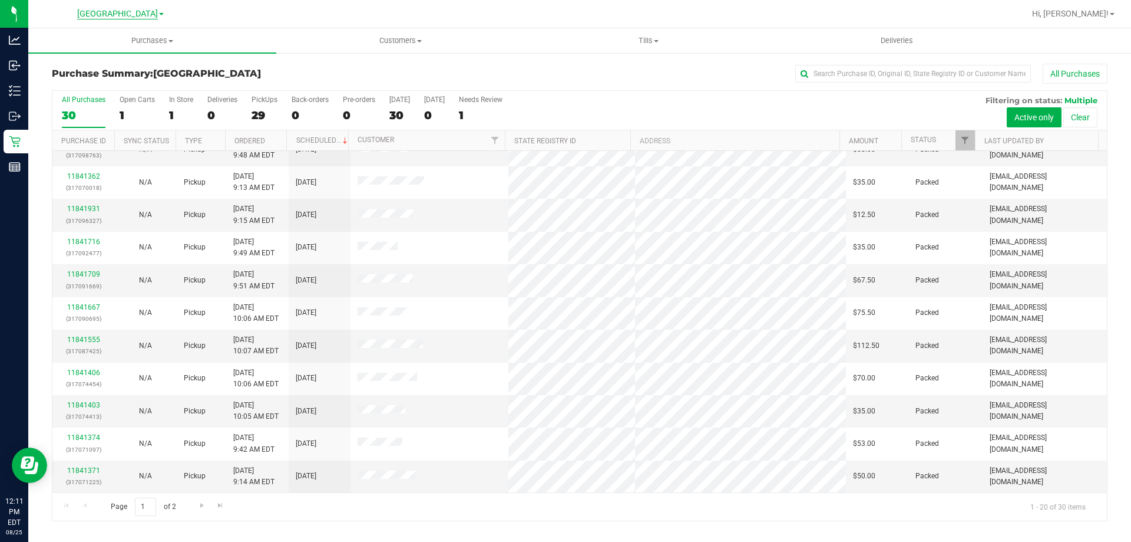
click at [148, 14] on span "[GEOGRAPHIC_DATA]" at bounding box center [117, 14] width 81 height 11
click at [97, 55] on link "[GEOGRAPHIC_DATA]" at bounding box center [120, 58] width 172 height 16
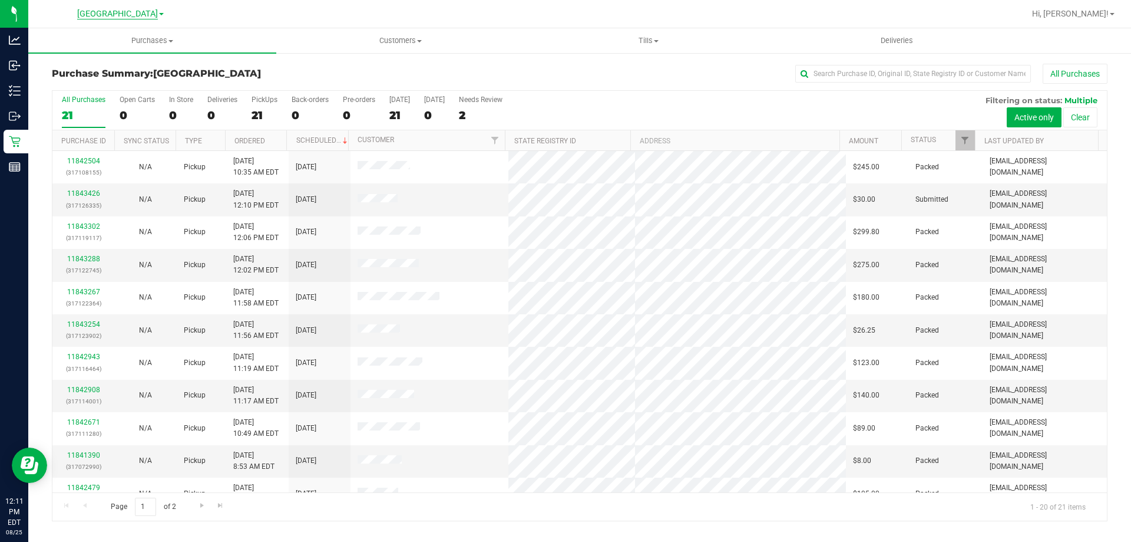
click at [133, 15] on span "[GEOGRAPHIC_DATA]" at bounding box center [117, 14] width 81 height 11
click at [81, 67] on link "WPB WC" at bounding box center [120, 73] width 172 height 16
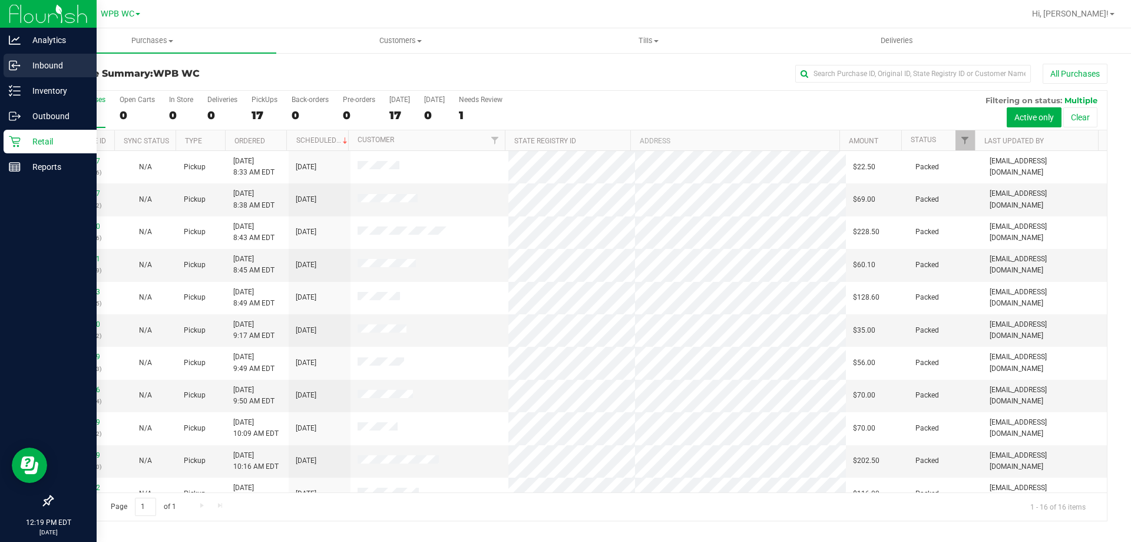
click at [12, 67] on icon at bounding box center [15, 66] width 12 height 12
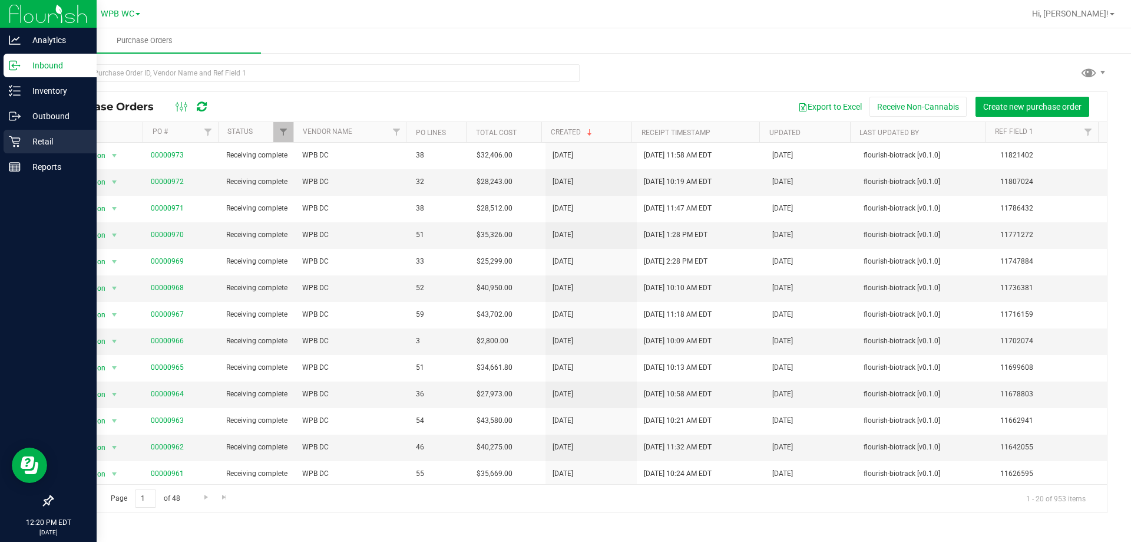
click at [31, 151] on div "Retail" at bounding box center [50, 142] width 93 height 24
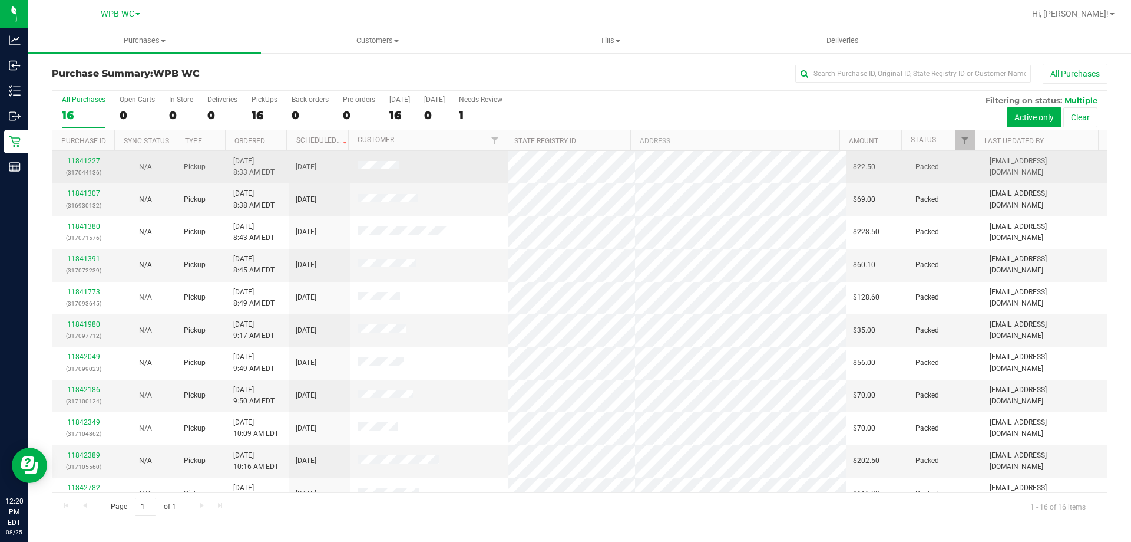
click at [83, 159] on link "11841227" at bounding box center [83, 161] width 33 height 8
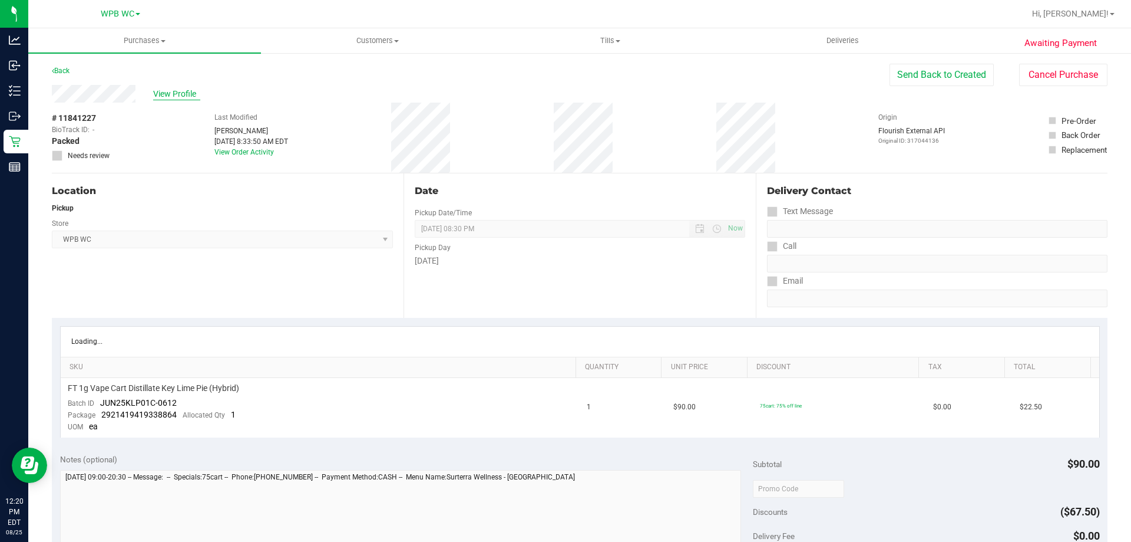
click at [163, 93] on span "View Profile" at bounding box center [176, 94] width 47 height 12
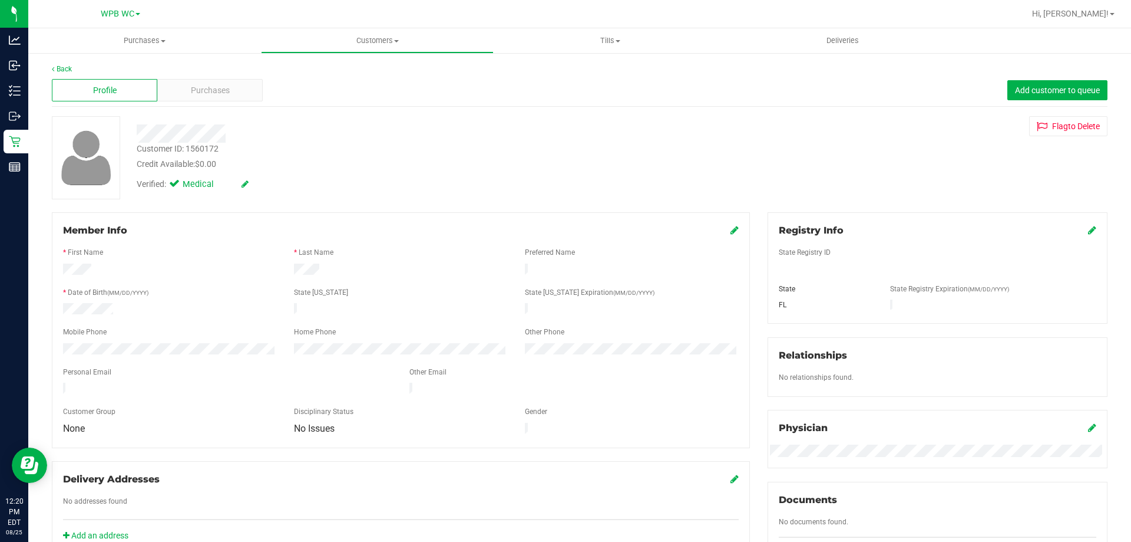
click at [163, 93] on div "Purchases" at bounding box center [209, 90] width 105 height 22
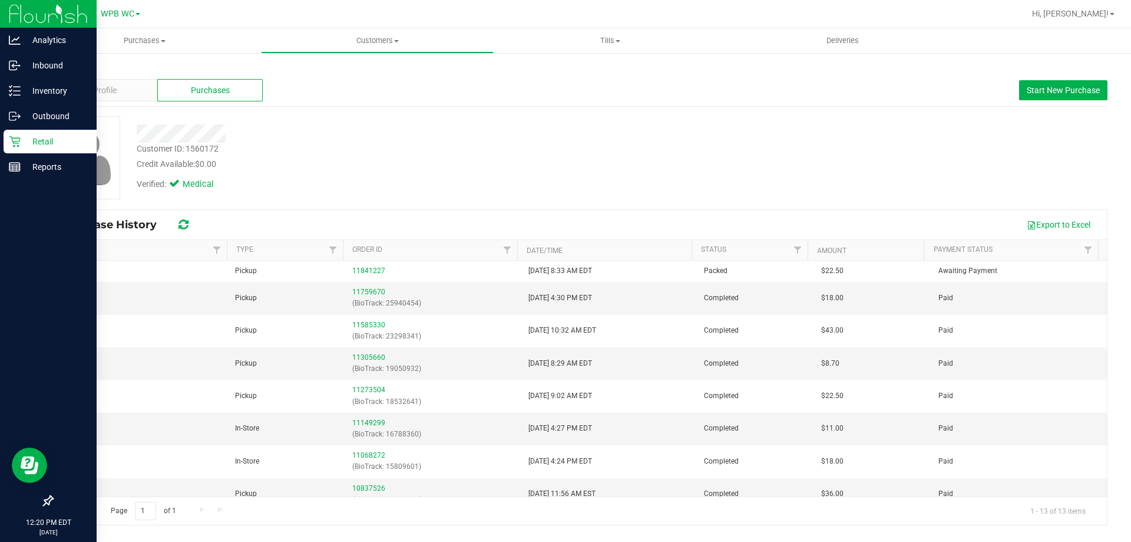
click at [25, 145] on p "Retail" at bounding box center [56, 141] width 71 height 14
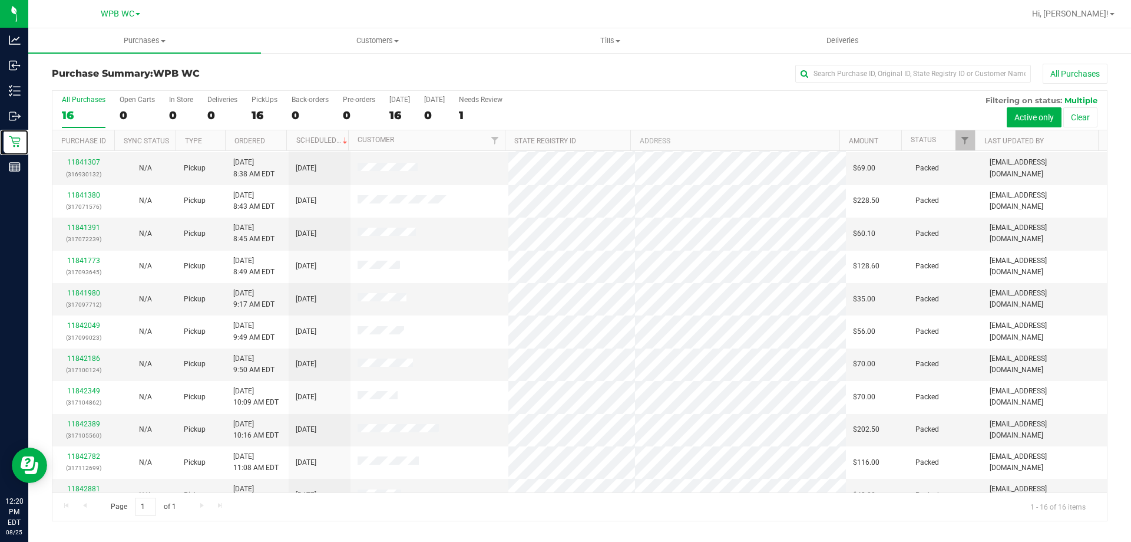
scroll to position [59, 0]
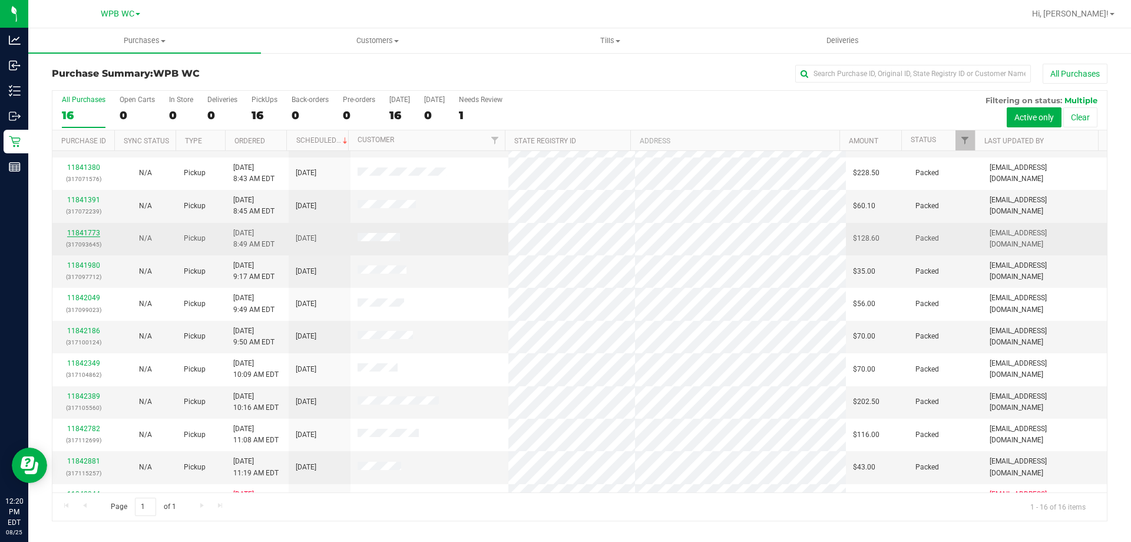
click at [83, 230] on link "11841773" at bounding box center [83, 233] width 33 height 8
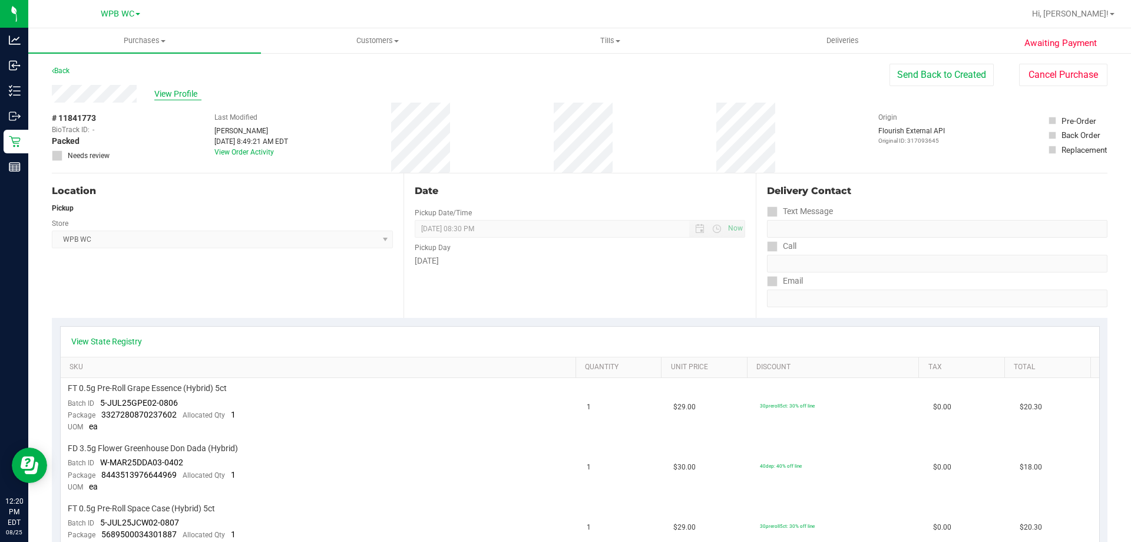
click at [173, 94] on span "View Profile" at bounding box center [177, 94] width 47 height 12
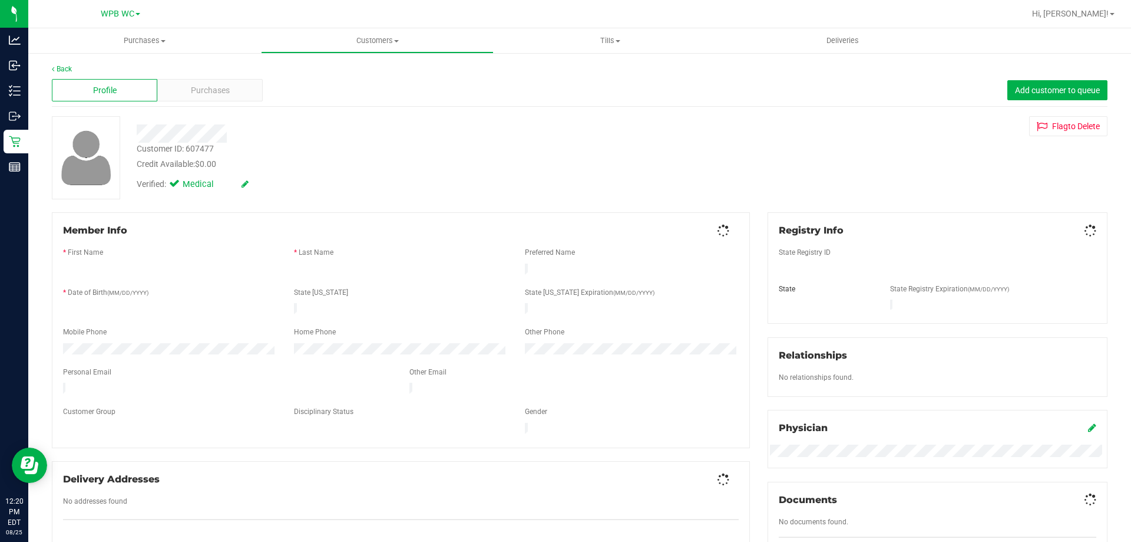
click at [173, 94] on div "Purchases" at bounding box center [209, 90] width 105 height 22
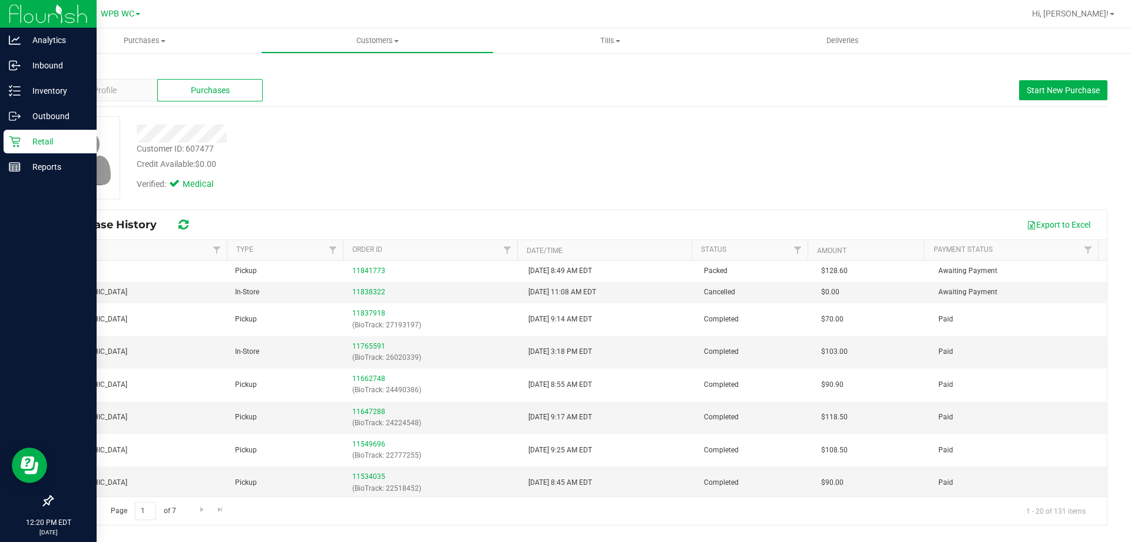
click at [31, 148] on p "Retail" at bounding box center [56, 141] width 71 height 14
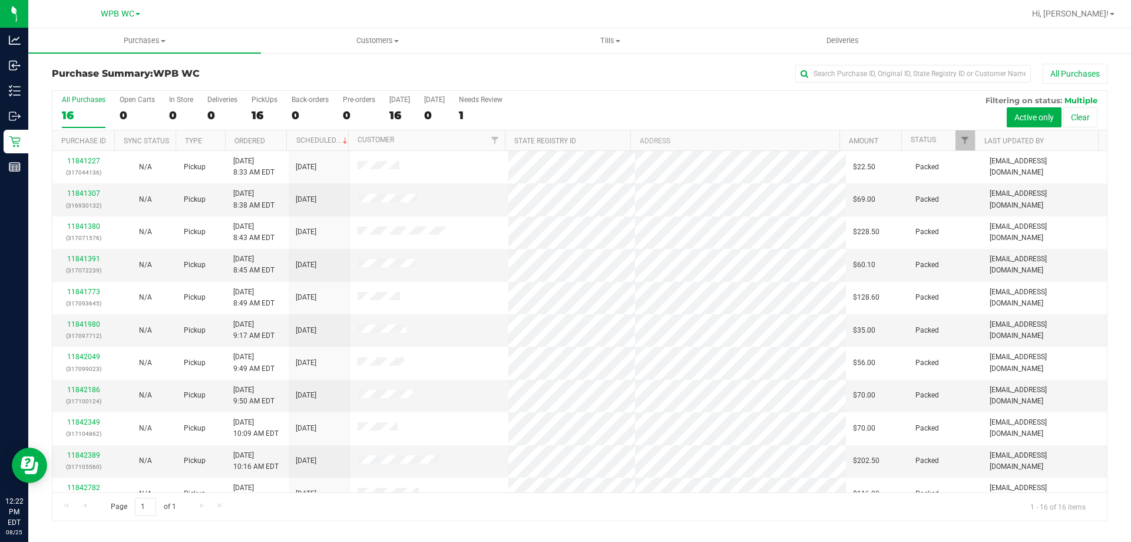
click at [83, 112] on div "16" at bounding box center [84, 115] width 44 height 14
click at [0, 0] on input "All Purchases 16" at bounding box center [0, 0] width 0 height 0
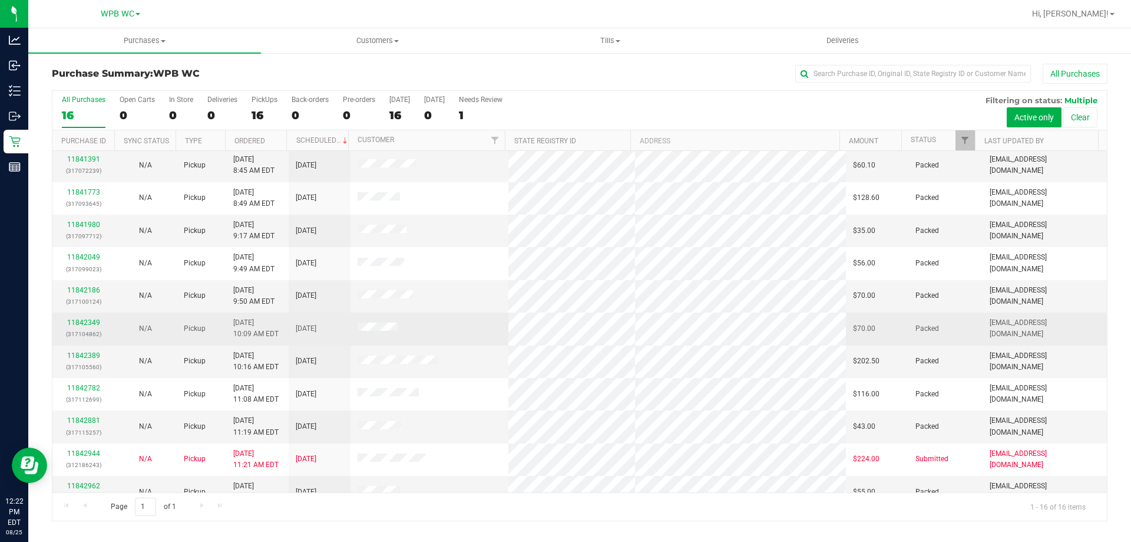
scroll to position [181, 0]
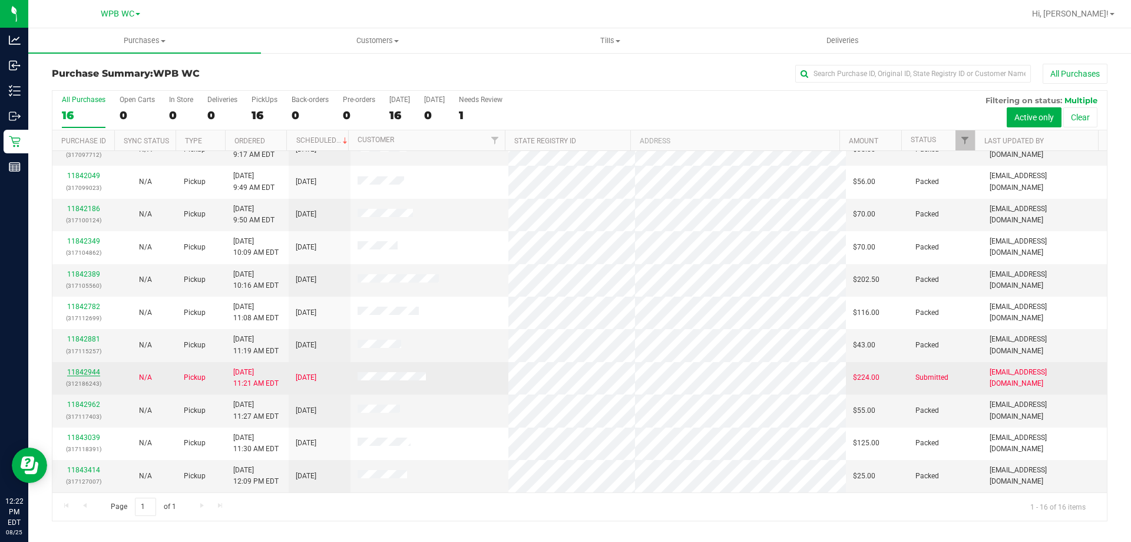
click at [97, 370] on link "11842944" at bounding box center [83, 372] width 33 height 8
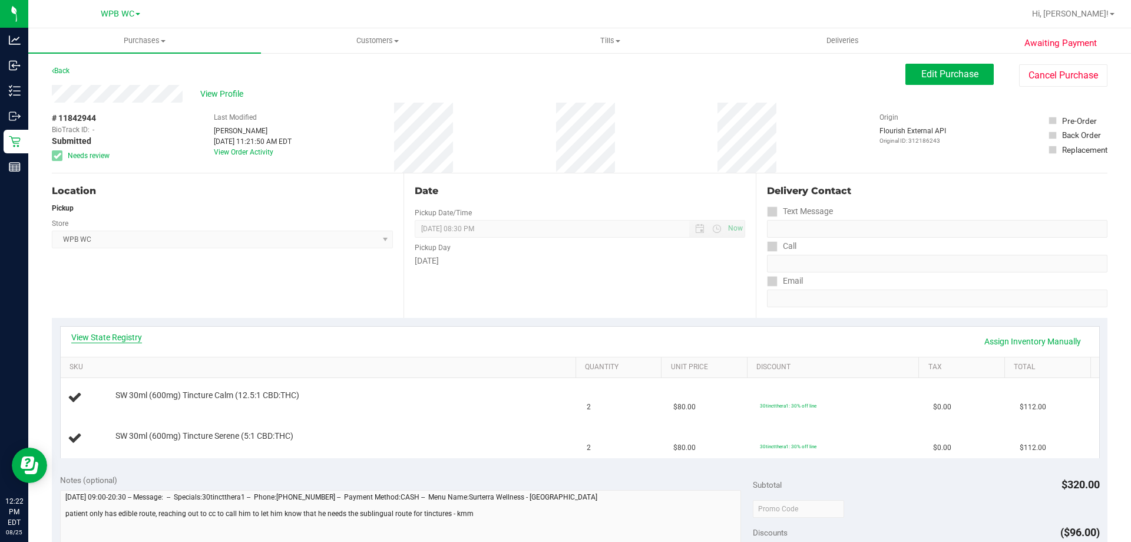
click at [117, 339] on link "View State Registry" at bounding box center [106, 337] width 71 height 12
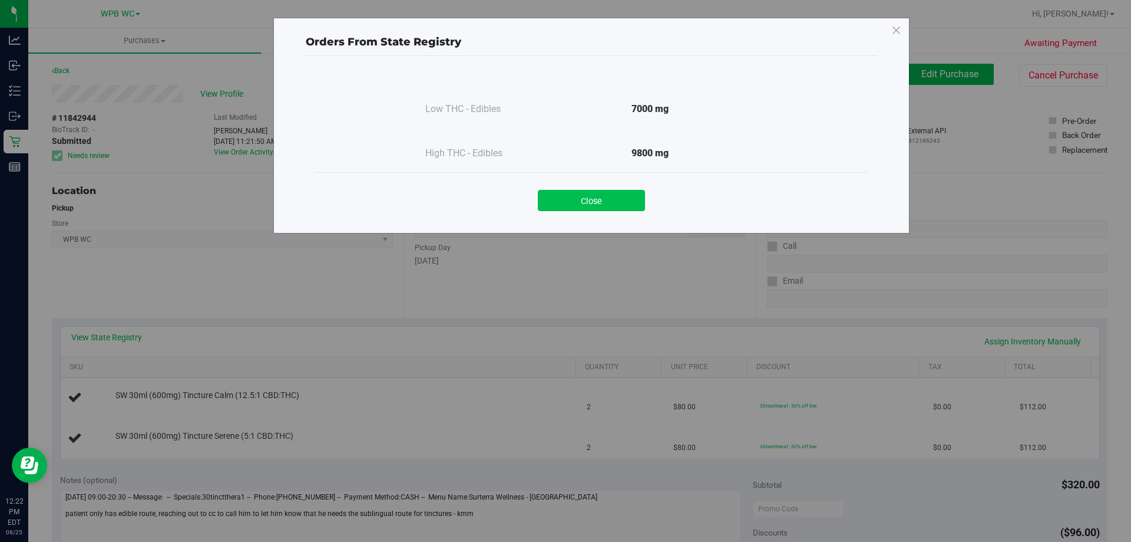
click at [549, 203] on button "Close" at bounding box center [591, 200] width 107 height 21
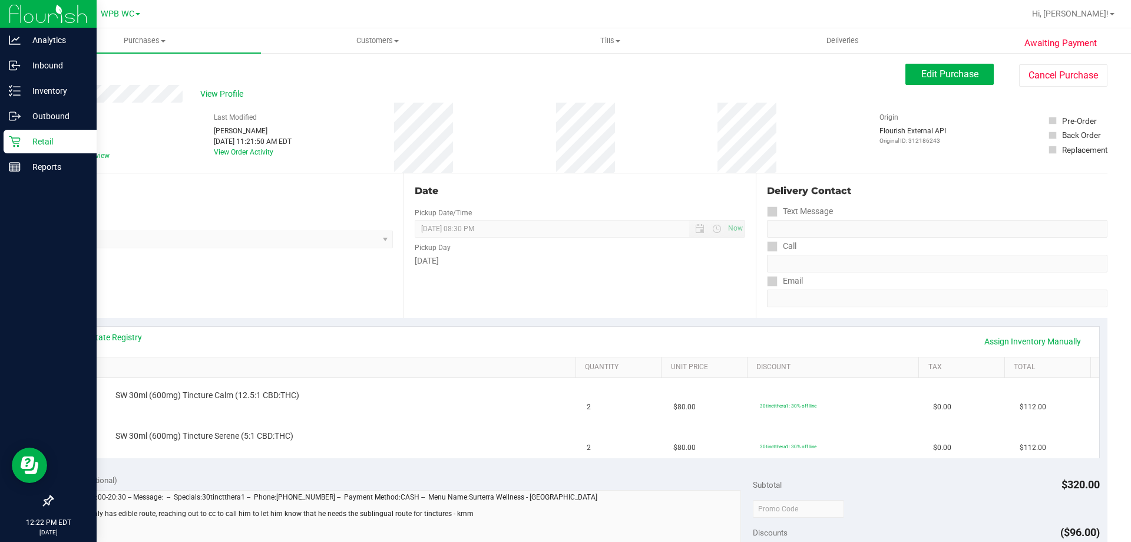
click at [21, 147] on p "Retail" at bounding box center [56, 141] width 71 height 14
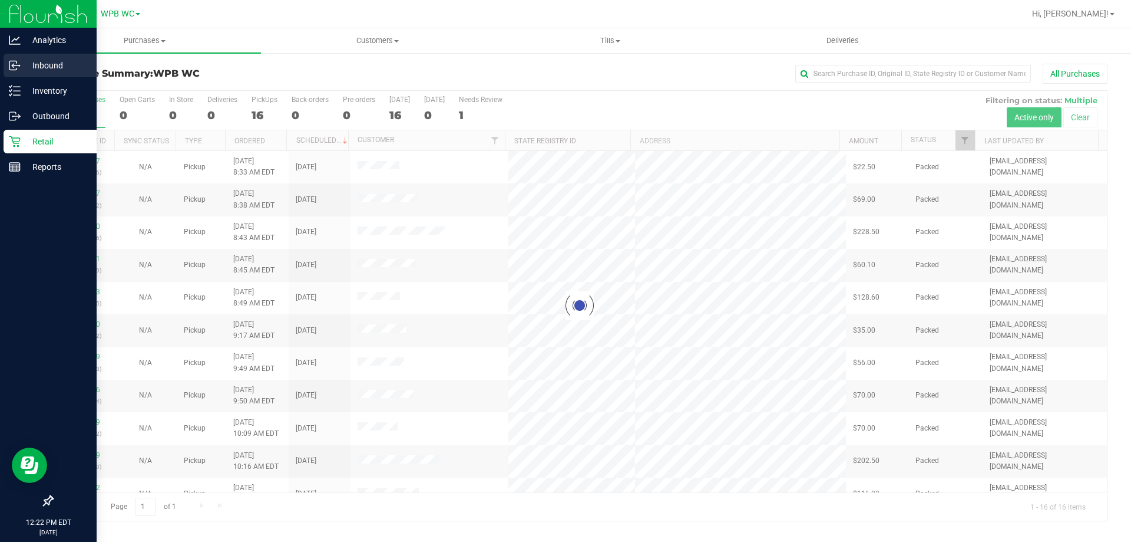
click at [43, 71] on p "Inbound" at bounding box center [56, 65] width 71 height 14
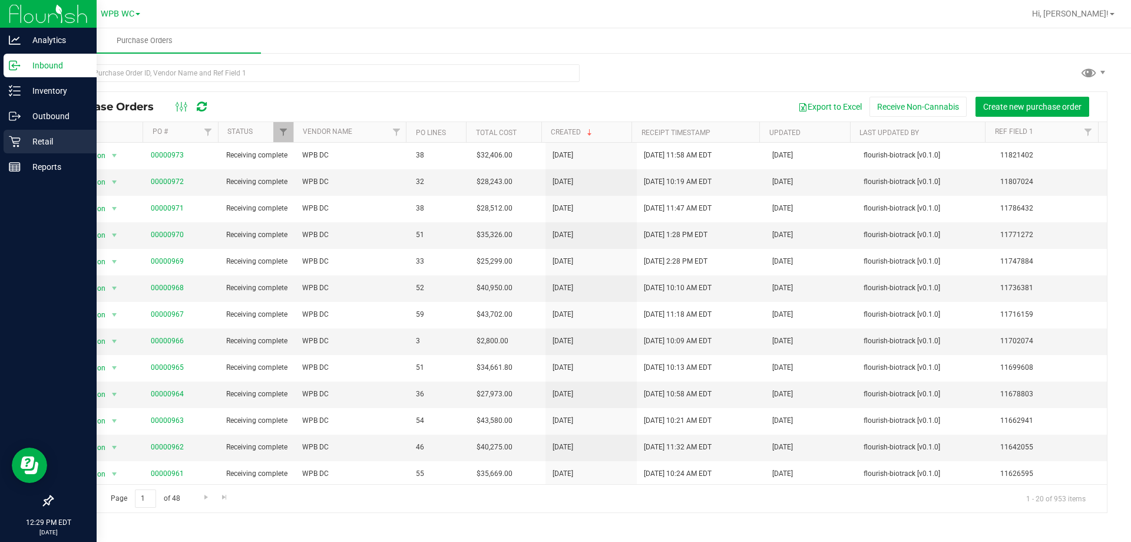
click at [7, 146] on div "Retail" at bounding box center [50, 142] width 93 height 24
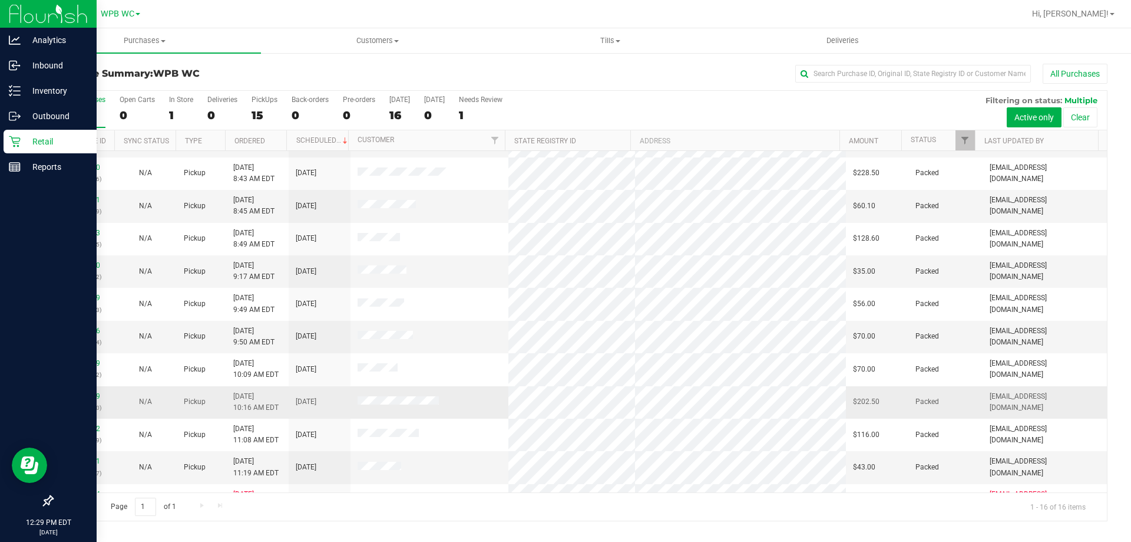
scroll to position [181, 0]
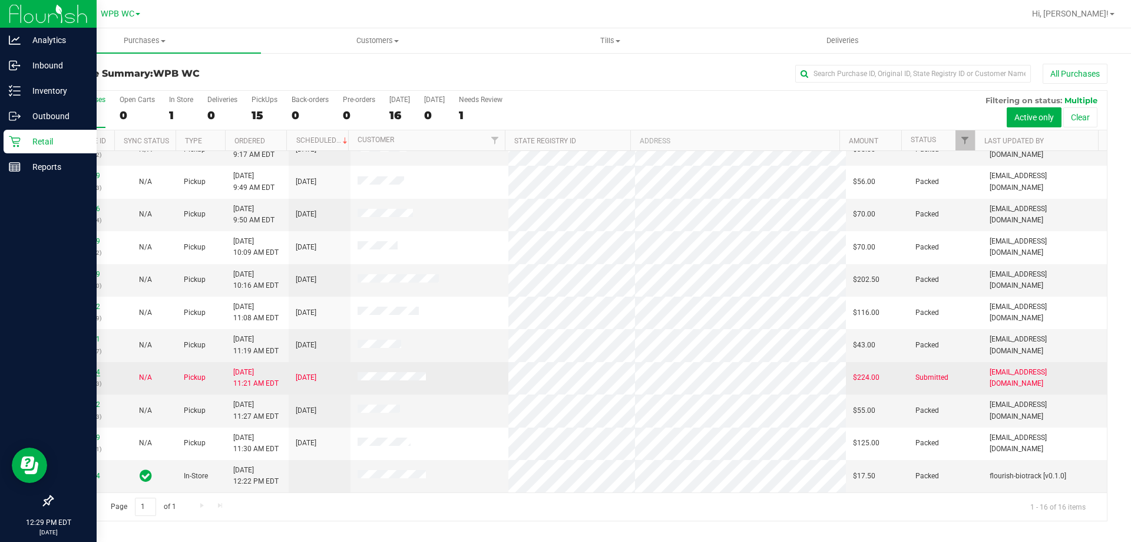
click at [78, 369] on link "11842944" at bounding box center [83, 372] width 33 height 8
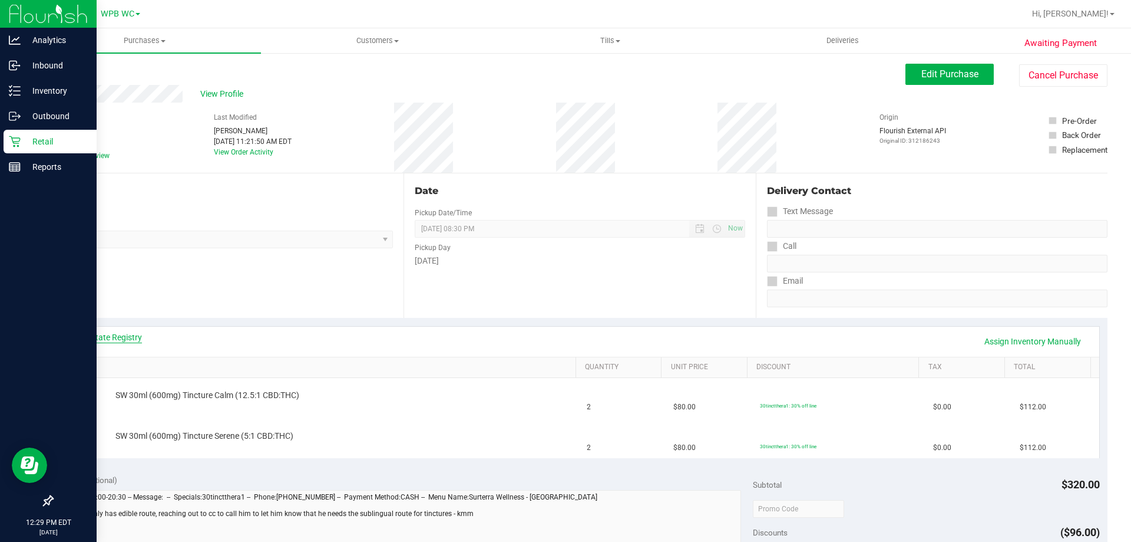
click at [128, 341] on link "View State Registry" at bounding box center [106, 337] width 71 height 12
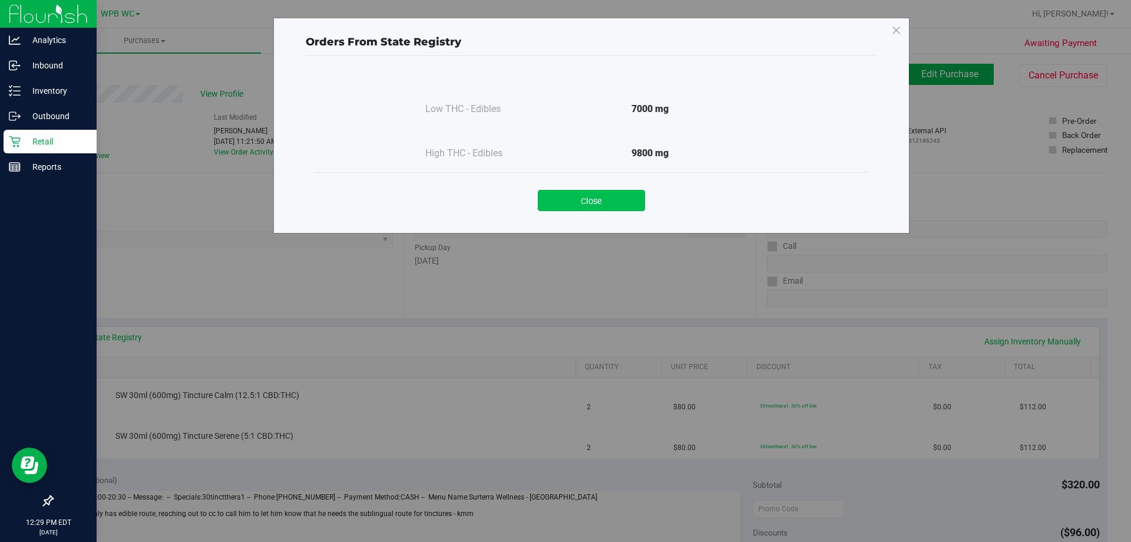
click at [563, 207] on button "Close" at bounding box center [591, 200] width 107 height 21
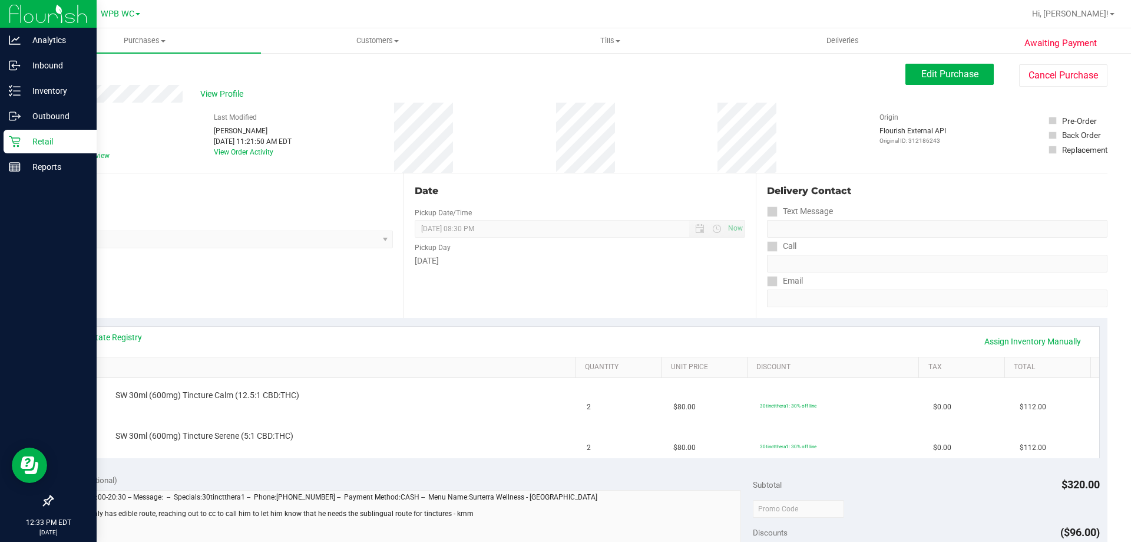
click at [25, 134] on p "Retail" at bounding box center [56, 141] width 71 height 14
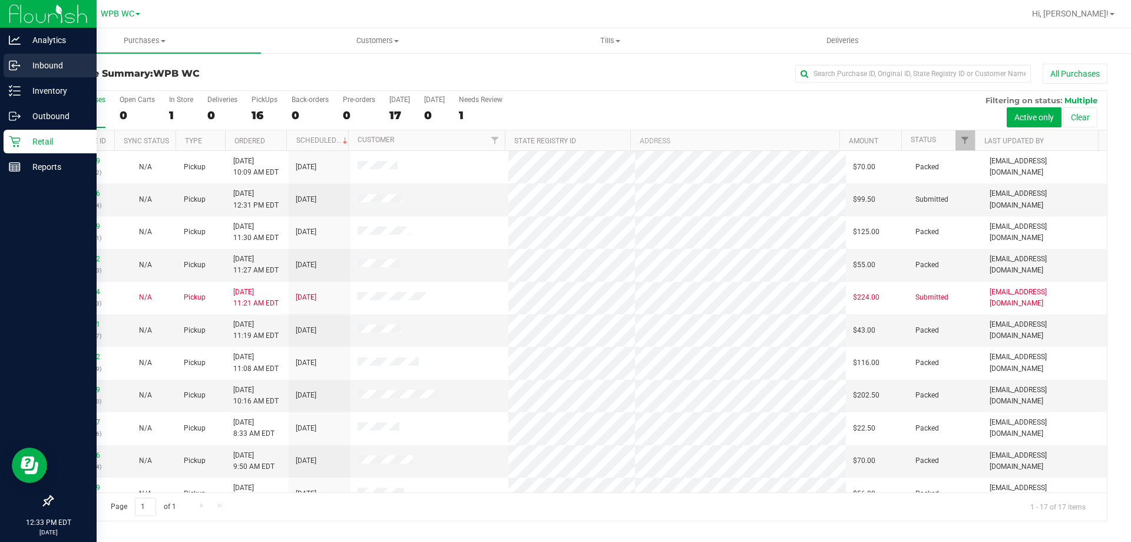
click at [15, 65] on icon at bounding box center [15, 66] width 12 height 12
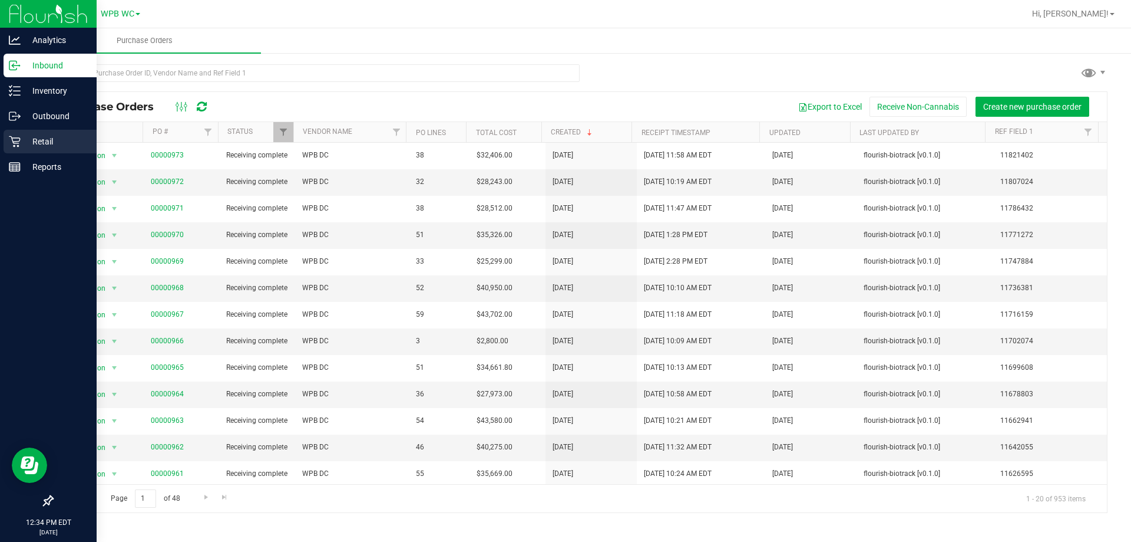
click at [18, 141] on icon at bounding box center [15, 142] width 12 height 12
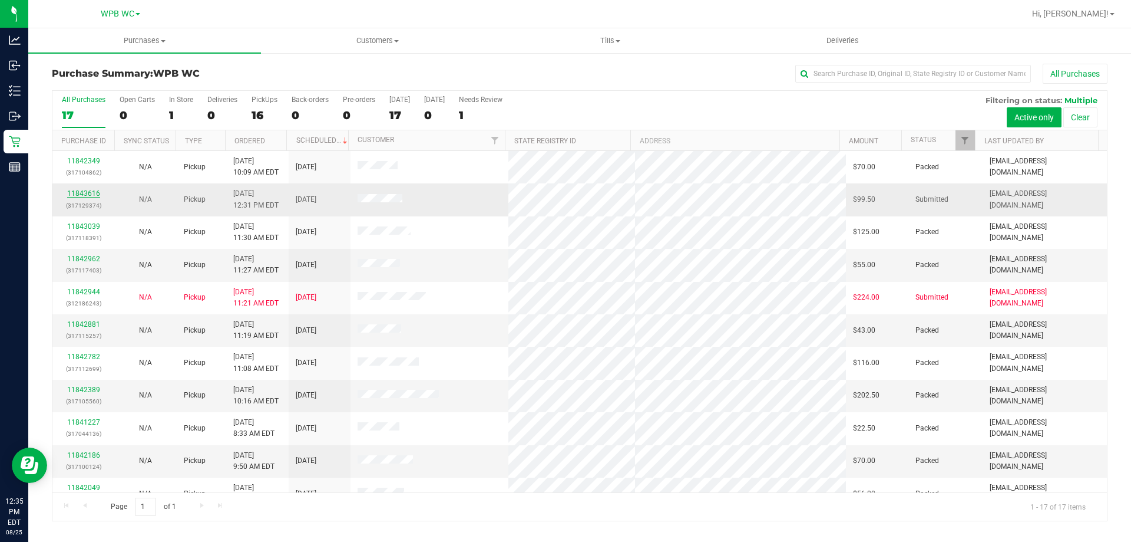
click at [91, 191] on link "11843616" at bounding box center [83, 193] width 33 height 8
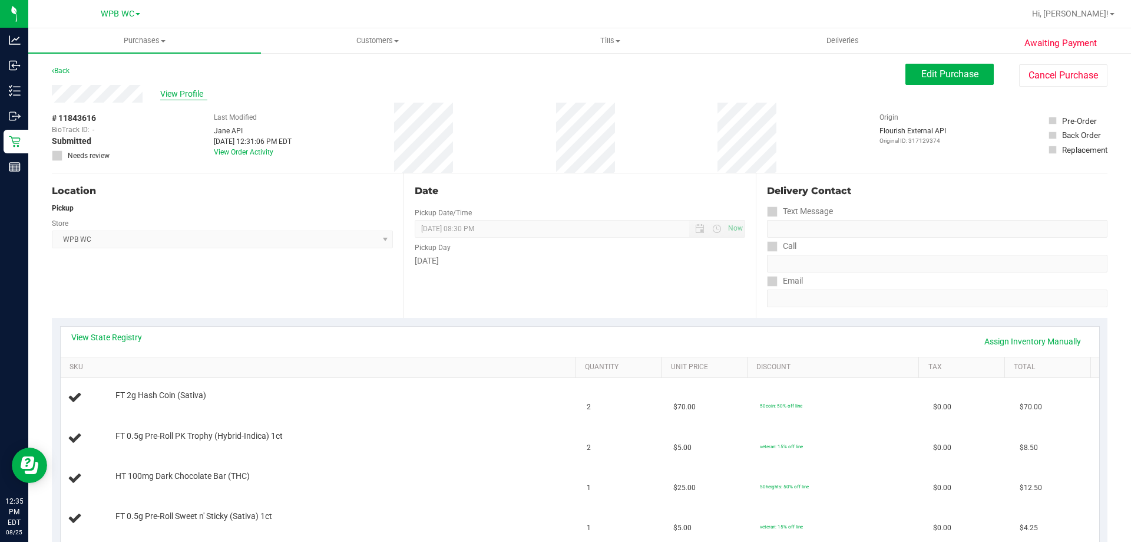
click at [178, 93] on span "View Profile" at bounding box center [183, 94] width 47 height 12
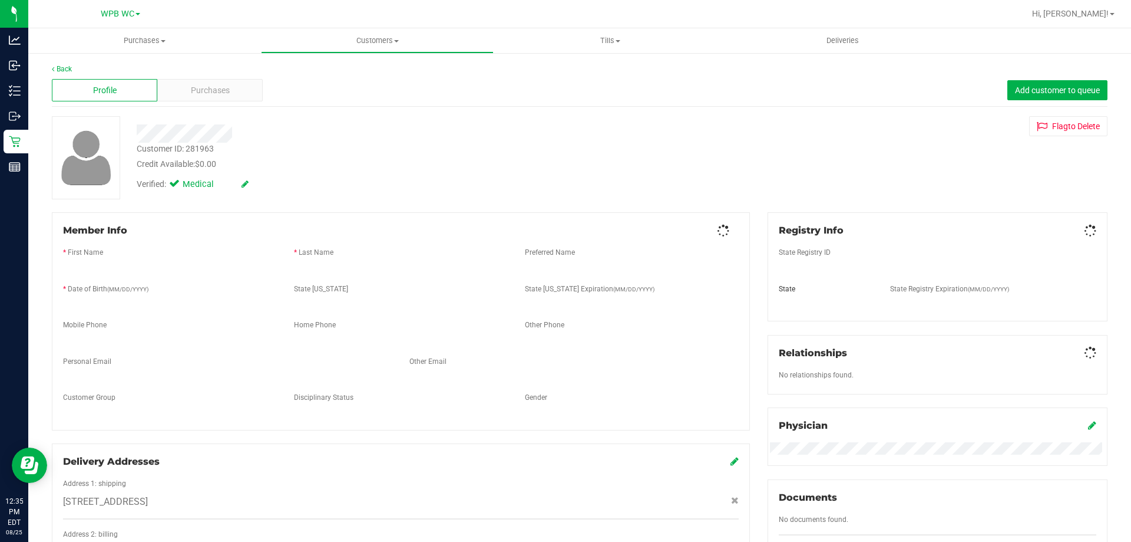
click at [178, 93] on div "Purchases" at bounding box center [209, 90] width 105 height 22
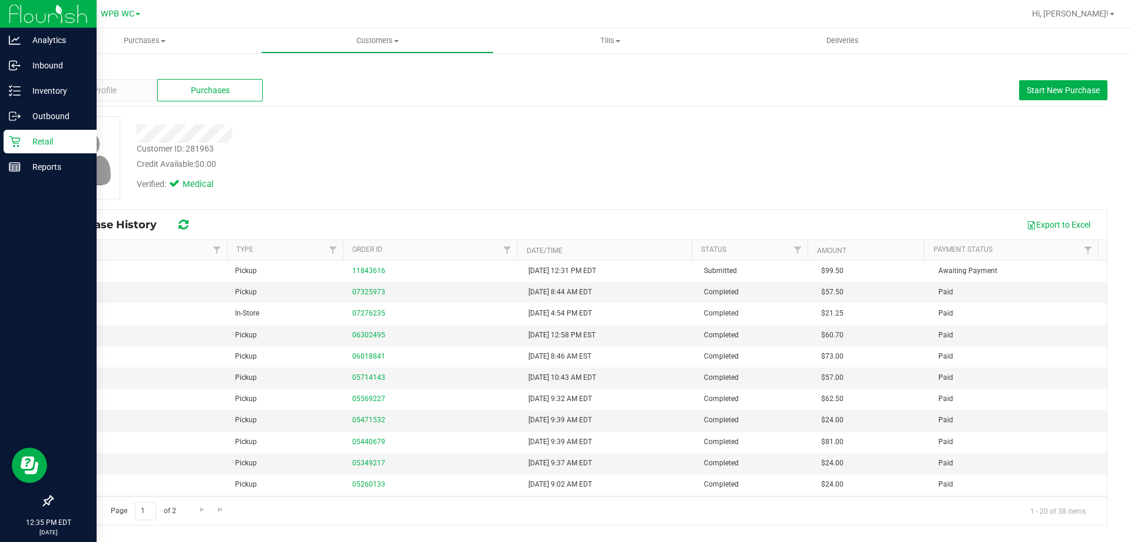
click at [19, 138] on icon at bounding box center [15, 142] width 12 height 12
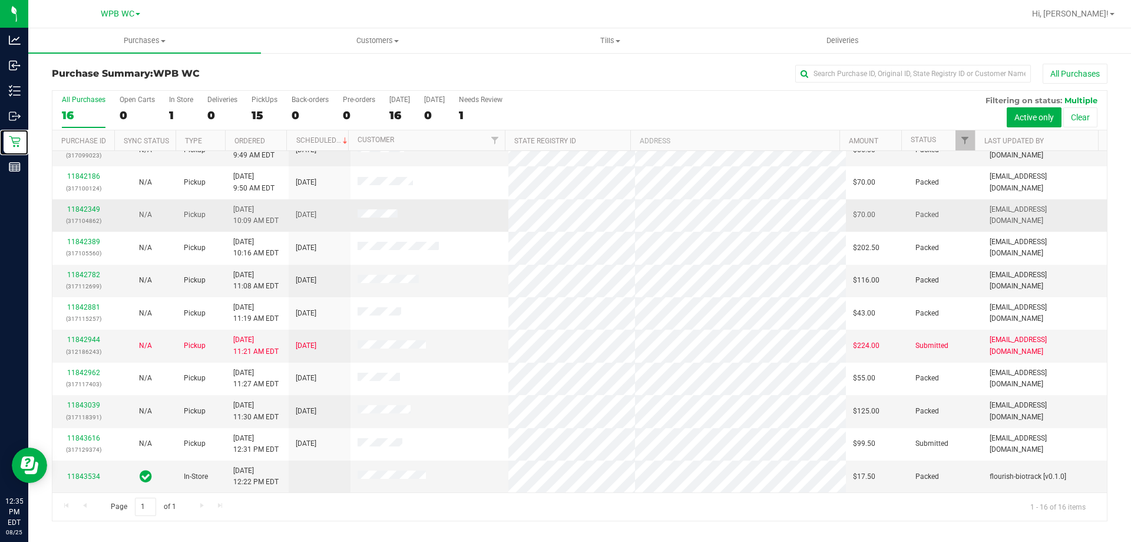
scroll to position [181, 0]
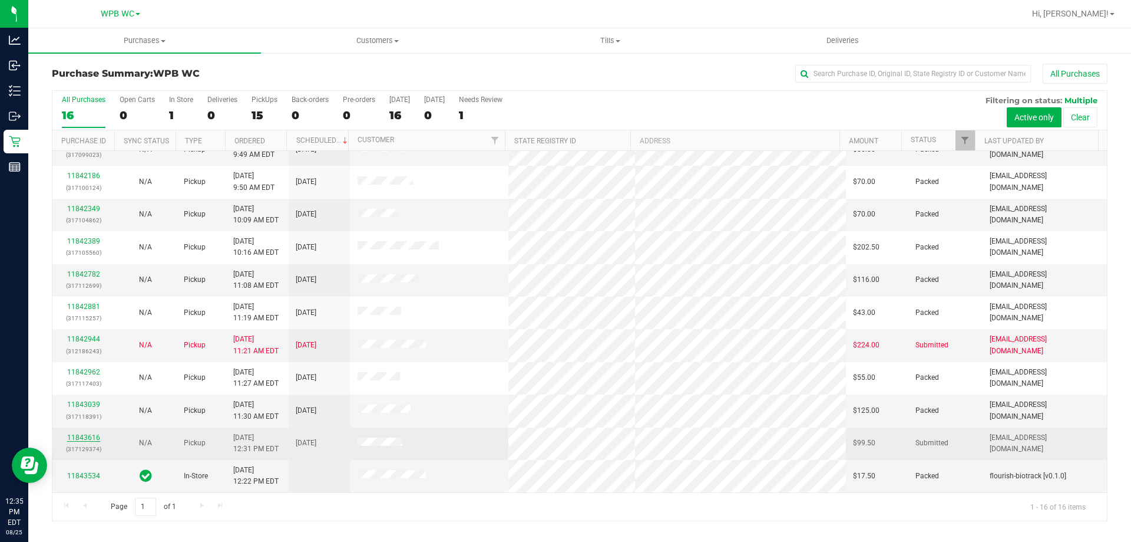
click at [85, 437] on link "11843616" at bounding box center [83, 437] width 33 height 8
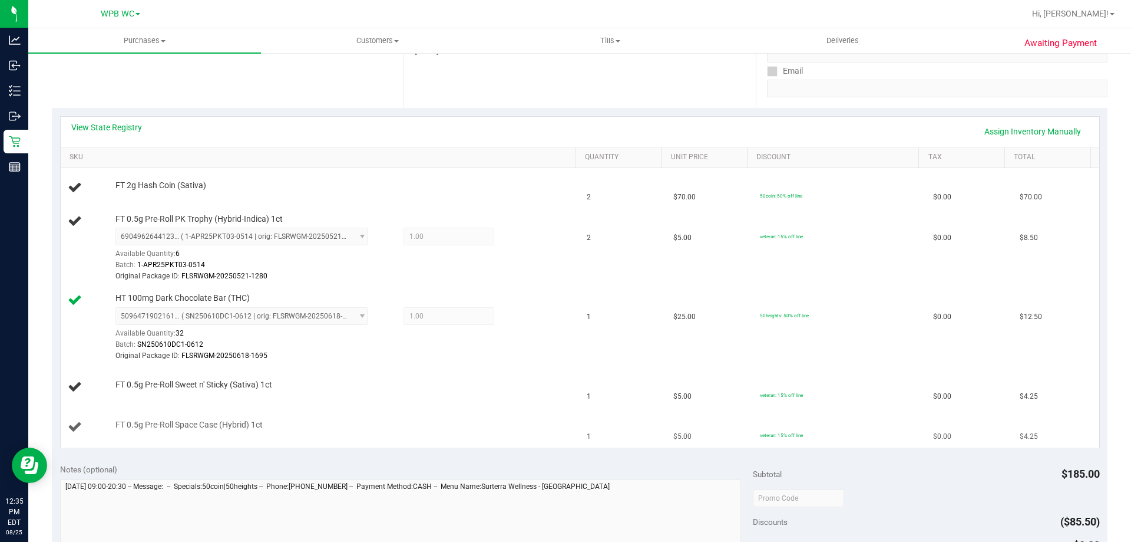
scroll to position [236, 0]
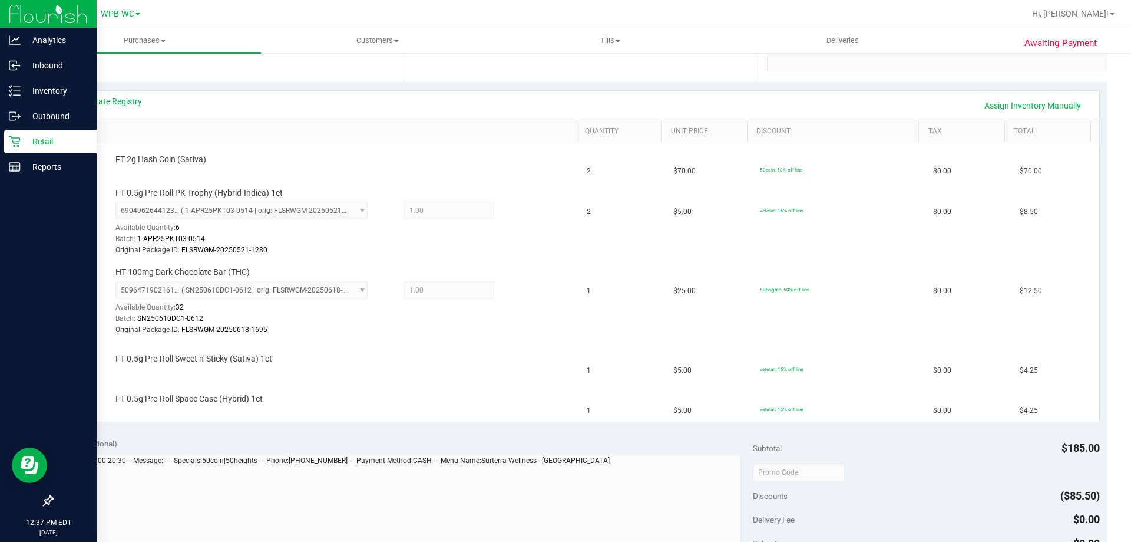
click at [21, 141] on p "Retail" at bounding box center [56, 141] width 71 height 14
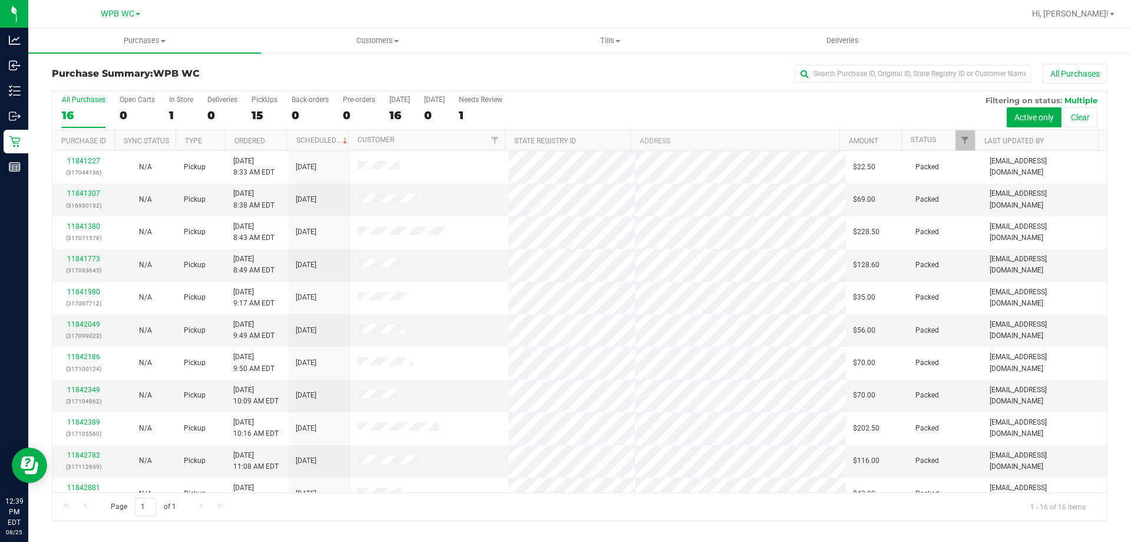
click at [80, 119] on div "16" at bounding box center [84, 115] width 44 height 14
click at [0, 0] on input "All Purchases 16" at bounding box center [0, 0] width 0 height 0
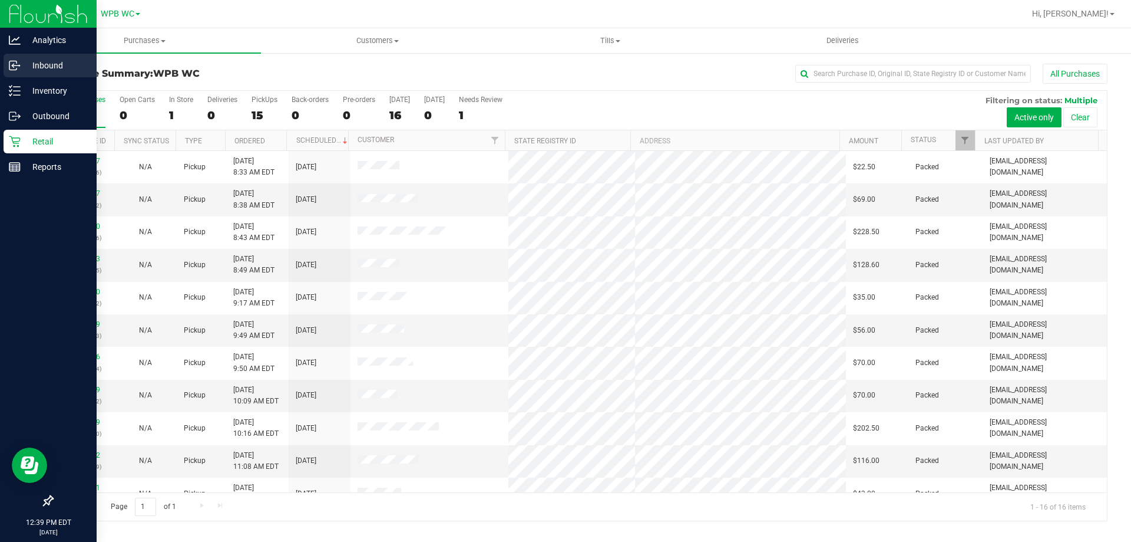
click at [4, 59] on div "Inbound" at bounding box center [50, 66] width 93 height 24
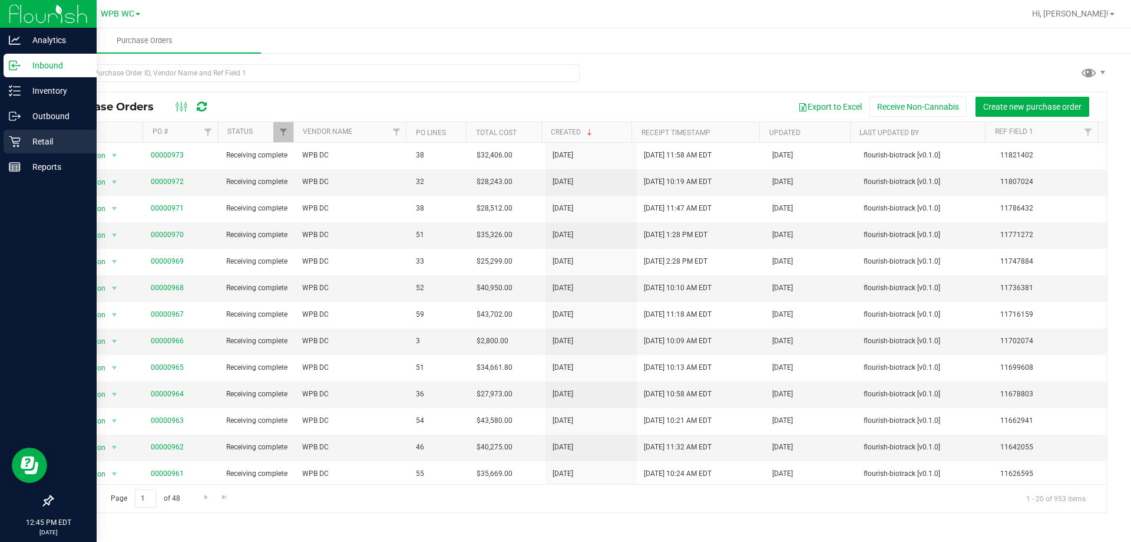
click at [33, 137] on p "Retail" at bounding box center [56, 141] width 71 height 14
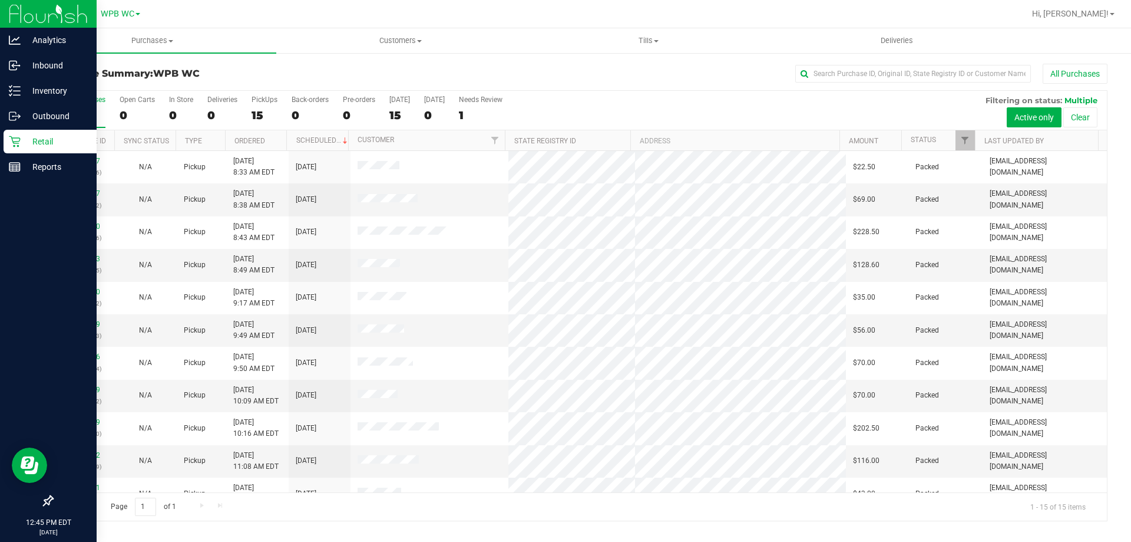
scroll to position [148, 0]
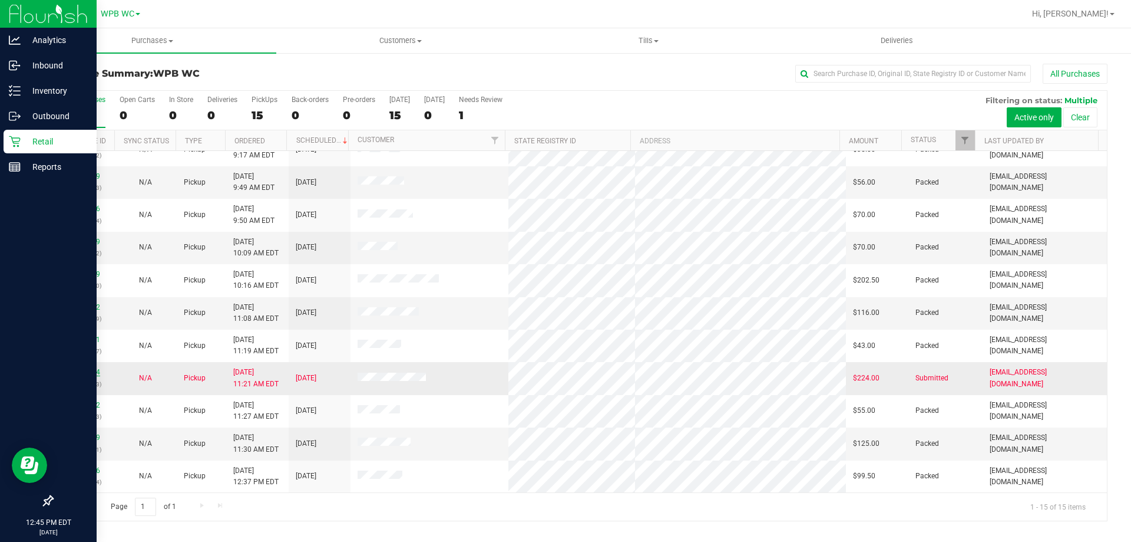
click at [83, 371] on link "11842944" at bounding box center [83, 372] width 33 height 8
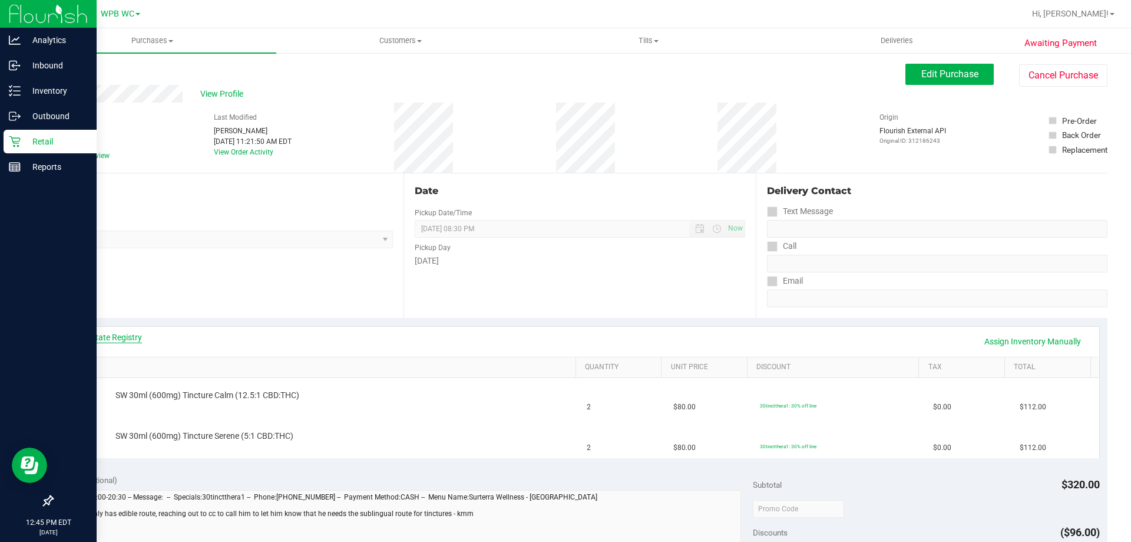
click at [93, 340] on link "View State Registry" at bounding box center [106, 337] width 71 height 12
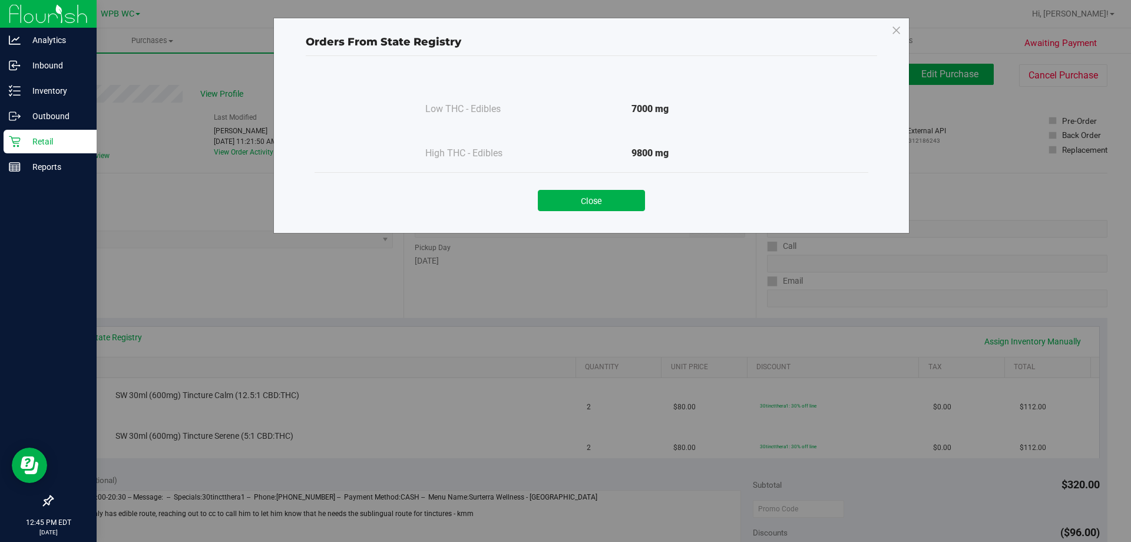
click at [579, 200] on button "Close" at bounding box center [591, 200] width 107 height 21
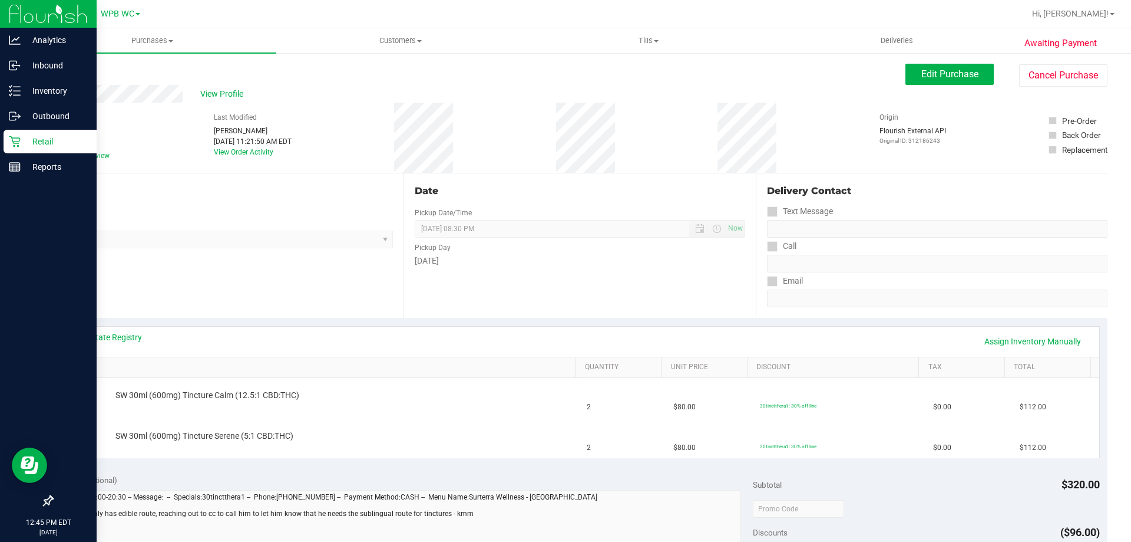
click at [13, 136] on icon at bounding box center [15, 142] width 12 height 12
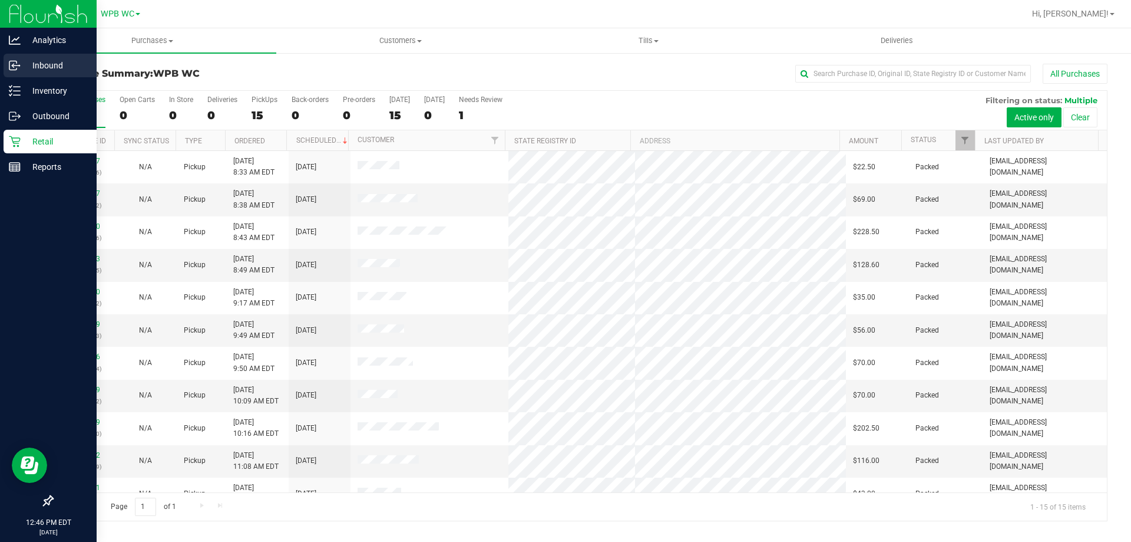
click at [18, 68] on icon at bounding box center [15, 66] width 12 height 12
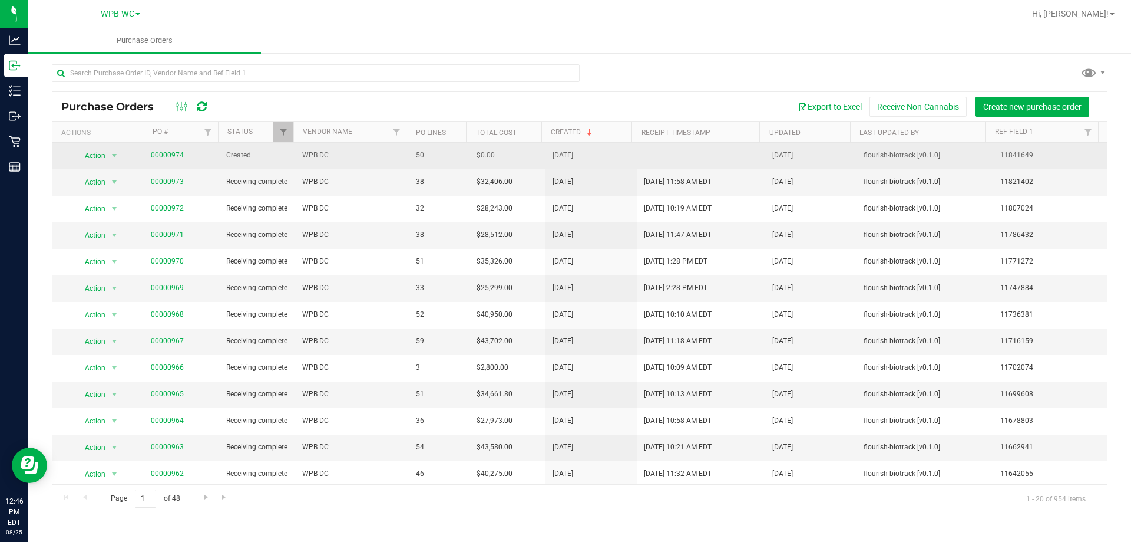
click at [166, 156] on link "00000974" at bounding box center [167, 155] width 33 height 8
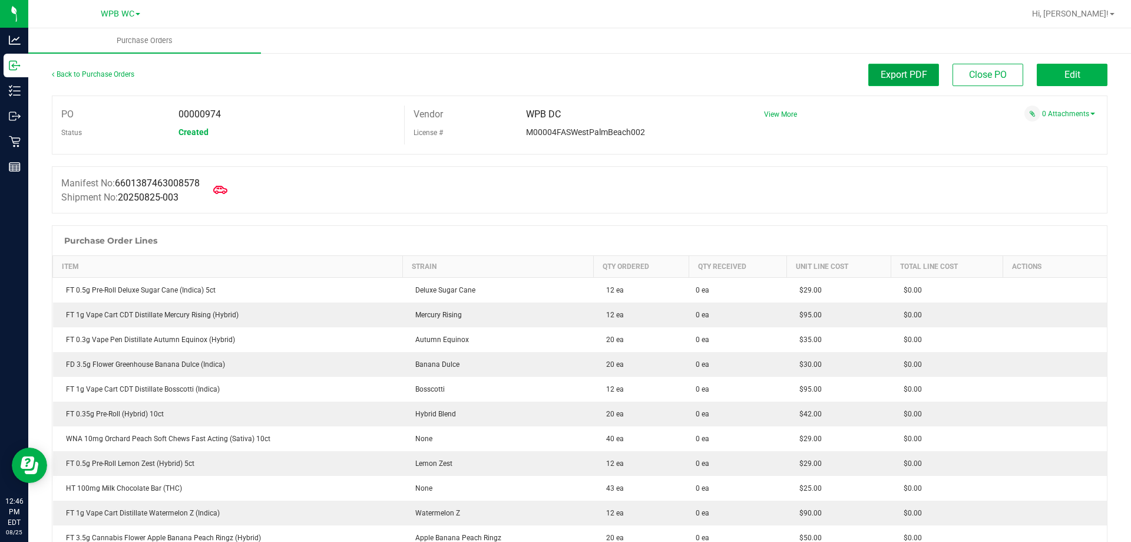
click at [903, 81] on button "Export PDF" at bounding box center [904, 75] width 71 height 22
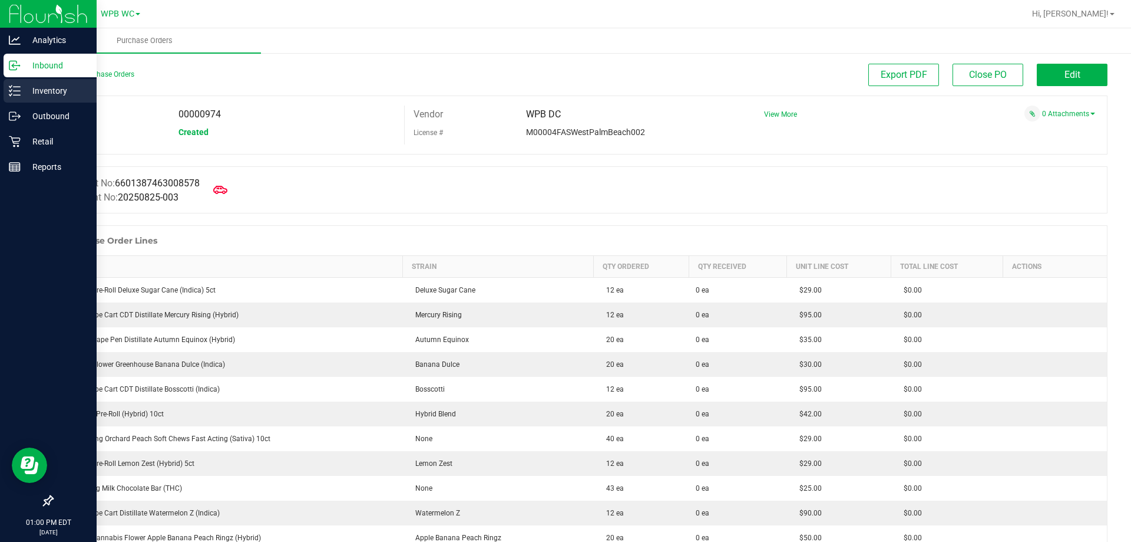
click at [48, 93] on p "Inventory" at bounding box center [56, 91] width 71 height 14
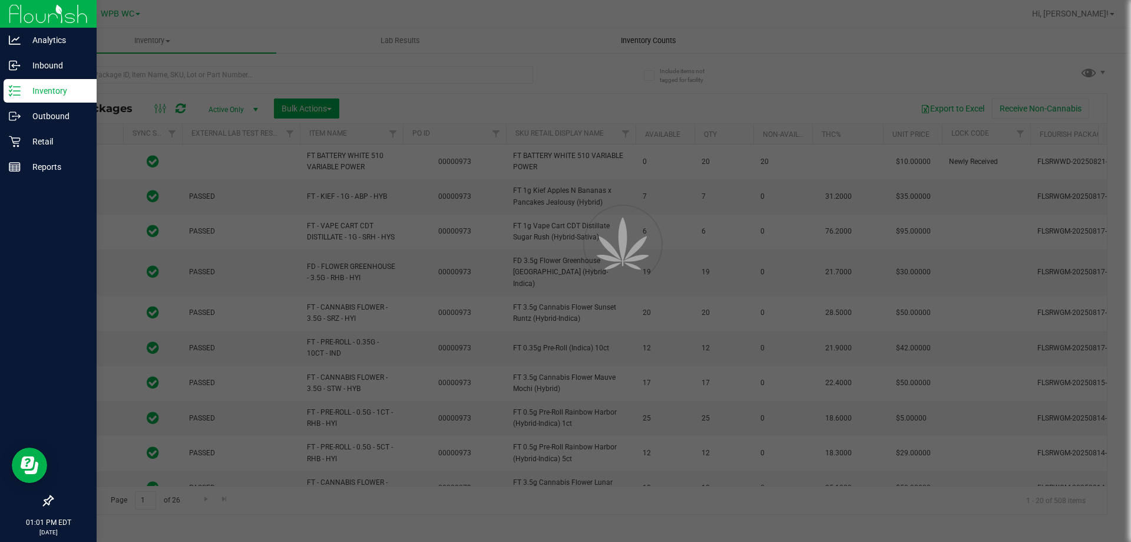
click at [639, 41] on div at bounding box center [565, 271] width 1131 height 542
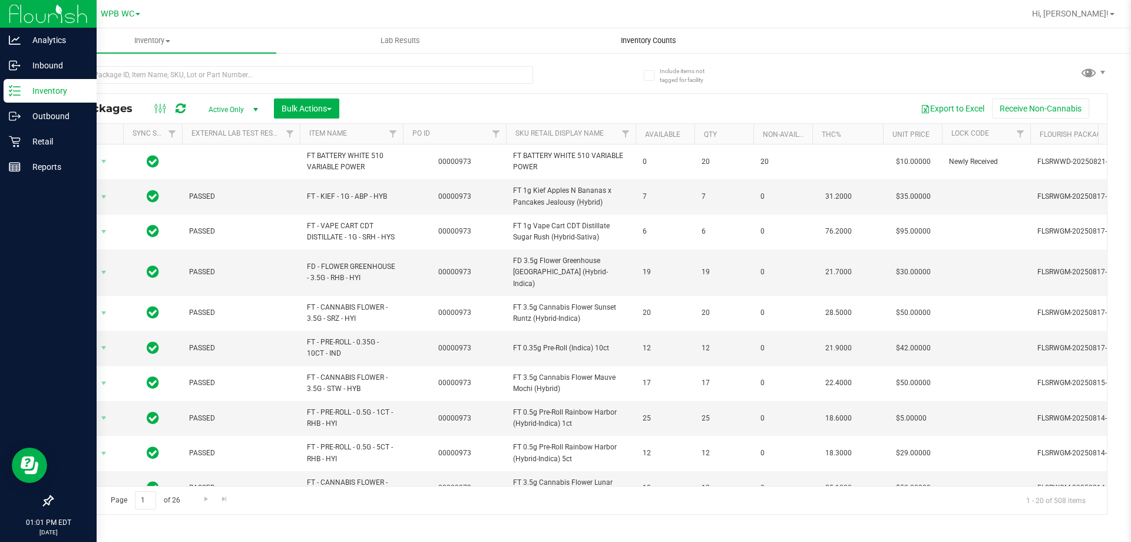
click at [639, 41] on span "Inventory Counts" at bounding box center [648, 40] width 87 height 11
